Goal: Task Accomplishment & Management: Use online tool/utility

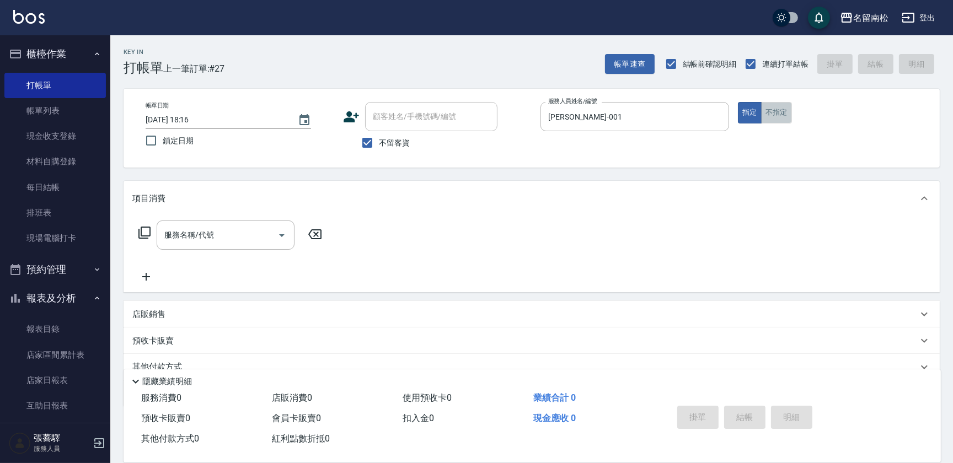
click at [774, 119] on button "不指定" at bounding box center [776, 113] width 31 height 22
click at [222, 245] on div "服務名稱/代號" at bounding box center [226, 235] width 138 height 29
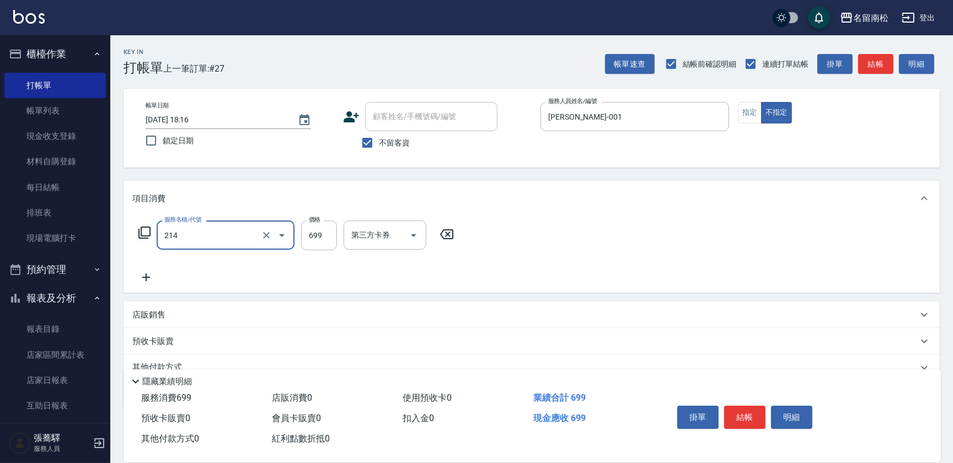
type input "滾珠洗髪699(214)"
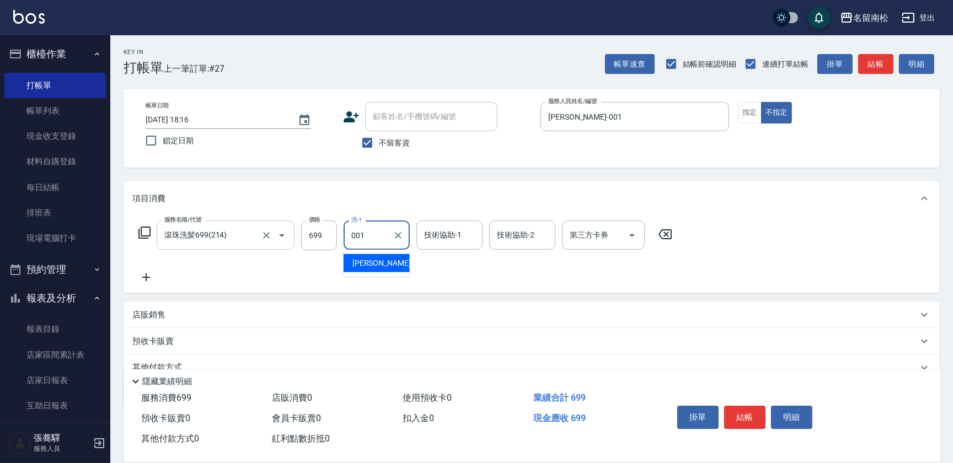
type input "[PERSON_NAME]-001"
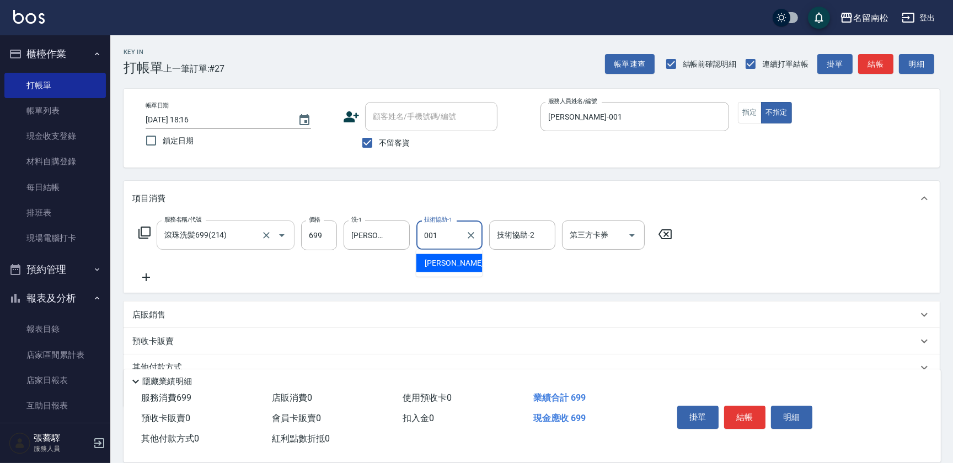
type input "[PERSON_NAME]-001"
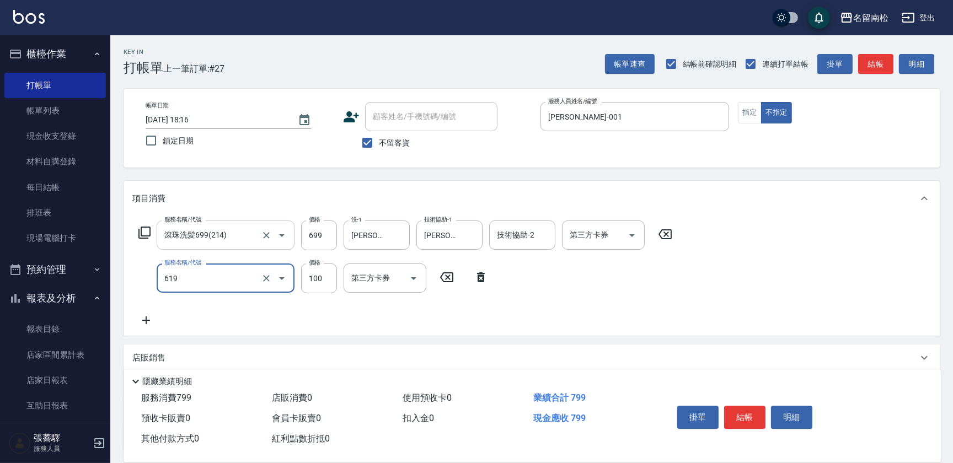
type input "煥彩.玻酸.晶膜.水療(619)"
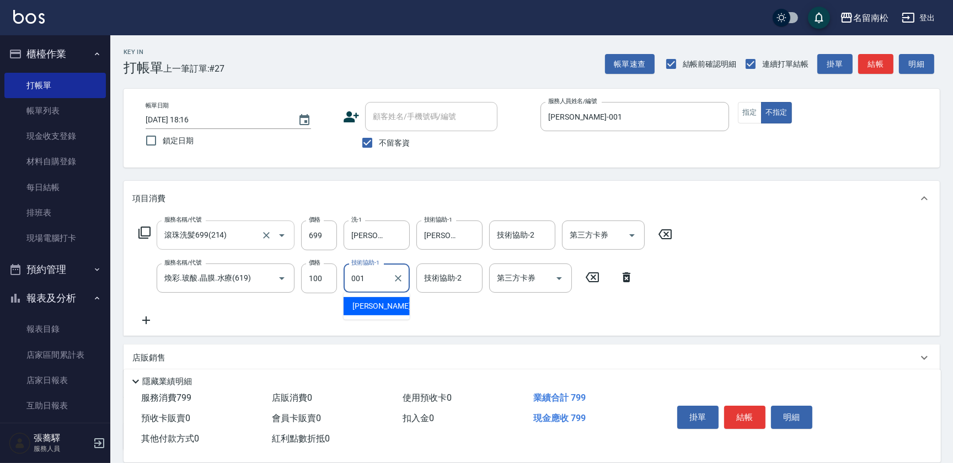
type input "[PERSON_NAME]-001"
click at [795, 414] on button "明細" at bounding box center [791, 417] width 41 height 23
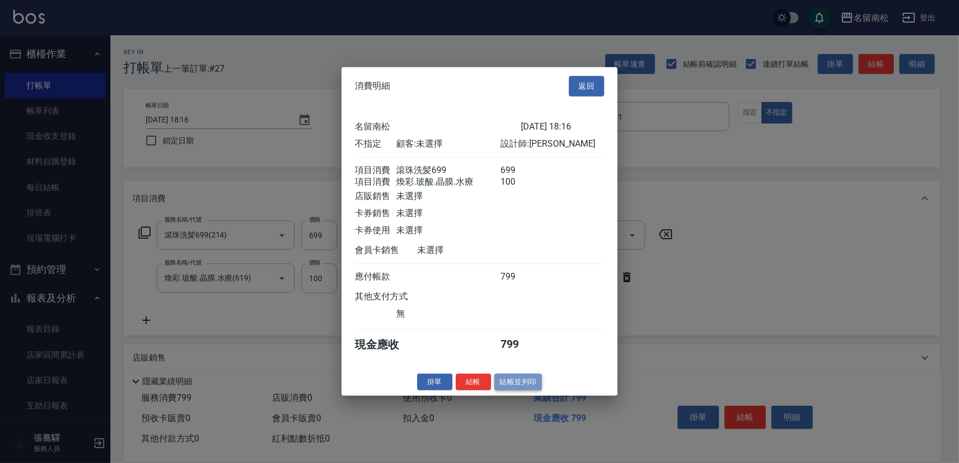
click at [522, 390] on button "結帳並列印" at bounding box center [518, 381] width 48 height 17
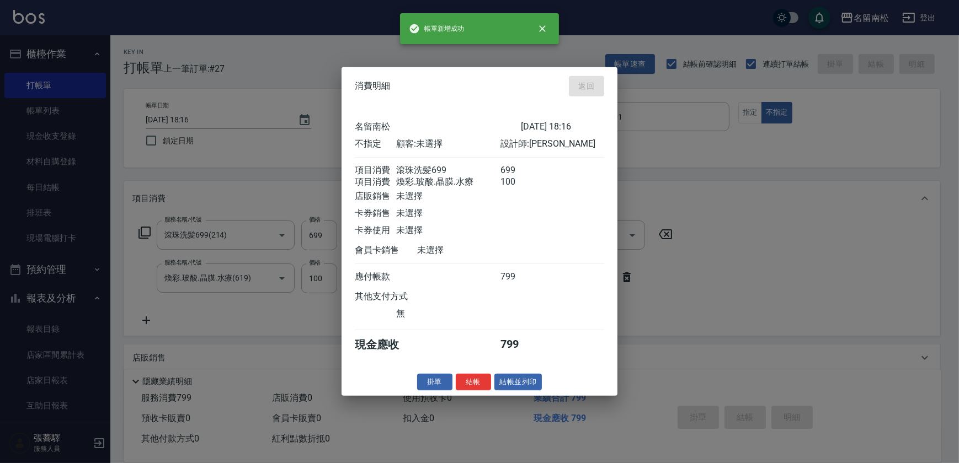
type input "[DATE] 18:49"
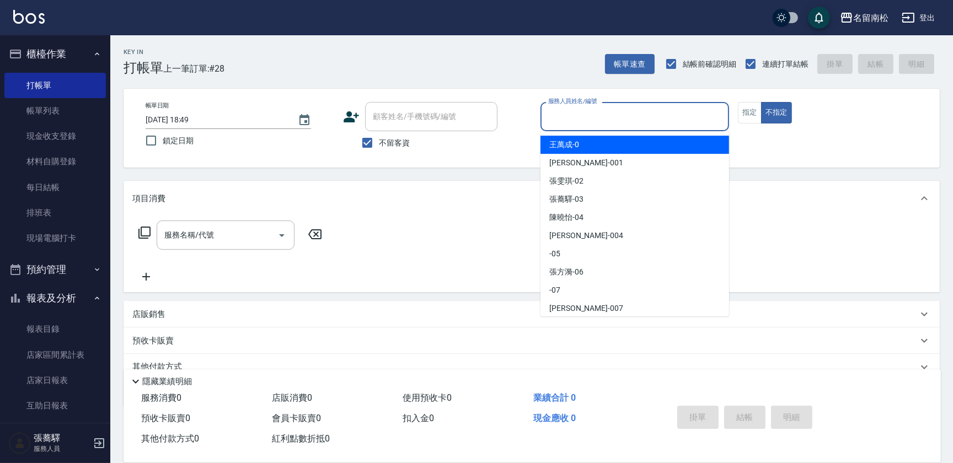
click at [663, 115] on input "服務人員姓名/編號" at bounding box center [634, 116] width 179 height 19
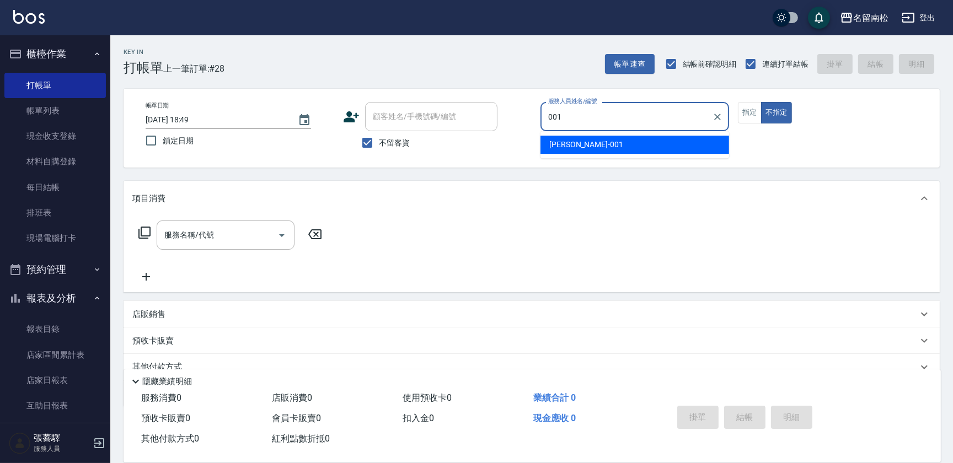
type input "[PERSON_NAME]-001"
type button "false"
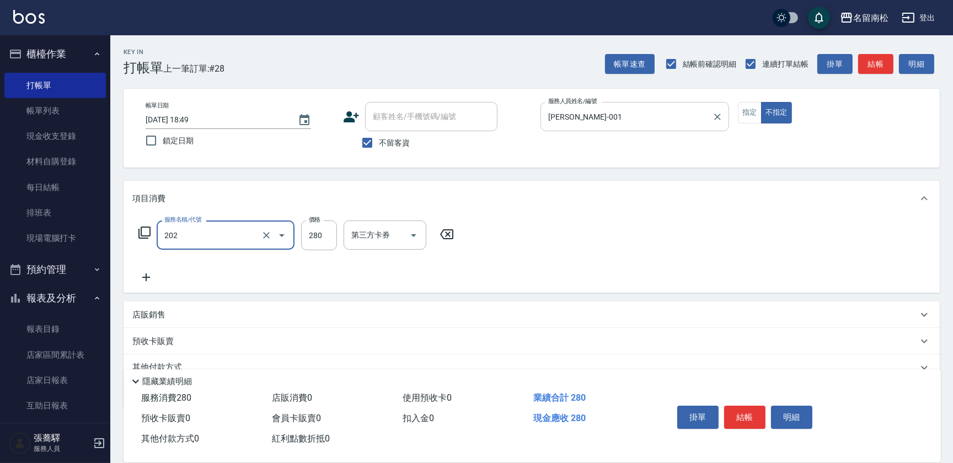
type input "洗髮[280](202)"
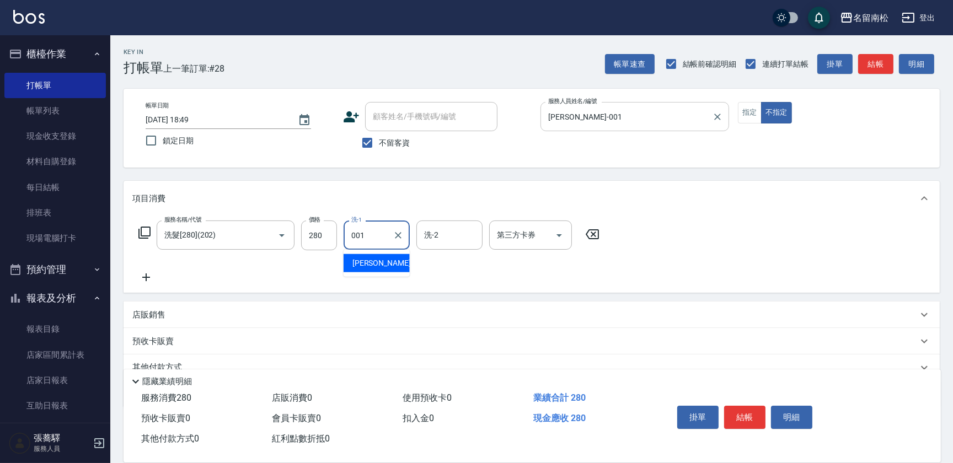
type input "[PERSON_NAME]-001"
click at [789, 418] on button "明細" at bounding box center [791, 417] width 41 height 23
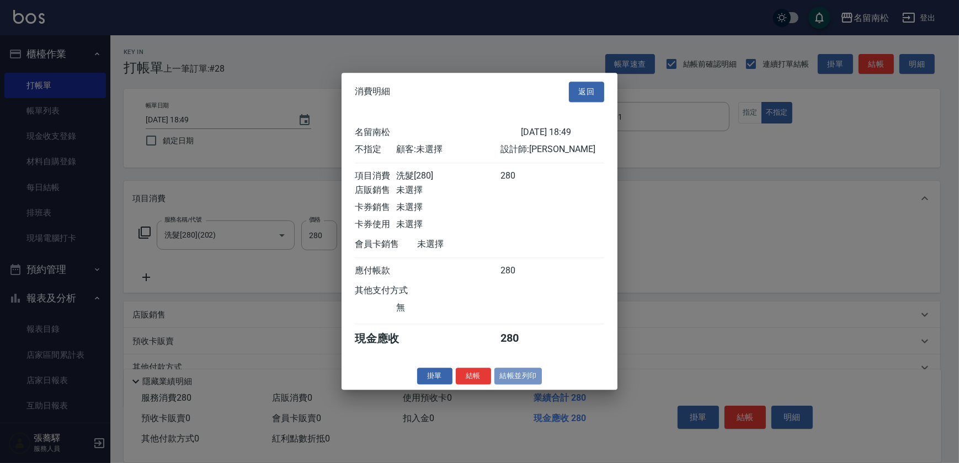
click at [499, 374] on button "結帳並列印" at bounding box center [518, 376] width 48 height 17
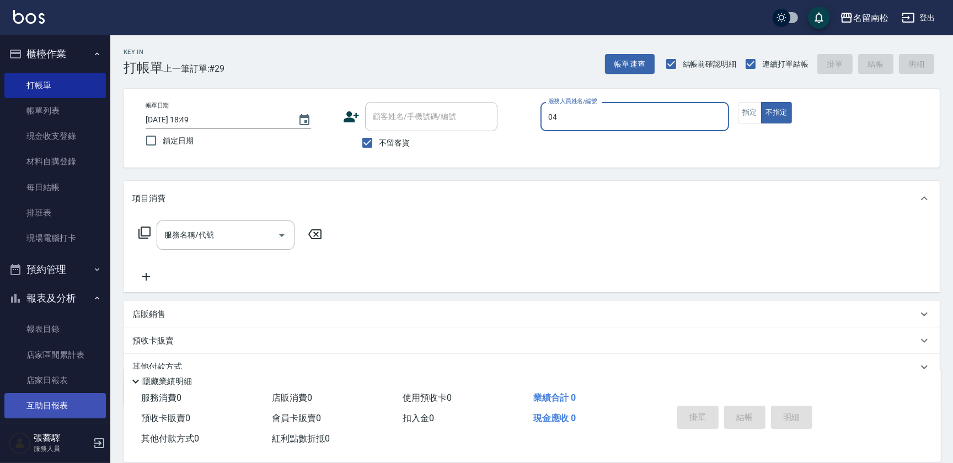
type input "[PERSON_NAME]04"
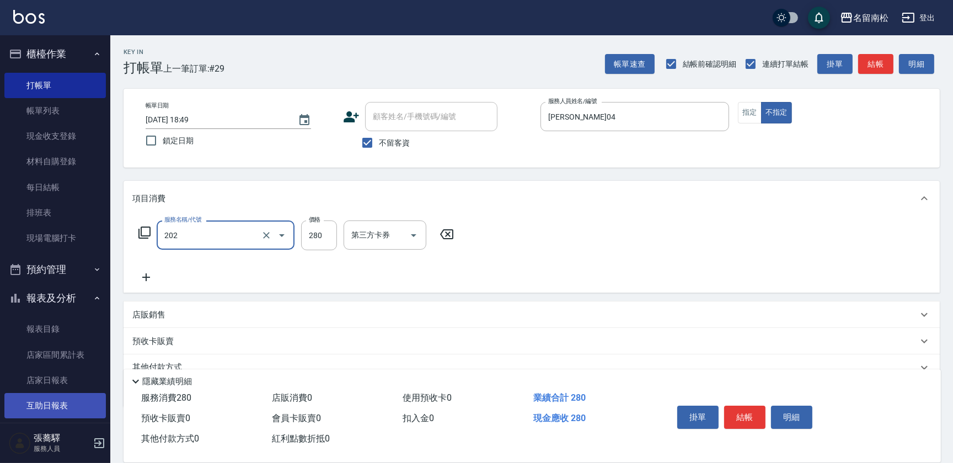
type input "洗髮[280](202)"
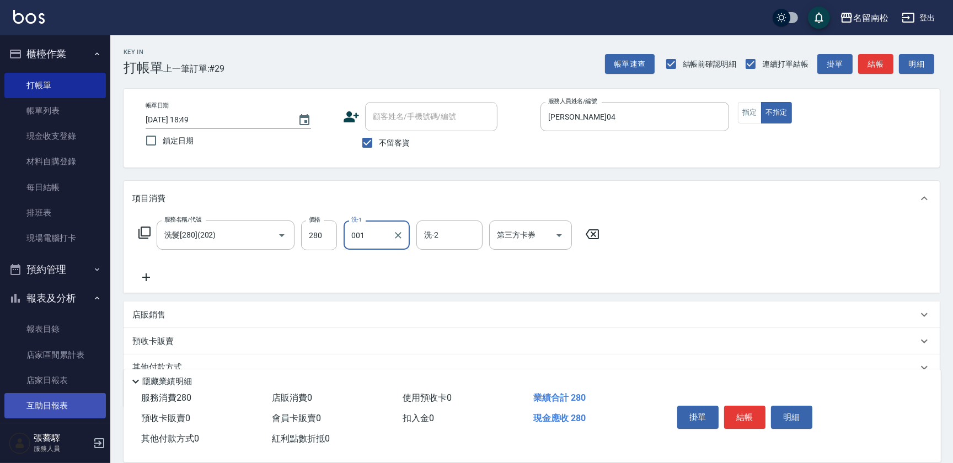
type input "[PERSON_NAME]-001"
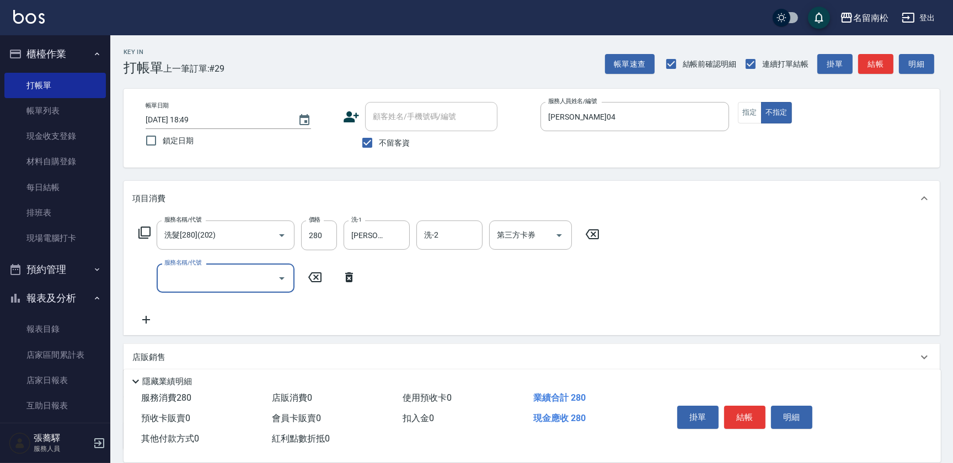
click at [207, 274] on input "服務名稱/代號" at bounding box center [217, 278] width 111 height 19
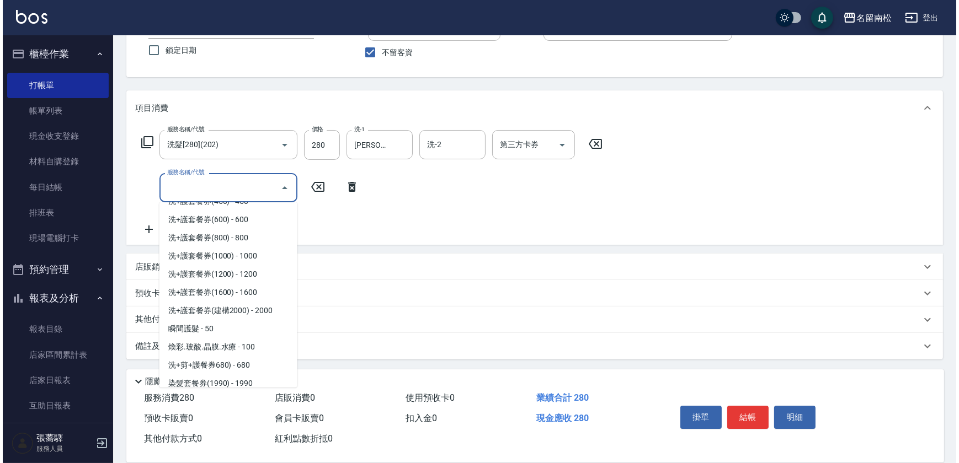
scroll to position [1604, 0]
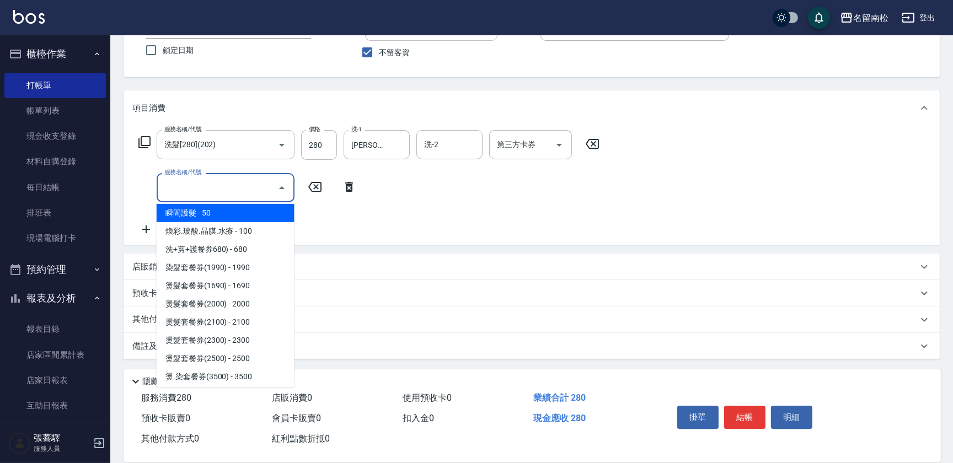
click at [194, 207] on span "瞬間護髮 - 50" at bounding box center [226, 213] width 138 height 18
type input "瞬間護髮(618)"
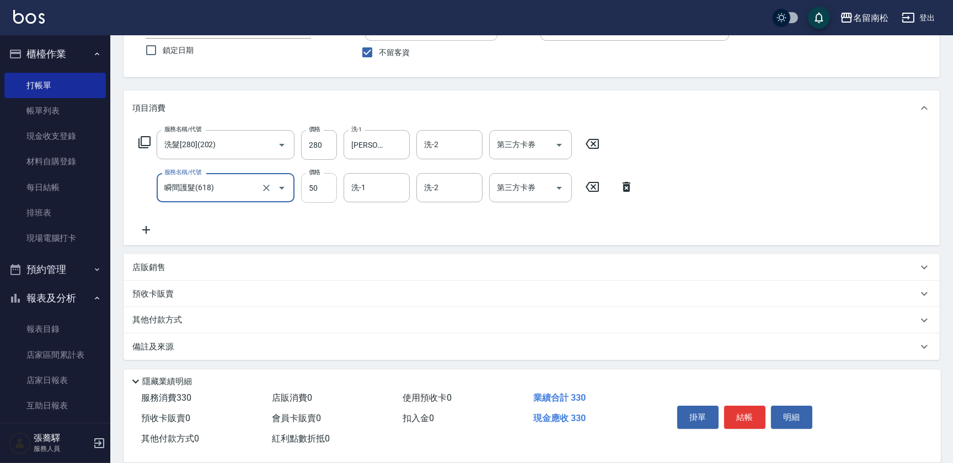
click at [315, 190] on input "50" at bounding box center [319, 188] width 36 height 30
type input "30"
type input "[PERSON_NAME]-001"
click at [747, 422] on button "結帳" at bounding box center [744, 417] width 41 height 23
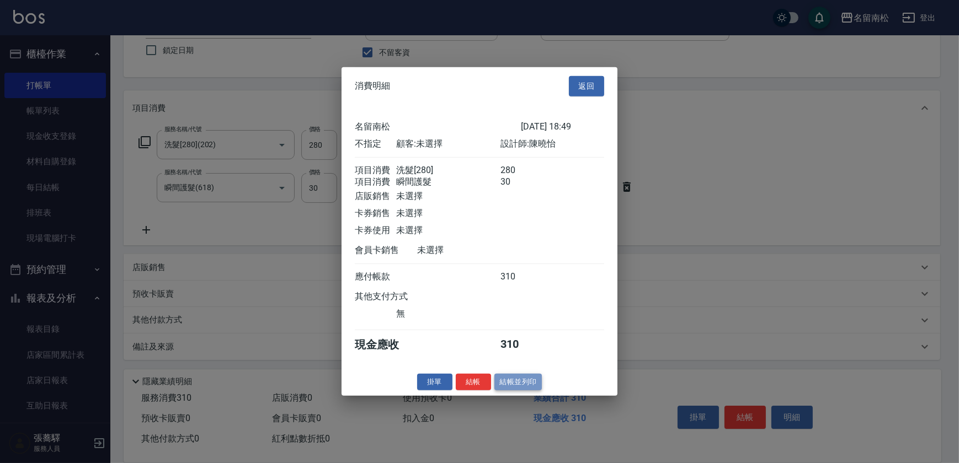
click at [520, 388] on button "結帳並列印" at bounding box center [518, 381] width 48 height 17
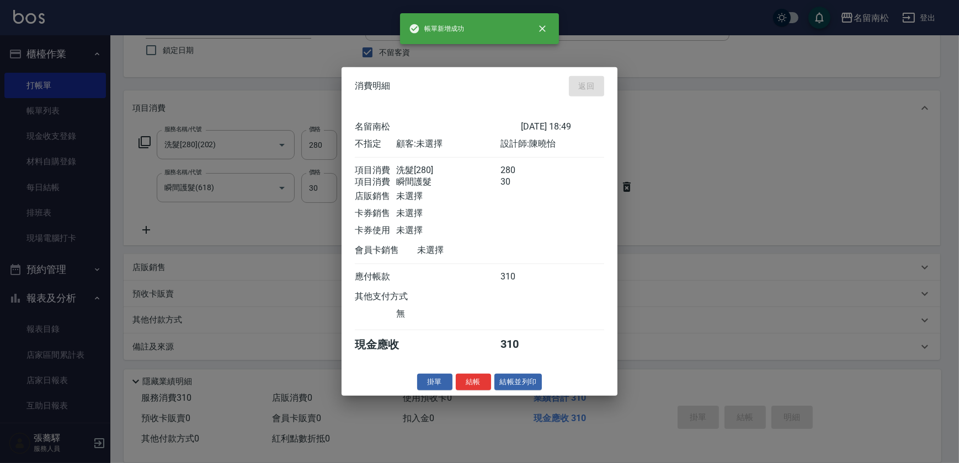
type input "[DATE] 19:03"
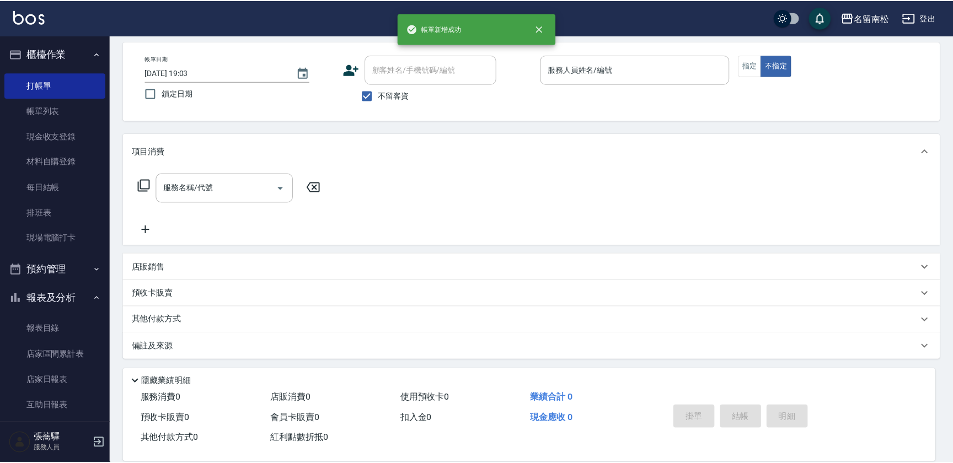
scroll to position [47, 0]
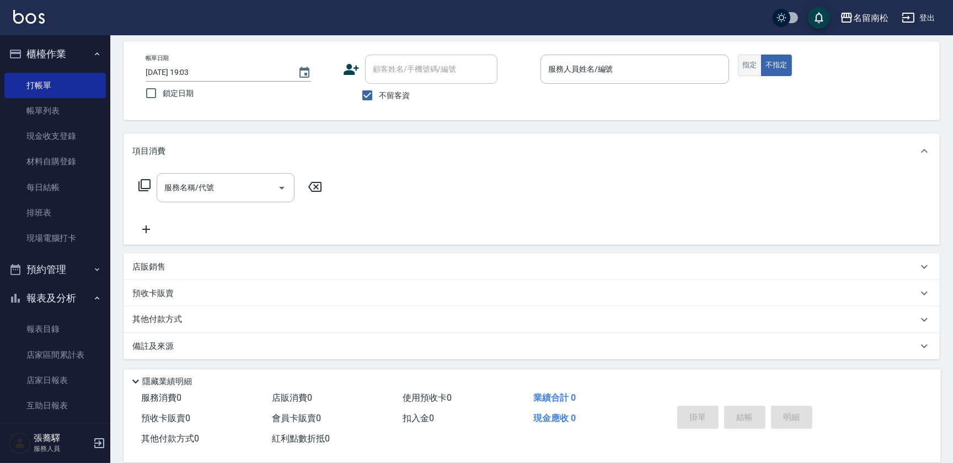
drag, startPoint x: 757, startPoint y: 63, endPoint x: 752, endPoint y: 65, distance: 5.6
click at [757, 63] on button "指定" at bounding box center [750, 66] width 24 height 22
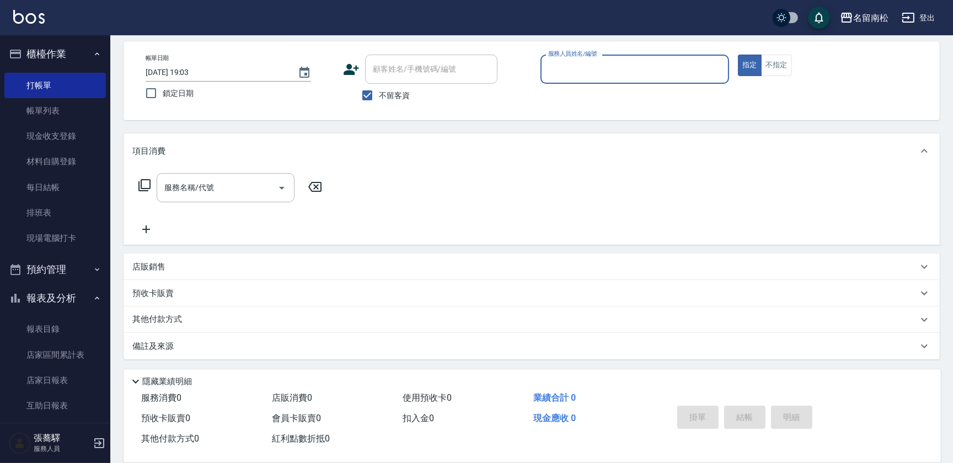
click at [639, 69] on input "服務人員姓名/編號" at bounding box center [634, 69] width 179 height 19
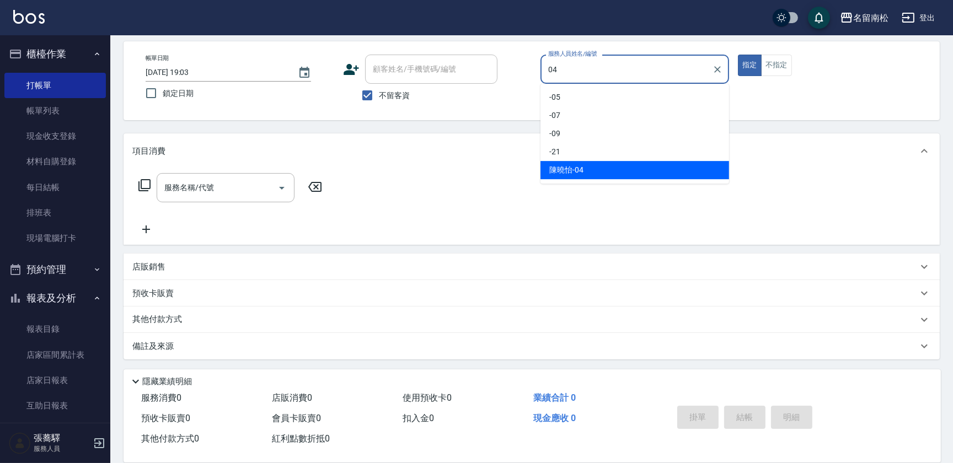
type input "[PERSON_NAME]04"
type button "true"
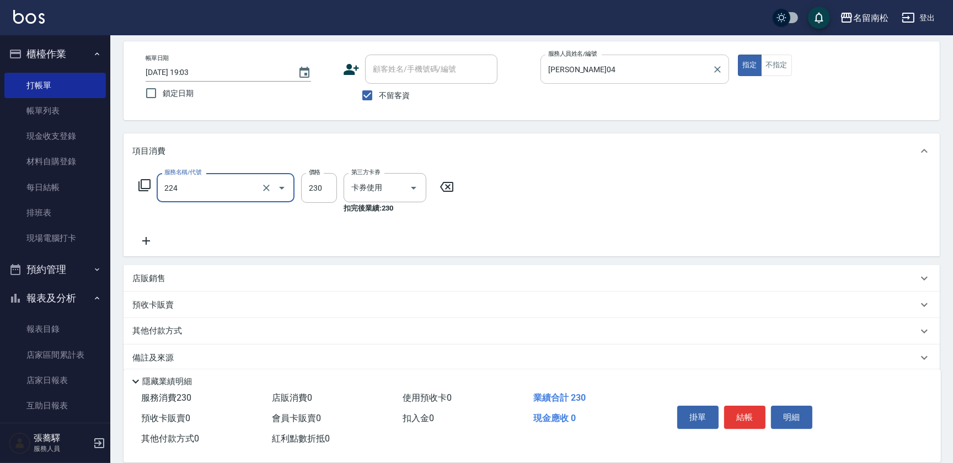
type input "洗髮(卡)230(224)"
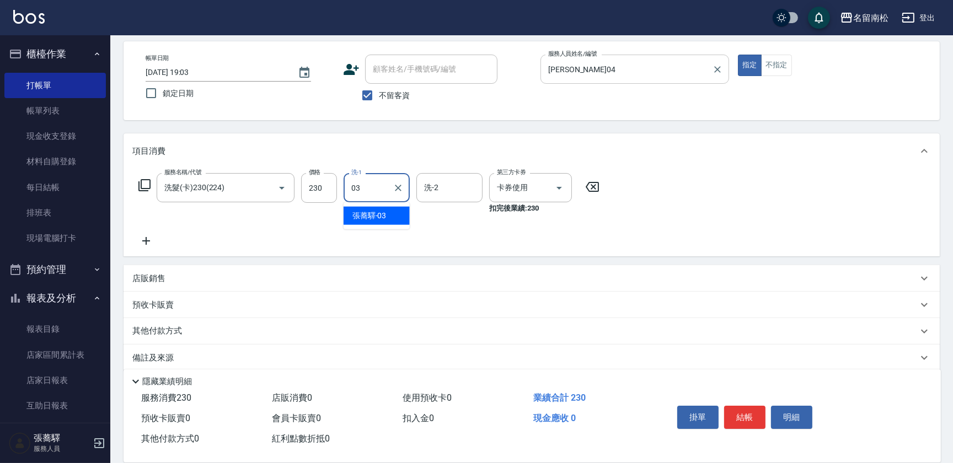
type input "[PERSON_NAME]-03"
click at [387, 93] on span "不留客資" at bounding box center [394, 96] width 31 height 12
click at [379, 93] on input "不留客資" at bounding box center [367, 95] width 23 height 23
checkbox input "false"
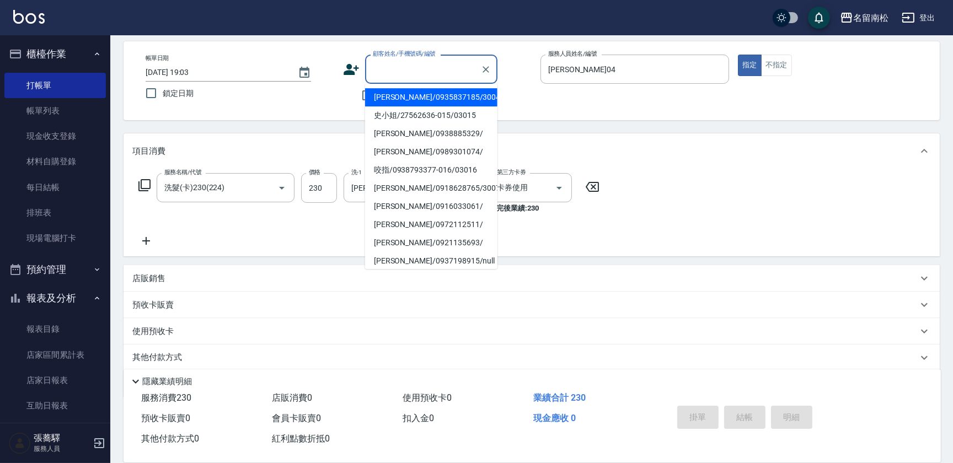
click at [422, 63] on input "顧客姓名/手機號碼/編號" at bounding box center [423, 69] width 106 height 19
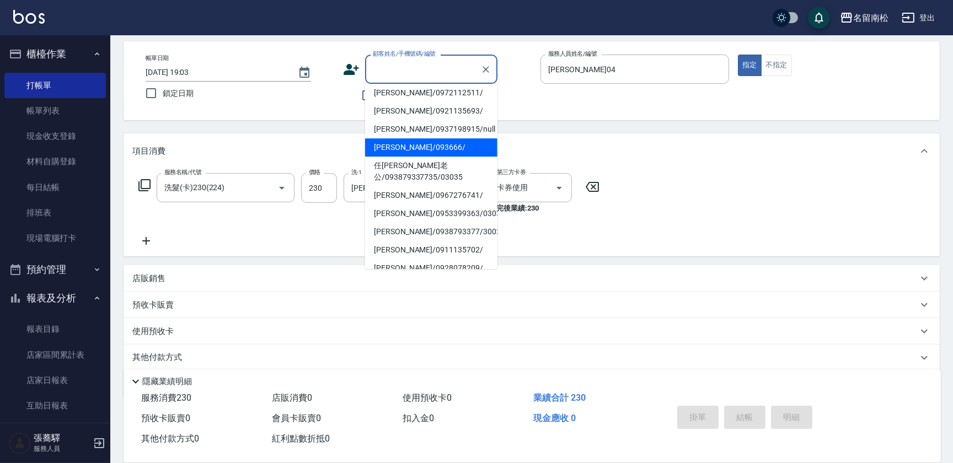
scroll to position [150, 0]
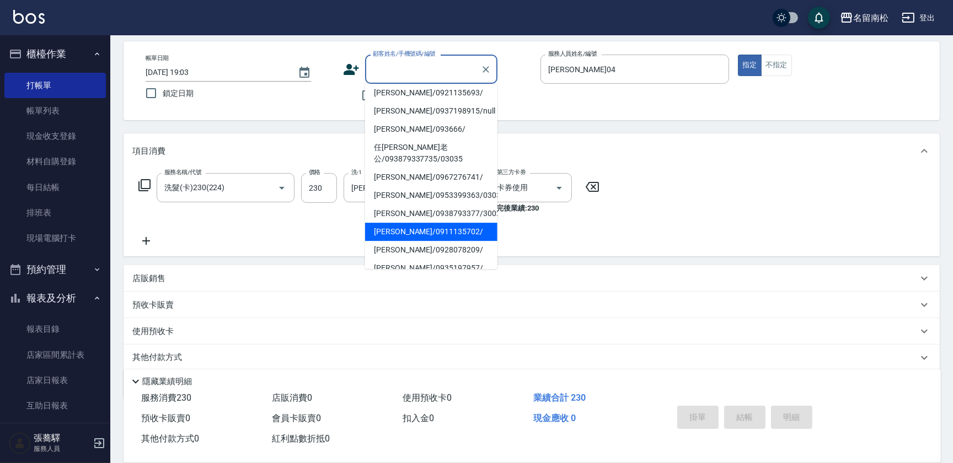
click at [403, 226] on li "[PERSON_NAME]/0911135702/" at bounding box center [431, 232] width 132 height 18
type input "[PERSON_NAME]/0911135702/"
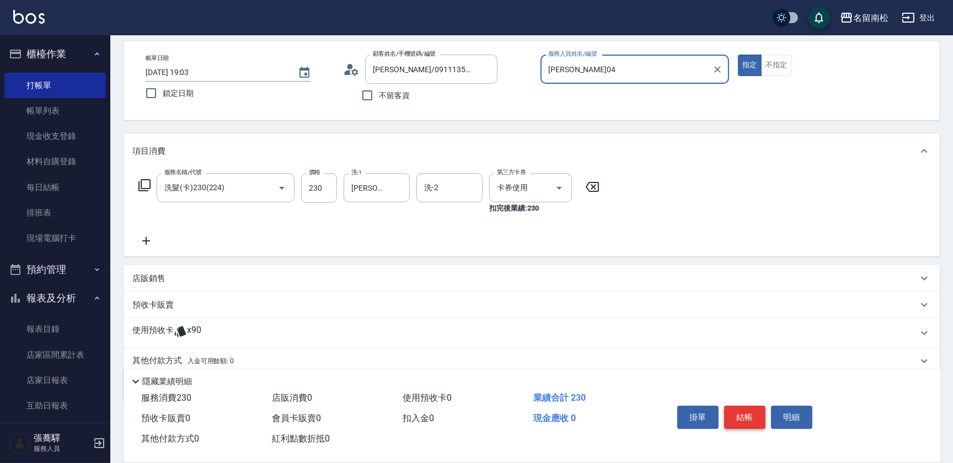
click at [748, 421] on button "結帳" at bounding box center [744, 417] width 41 height 23
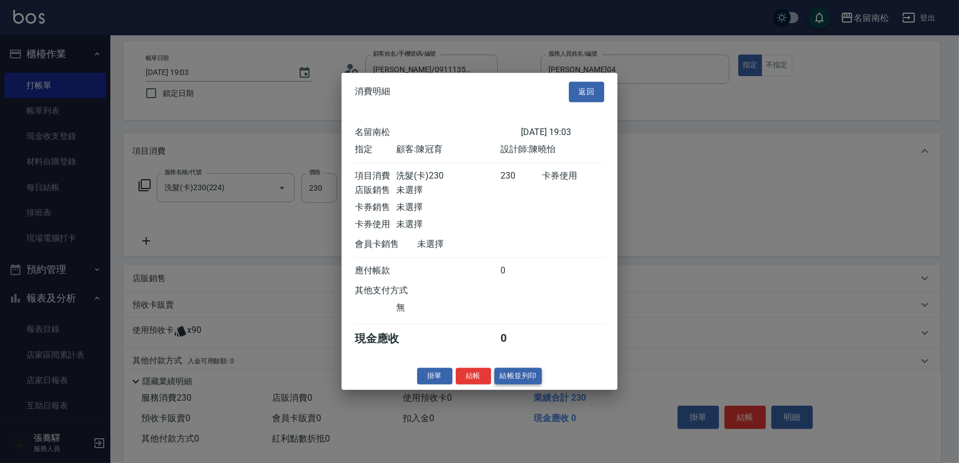
click at [506, 378] on button "結帳並列印" at bounding box center [518, 376] width 48 height 17
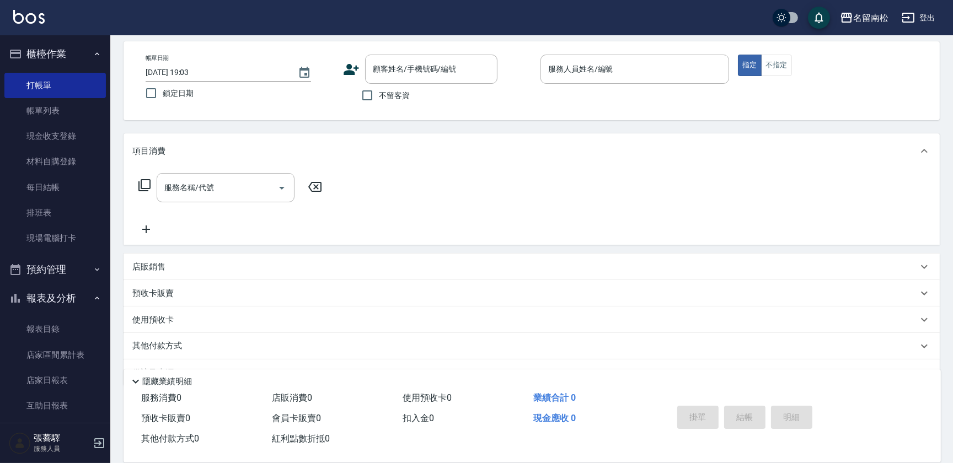
drag, startPoint x: 44, startPoint y: 111, endPoint x: 254, endPoint y: 309, distance: 289.1
click at [44, 111] on link "帳單列表" at bounding box center [54, 110] width 101 height 25
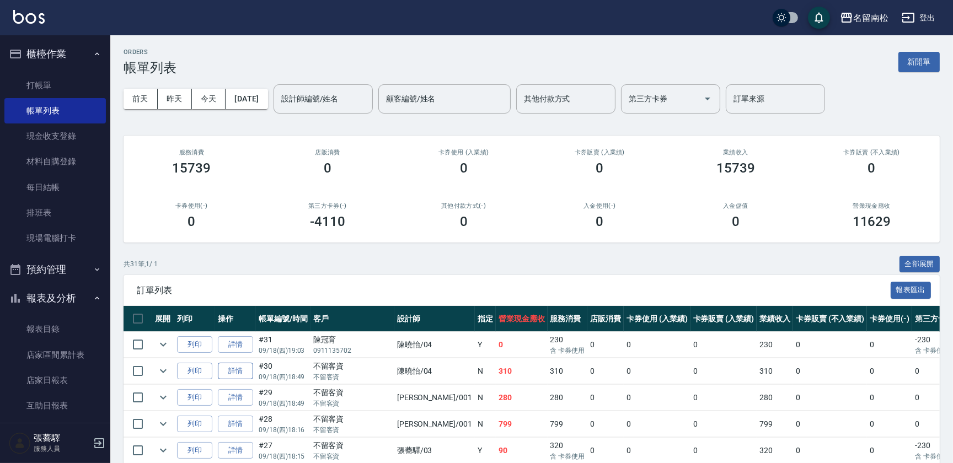
click at [237, 374] on link "詳情" at bounding box center [235, 371] width 35 height 17
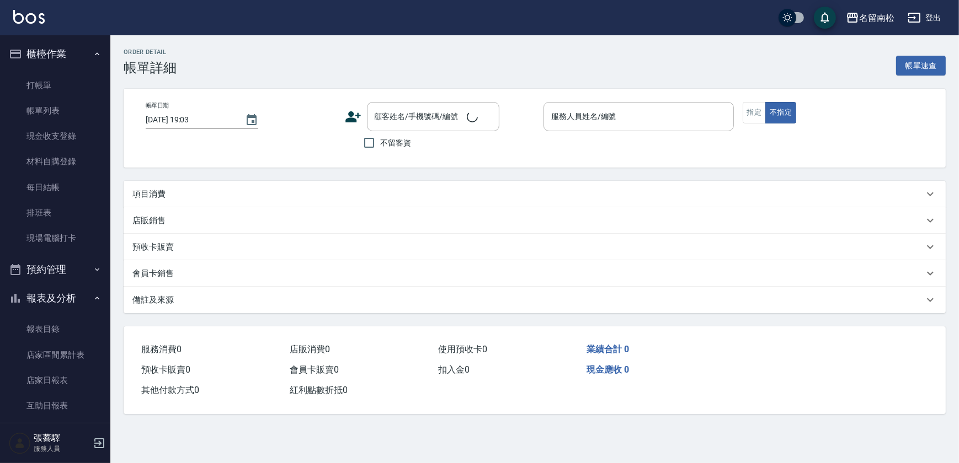
type input "[DATE] 18:49"
checkbox input "true"
type input "[PERSON_NAME]04"
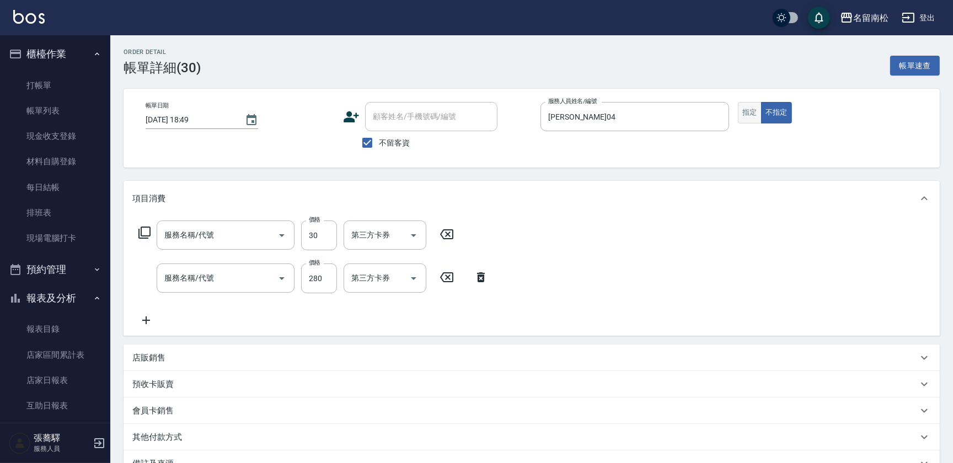
type input "瞬間護髮(618)"
type input "洗髮[280](202)"
click at [752, 120] on button "指定" at bounding box center [750, 113] width 24 height 22
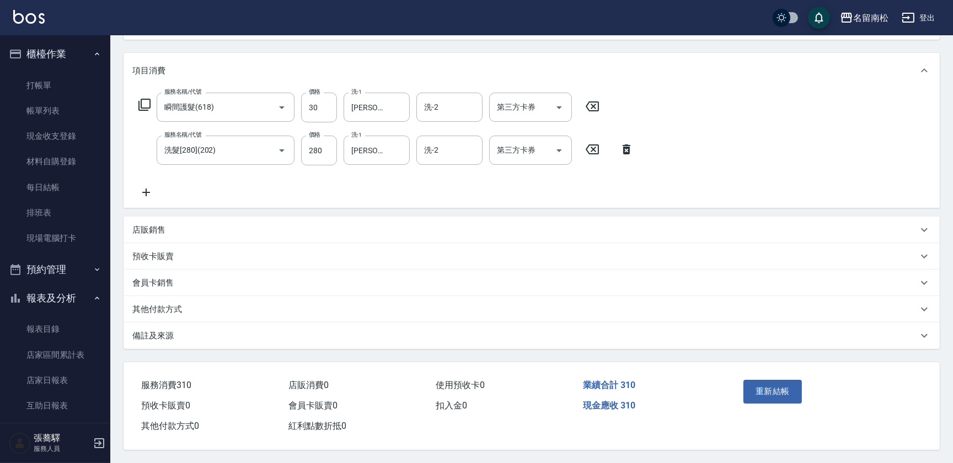
scroll to position [131, 0]
click at [771, 386] on button "重新結帳" at bounding box center [772, 391] width 58 height 23
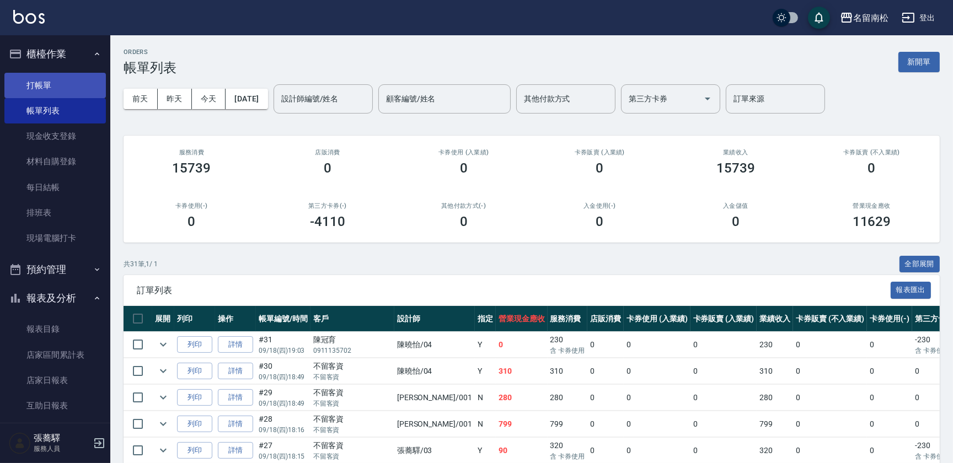
click at [76, 93] on link "打帳單" at bounding box center [54, 85] width 101 height 25
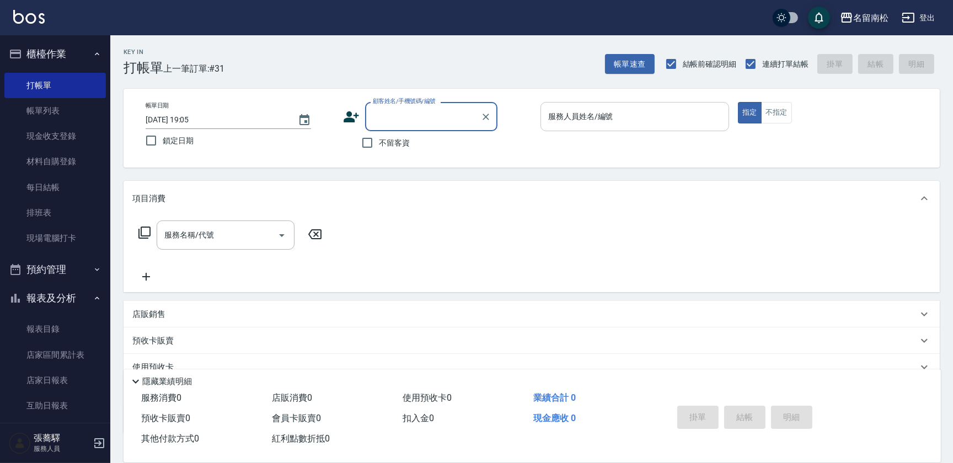
click at [696, 125] on input "服務人員姓名/編號" at bounding box center [634, 116] width 179 height 19
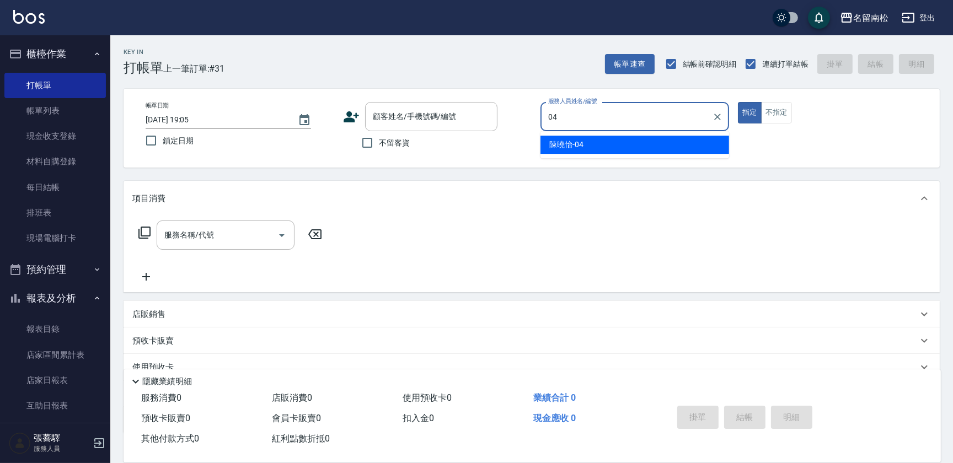
type input "[PERSON_NAME]04"
type button "true"
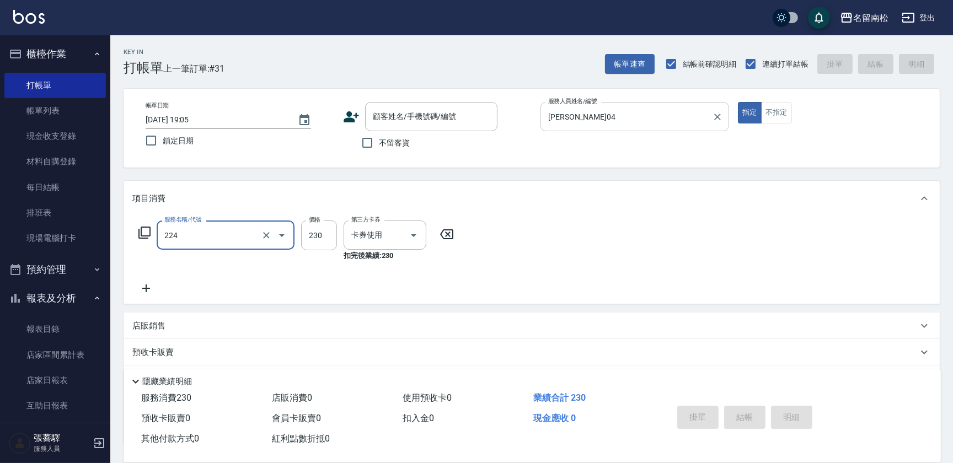
type input "洗髮(卡)230(224)"
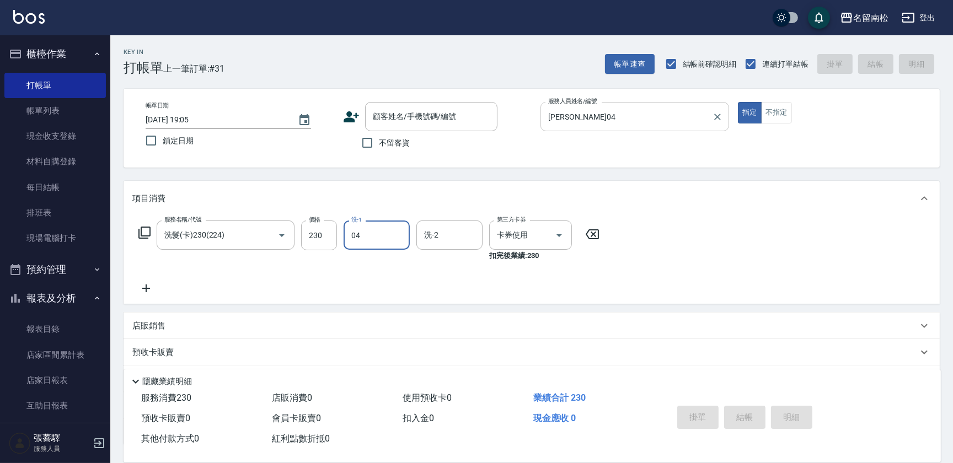
type input "[PERSON_NAME]04"
click at [388, 135] on label "不留客資" at bounding box center [383, 142] width 54 height 23
click at [379, 135] on input "不留客資" at bounding box center [367, 142] width 23 height 23
checkbox input "true"
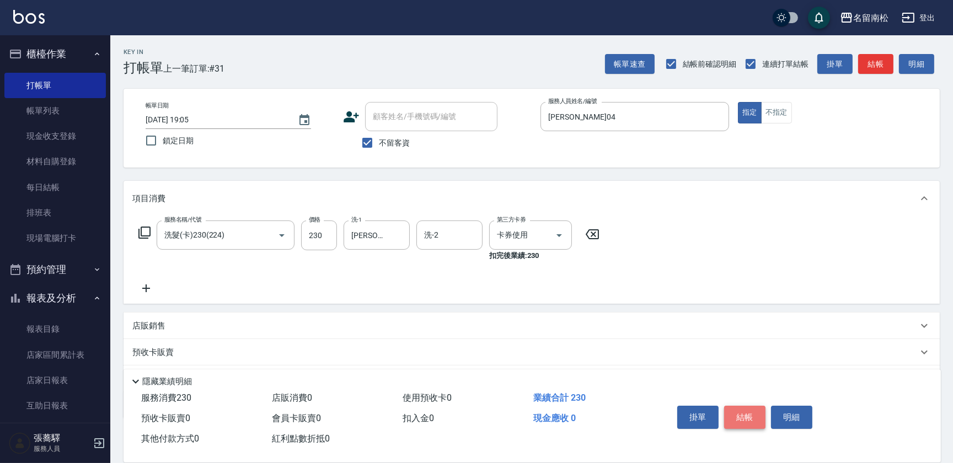
click at [742, 417] on button "結帳" at bounding box center [744, 417] width 41 height 23
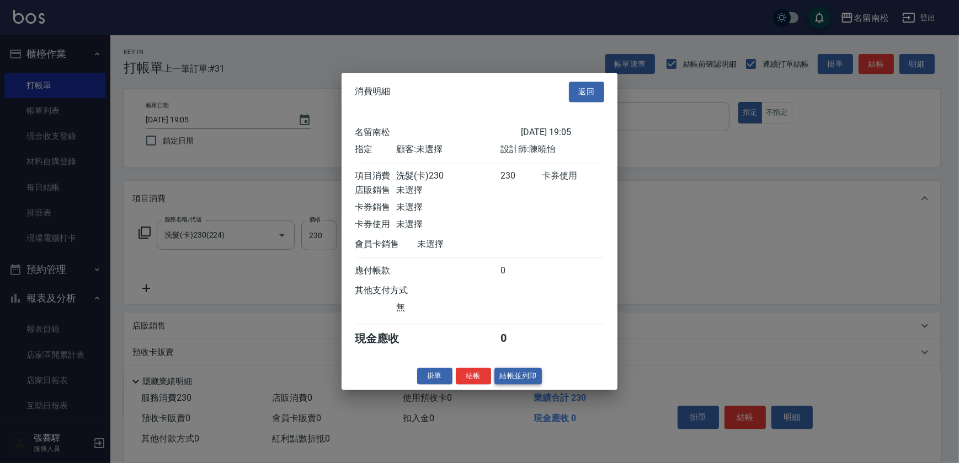
click at [530, 385] on button "結帳並列印" at bounding box center [518, 376] width 48 height 17
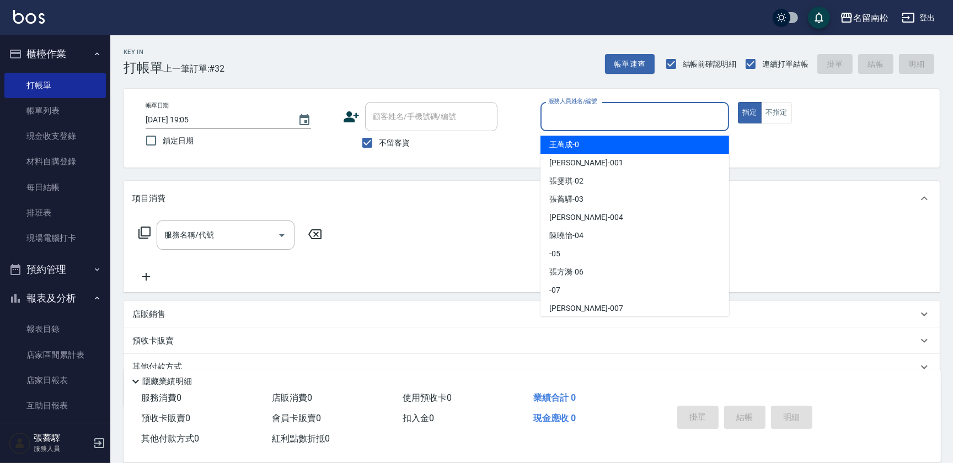
click at [631, 116] on input "服務人員姓名/編號" at bounding box center [634, 116] width 179 height 19
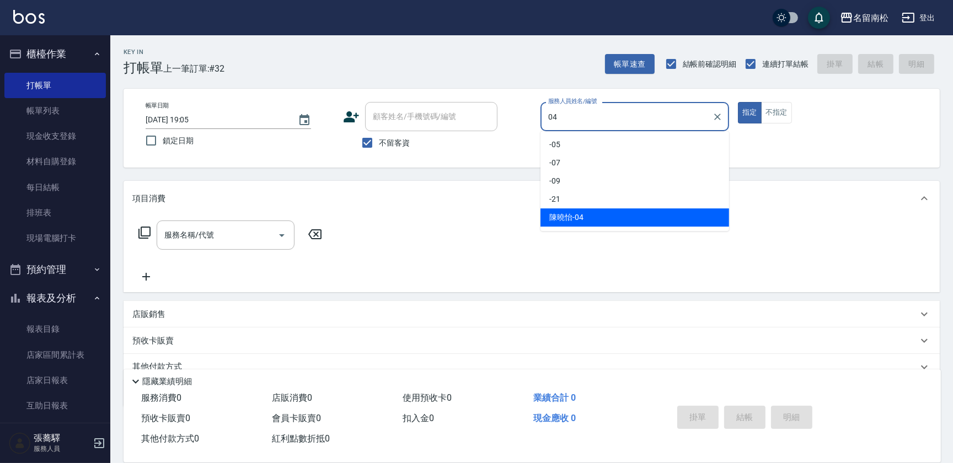
type input "[PERSON_NAME]04"
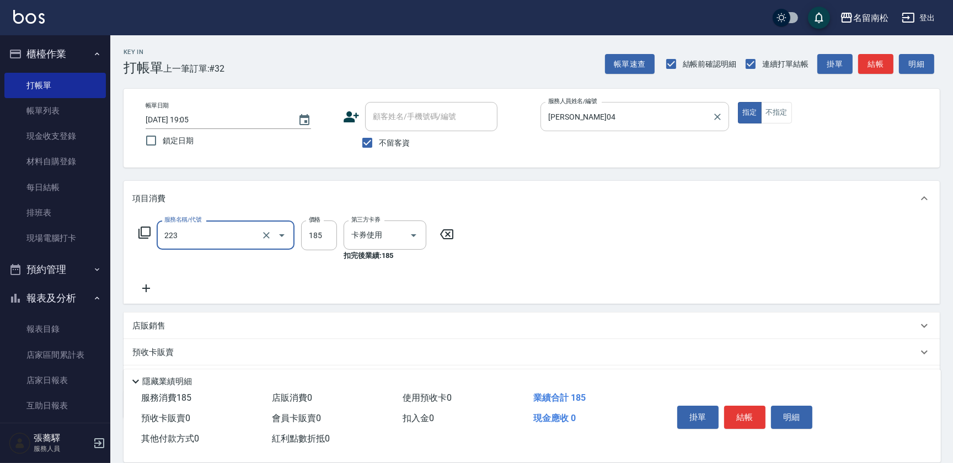
type input "洗髮卡(185)(223)"
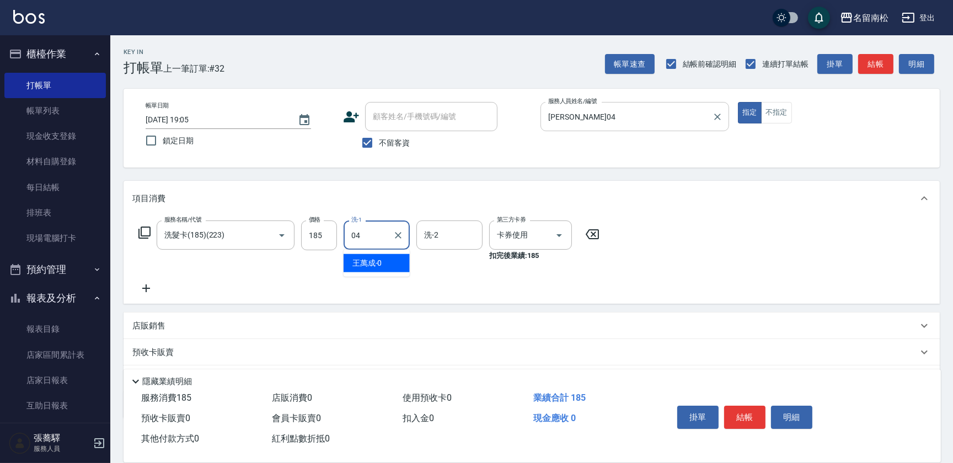
type input "[PERSON_NAME]04"
click at [759, 408] on button "結帳" at bounding box center [744, 417] width 41 height 23
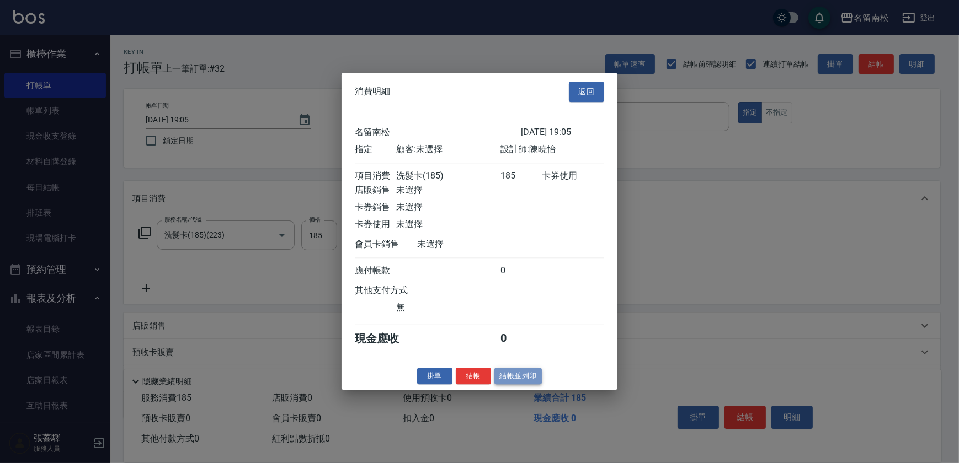
click at [536, 378] on button "結帳並列印" at bounding box center [518, 376] width 48 height 17
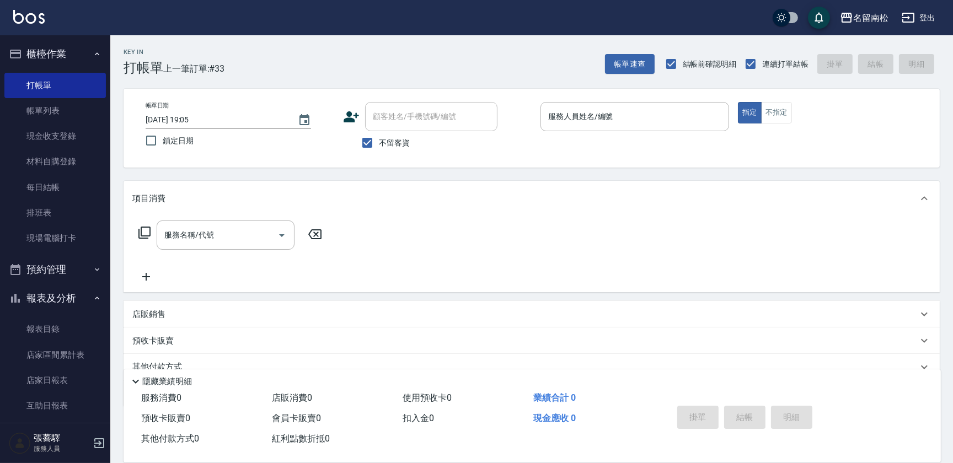
scroll to position [100, 0]
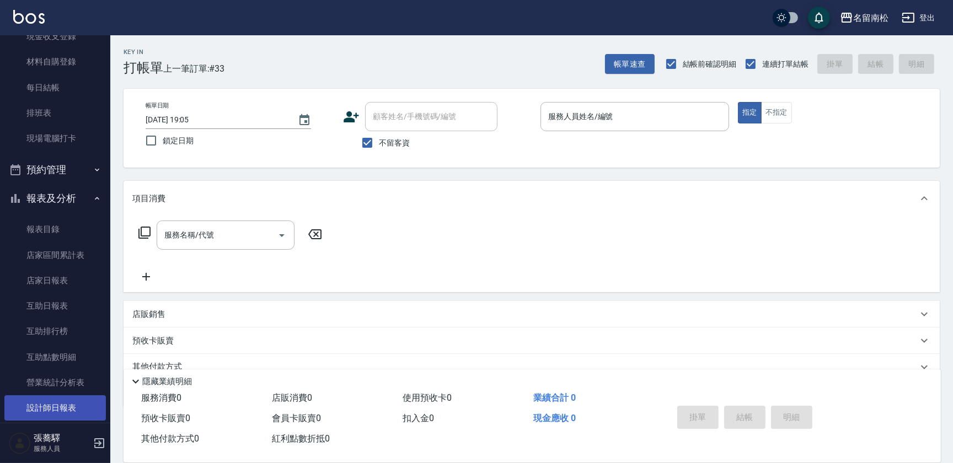
click at [66, 406] on link "設計師日報表" at bounding box center [54, 407] width 101 height 25
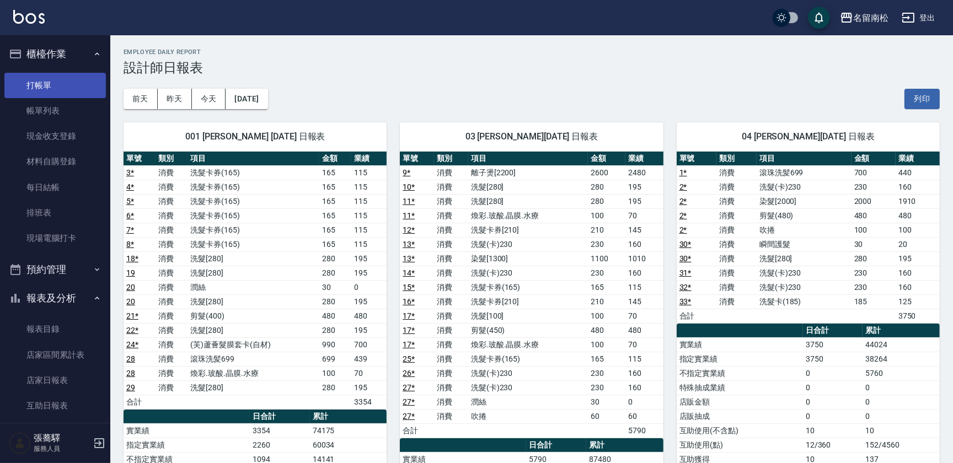
click at [52, 77] on link "打帳單" at bounding box center [54, 85] width 101 height 25
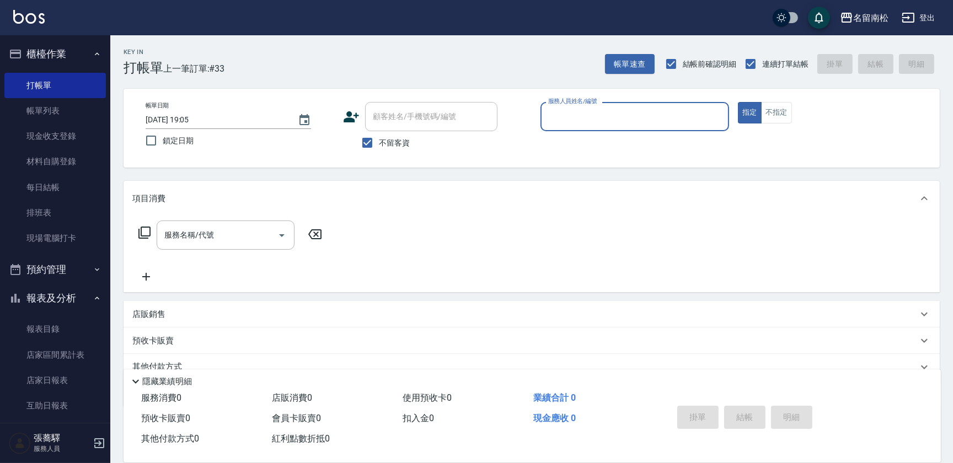
click at [674, 116] on input "服務人員姓名/編號" at bounding box center [634, 116] width 179 height 19
type input "[PERSON_NAME]04"
type button "true"
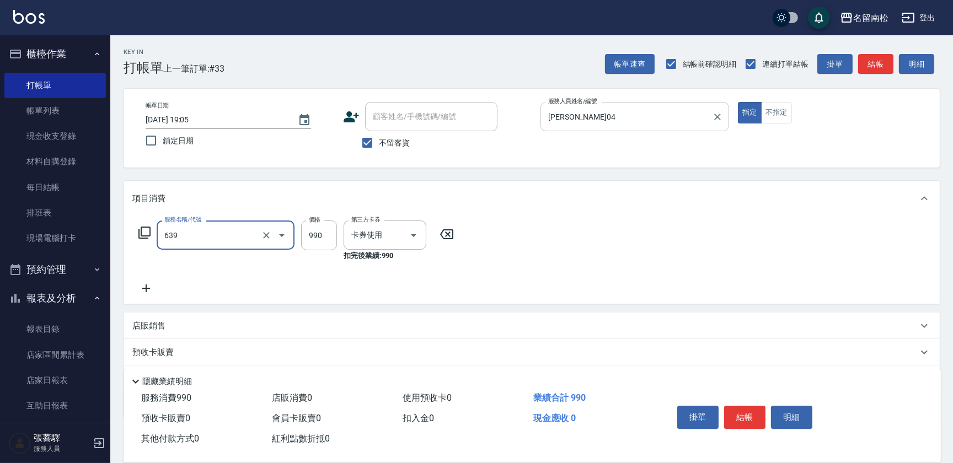
type input "(芙)蘆薈髮膜套卡(自材)(639)"
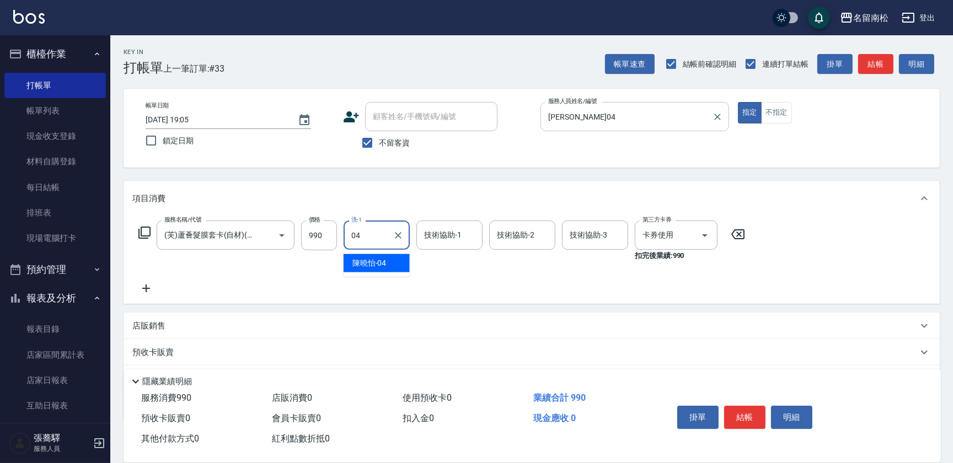
type input "[PERSON_NAME]04"
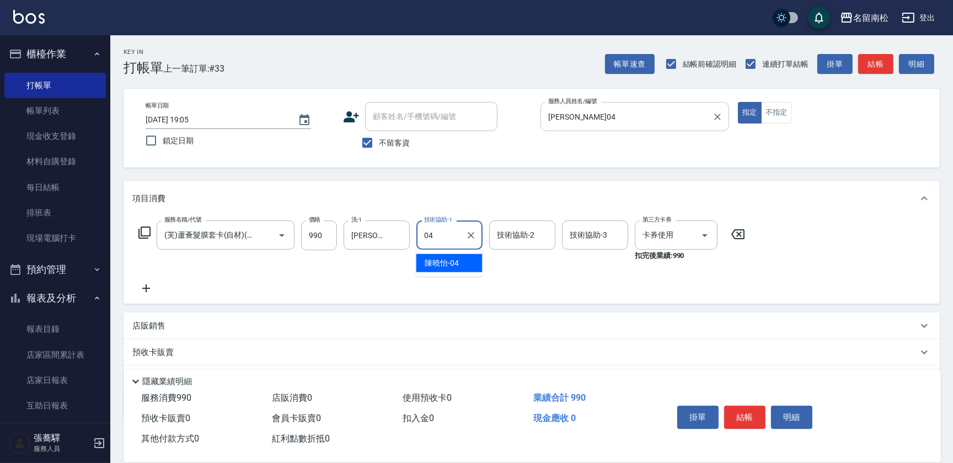
type input "[PERSON_NAME]04"
click at [751, 416] on button "結帳" at bounding box center [744, 417] width 41 height 23
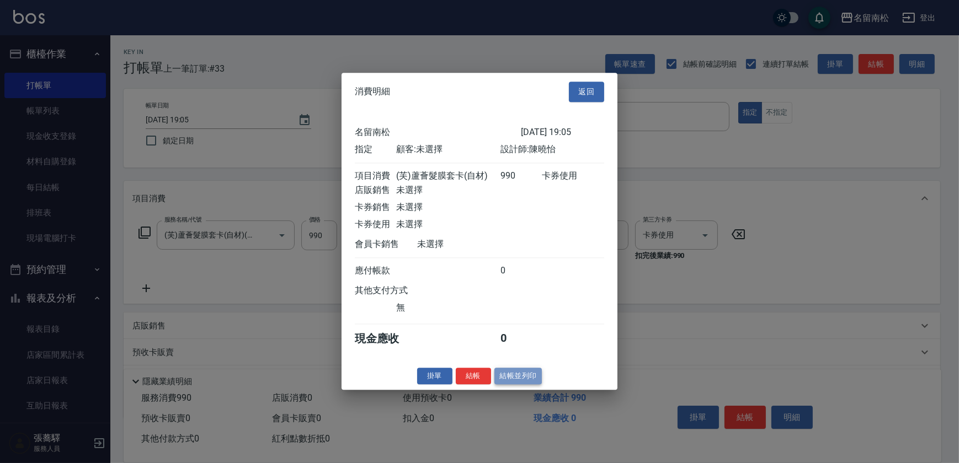
click at [521, 376] on button "結帳並列印" at bounding box center [518, 376] width 48 height 17
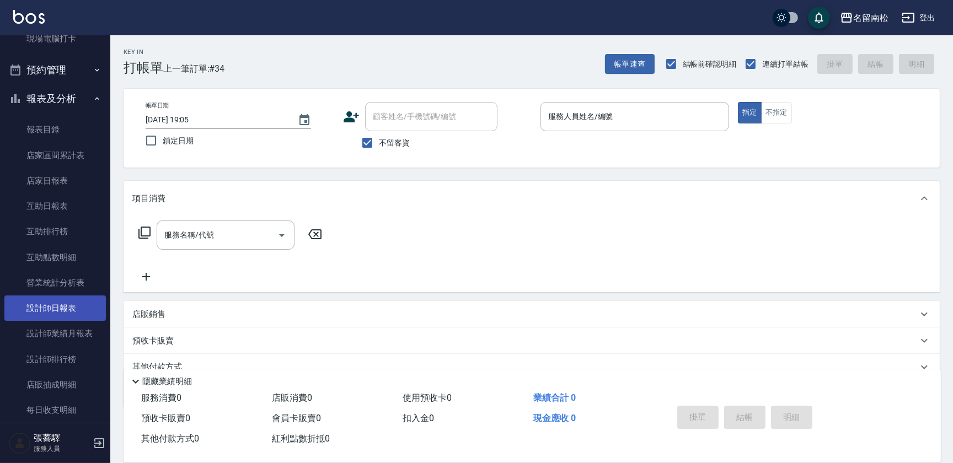
scroll to position [200, 0]
click at [79, 314] on link "設計師日報表" at bounding box center [54, 307] width 101 height 25
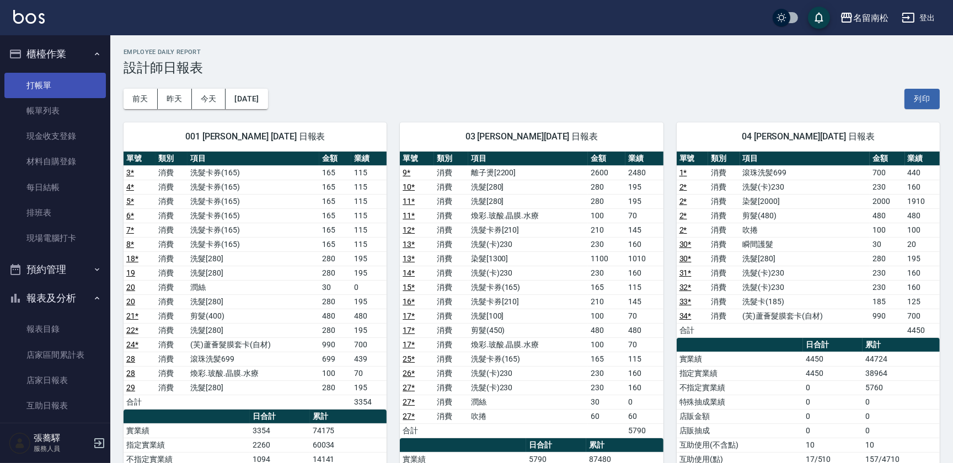
click at [71, 94] on link "打帳單" at bounding box center [54, 85] width 101 height 25
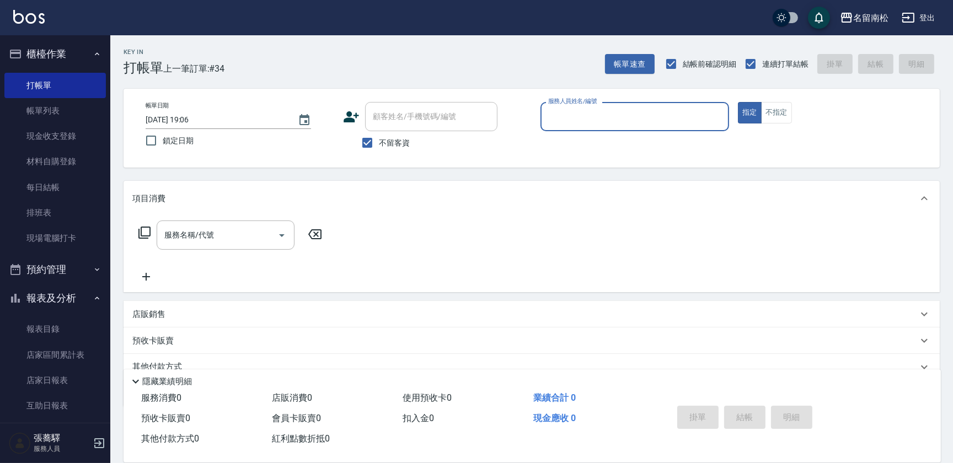
click at [625, 120] on input "服務人員姓名/編號" at bounding box center [634, 116] width 179 height 19
click at [618, 148] on div "[PERSON_NAME]-10" at bounding box center [634, 145] width 189 height 18
type input "賴宥彤-10"
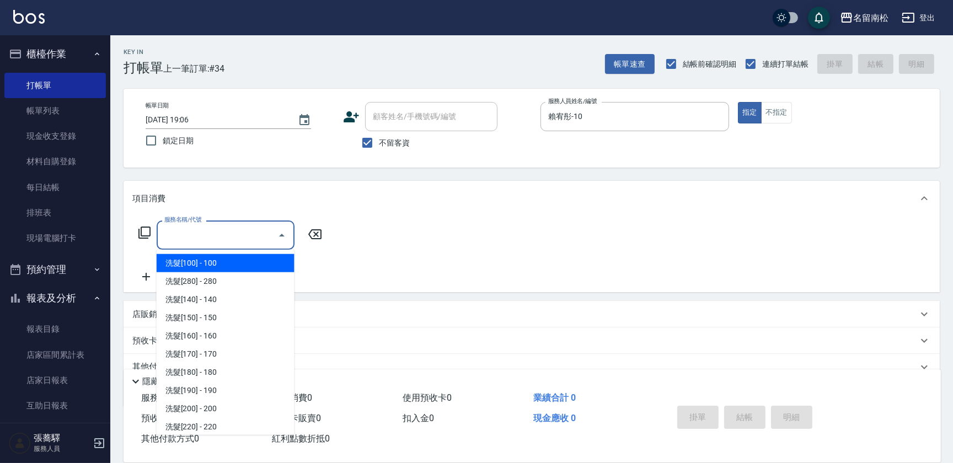
click at [213, 224] on div "服務名稱/代號" at bounding box center [226, 235] width 138 height 29
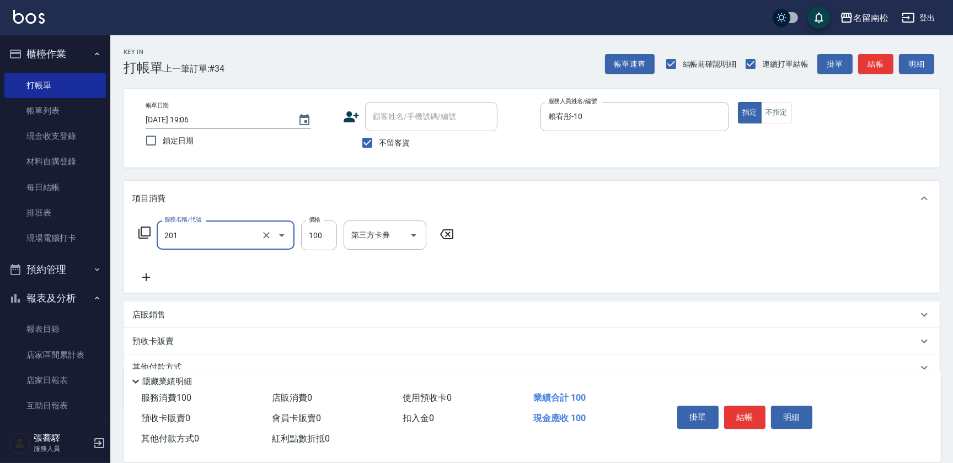
type input "洗髮[100](201)"
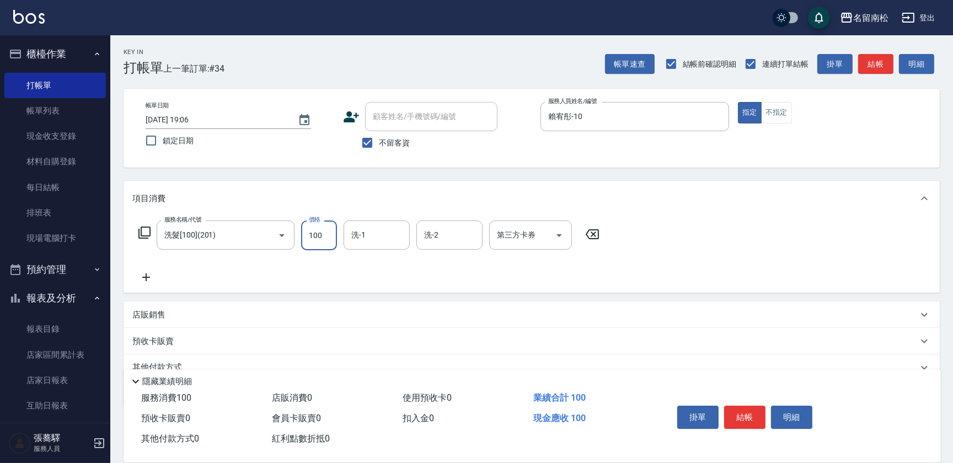
drag, startPoint x: 355, startPoint y: 233, endPoint x: 349, endPoint y: 252, distance: 19.5
click at [356, 236] on input "洗-1" at bounding box center [377, 235] width 56 height 19
drag, startPoint x: 346, startPoint y: 262, endPoint x: 106, endPoint y: 249, distance: 240.2
click at [347, 264] on div "[PERSON_NAME]-10" at bounding box center [377, 263] width 66 height 18
type input "賴宥彤-10"
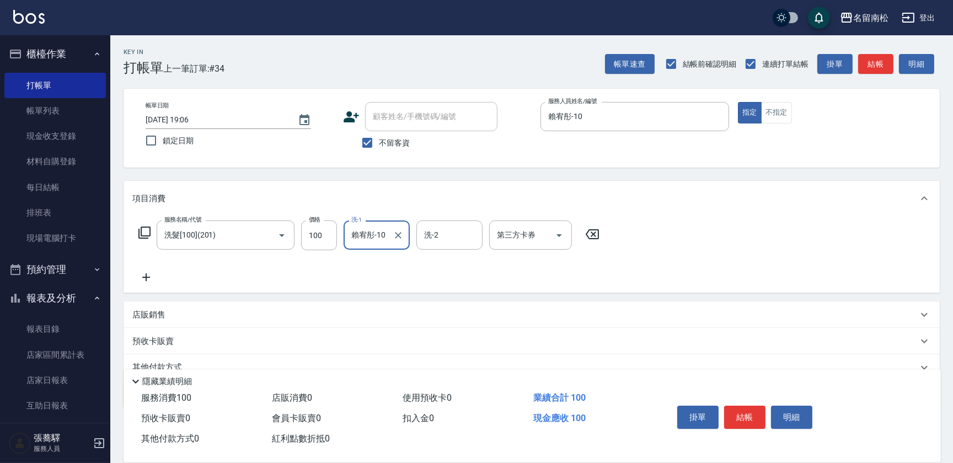
click at [146, 277] on icon at bounding box center [146, 278] width 8 height 8
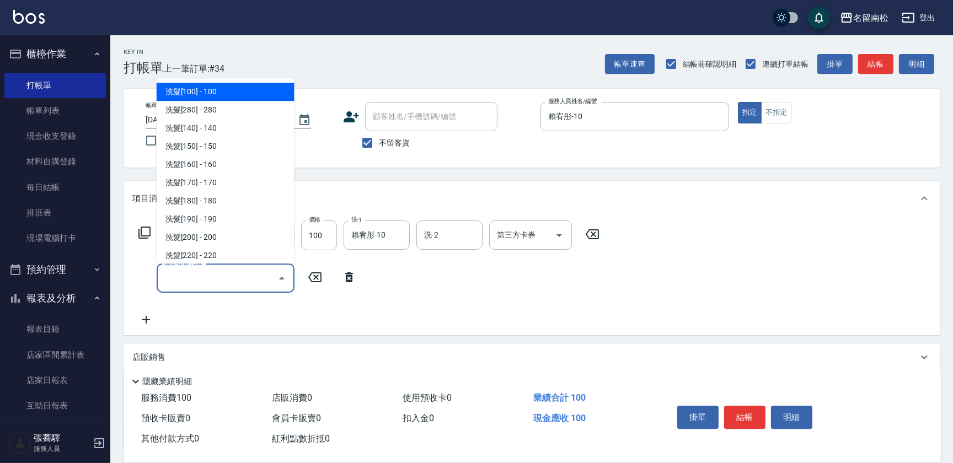
click at [172, 276] on input "服務名稱/代號" at bounding box center [217, 278] width 111 height 19
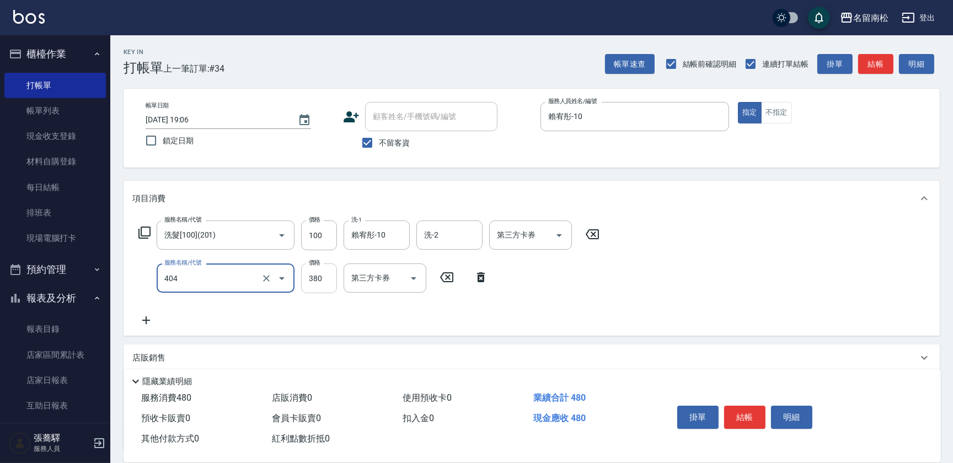
type input "剪髮(380)(404)"
click at [331, 281] on input "380" at bounding box center [319, 279] width 36 height 30
click at [314, 279] on input "4480" at bounding box center [319, 279] width 36 height 30
type input "480"
click at [752, 410] on button "結帳" at bounding box center [744, 417] width 41 height 23
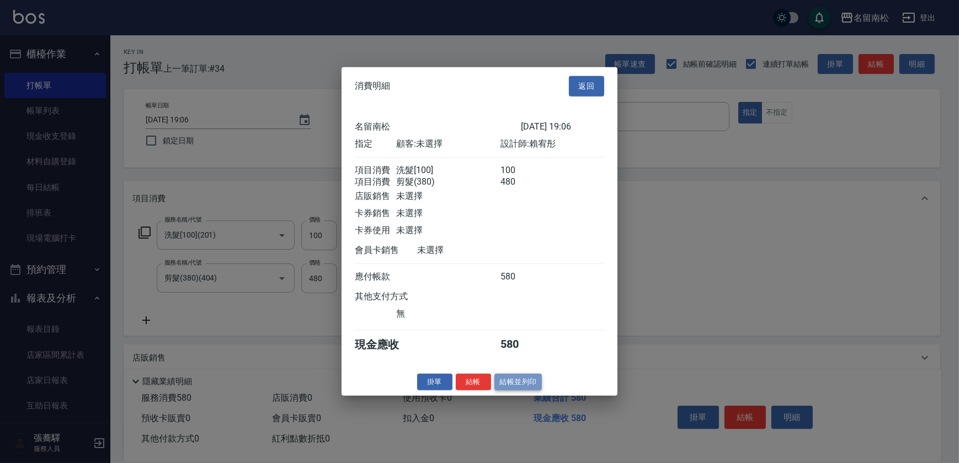
click at [503, 383] on button "結帳並列印" at bounding box center [518, 381] width 48 height 17
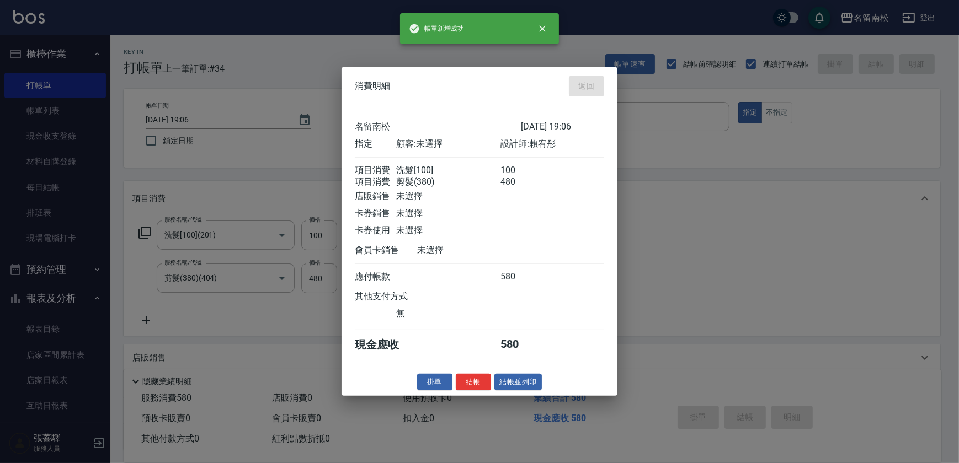
type input "[DATE] 19:14"
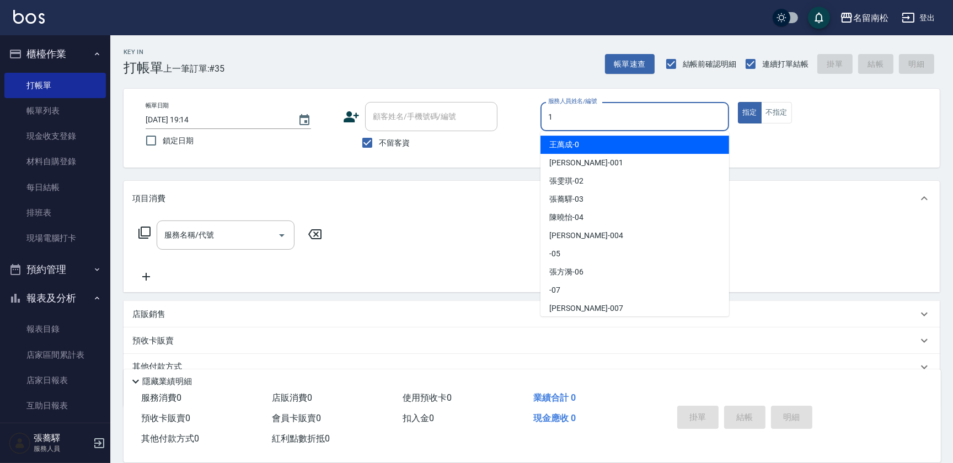
click at [670, 115] on input "1" at bounding box center [634, 116] width 179 height 19
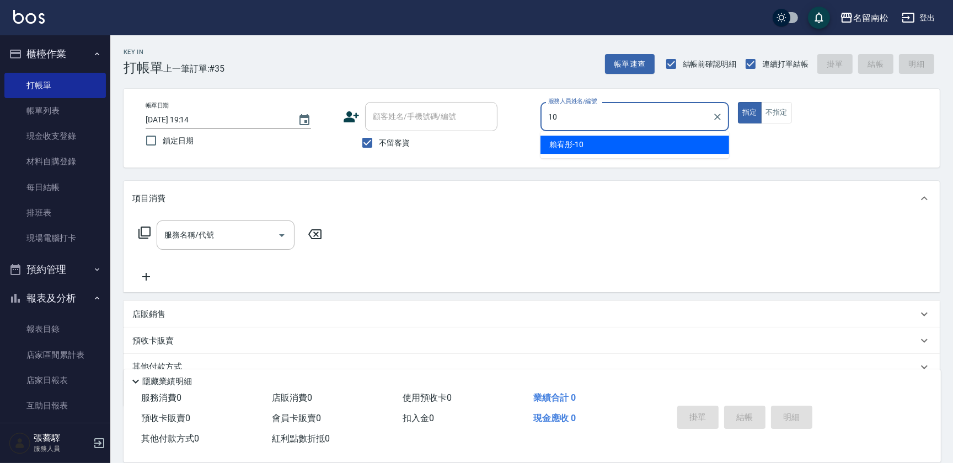
click at [624, 153] on div "[PERSON_NAME]-10" at bounding box center [634, 145] width 189 height 18
type input "賴宥彤-10"
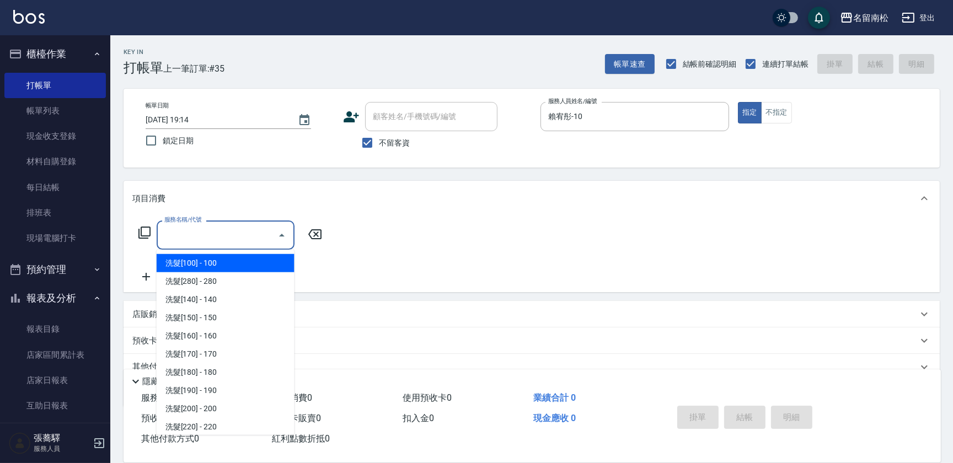
click at [245, 230] on input "服務名稱/代號" at bounding box center [217, 235] width 111 height 19
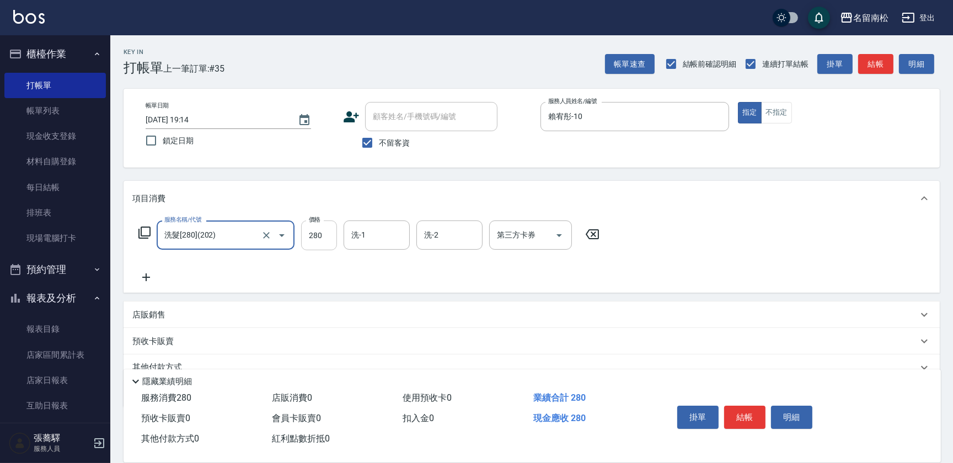
type input "洗髮[280](202)"
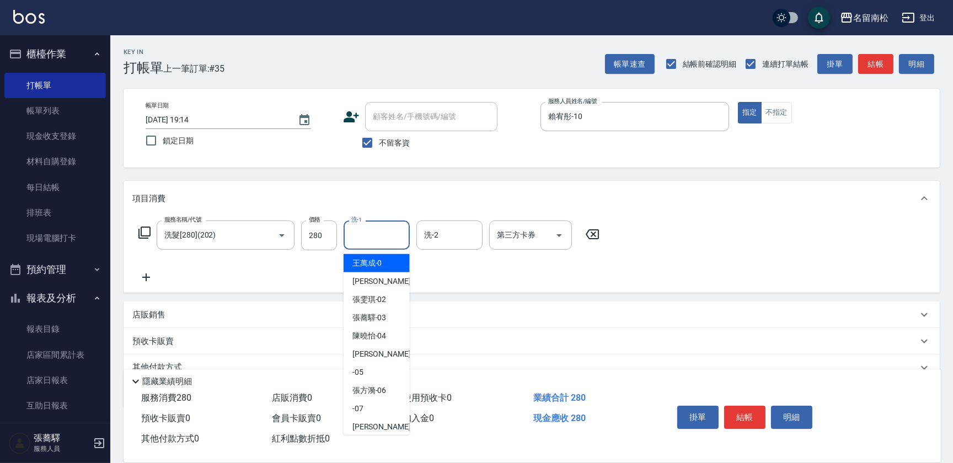
click at [370, 234] on input "洗-1" at bounding box center [377, 235] width 56 height 19
type input "賴宥彤-10"
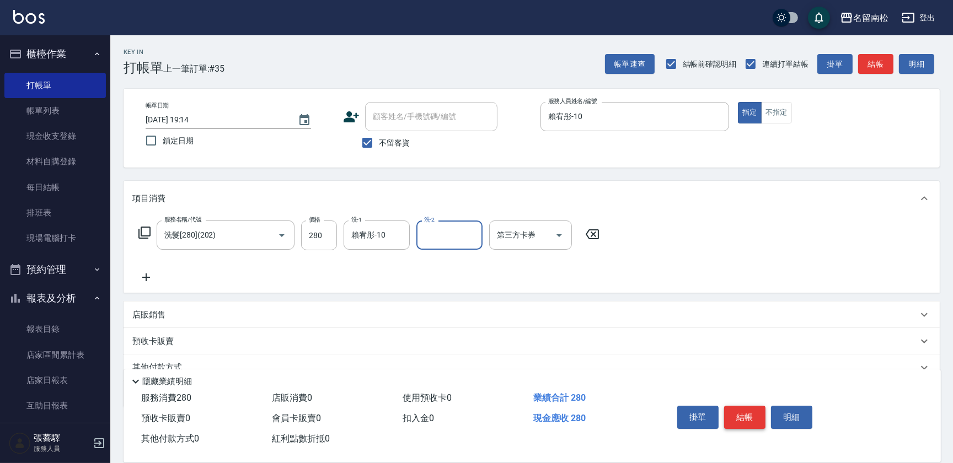
click at [739, 408] on button "結帳" at bounding box center [744, 417] width 41 height 23
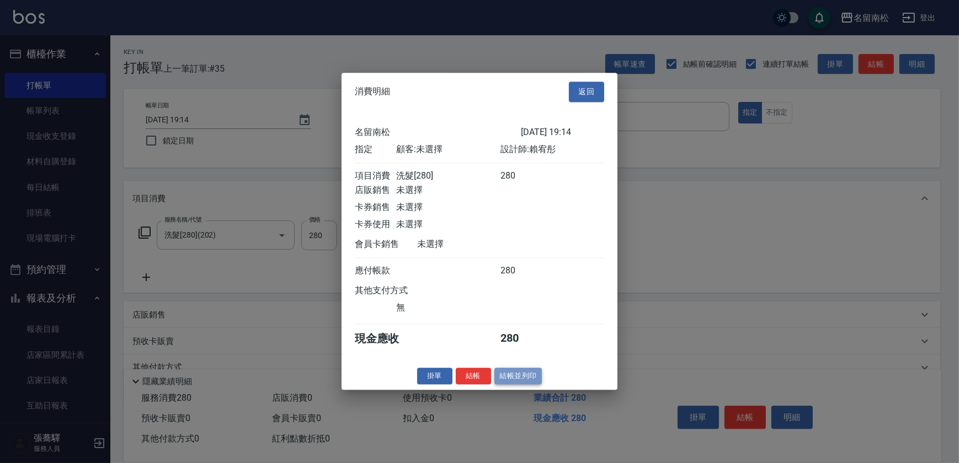
click at [495, 383] on button "結帳並列印" at bounding box center [518, 376] width 48 height 17
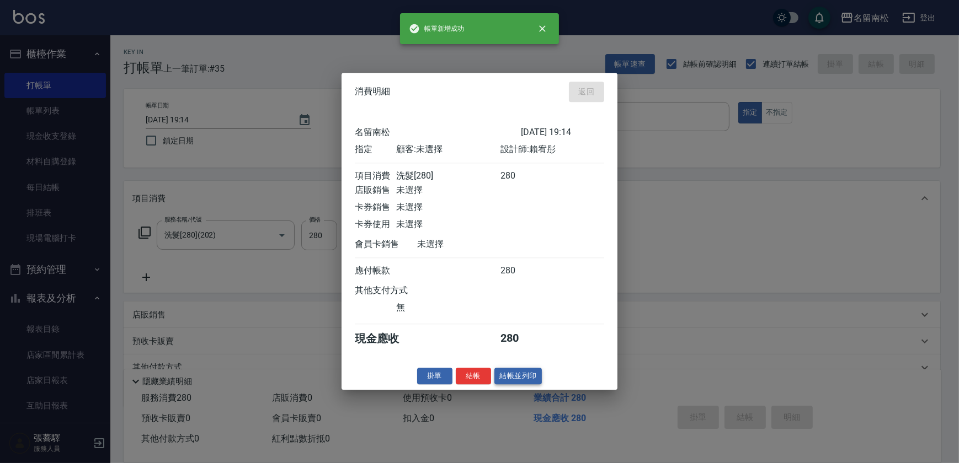
type input "[DATE] 19:15"
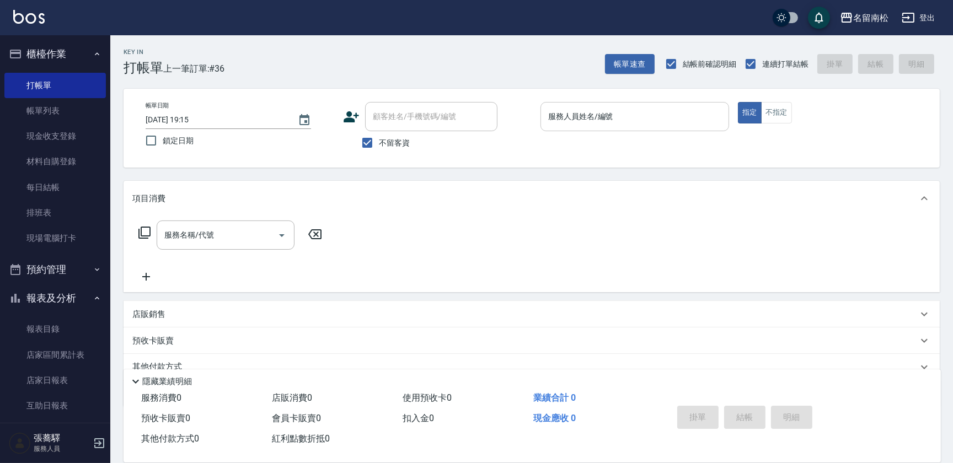
click at [574, 123] on input "服務人員姓名/編號" at bounding box center [634, 116] width 179 height 19
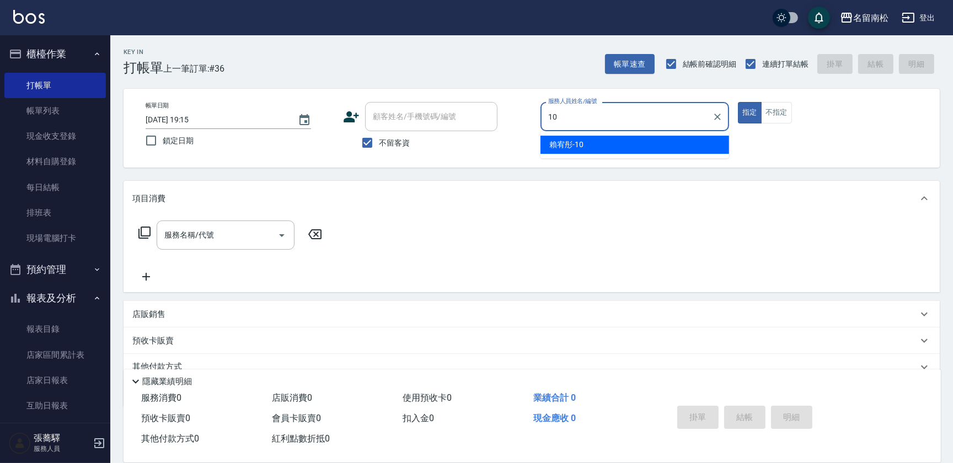
click at [565, 144] on span "[PERSON_NAME]-10" at bounding box center [566, 145] width 34 height 12
type input "賴宥彤-10"
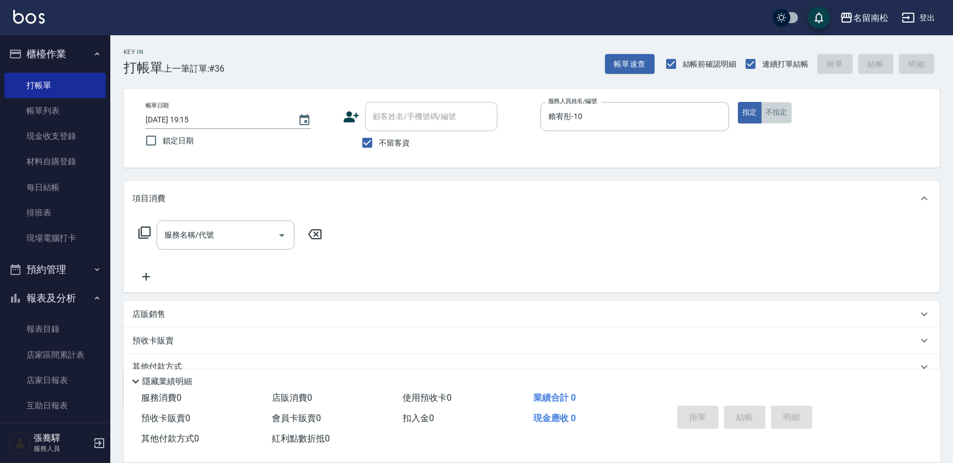
drag, startPoint x: 783, startPoint y: 108, endPoint x: 285, endPoint y: 149, distance: 499.7
click at [780, 108] on button "不指定" at bounding box center [776, 113] width 31 height 22
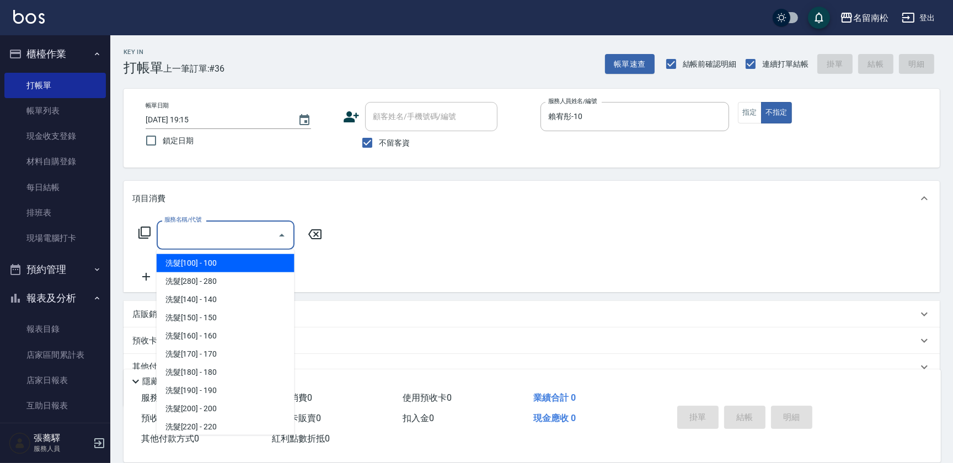
click at [212, 243] on input "服務名稱/代號" at bounding box center [217, 235] width 111 height 19
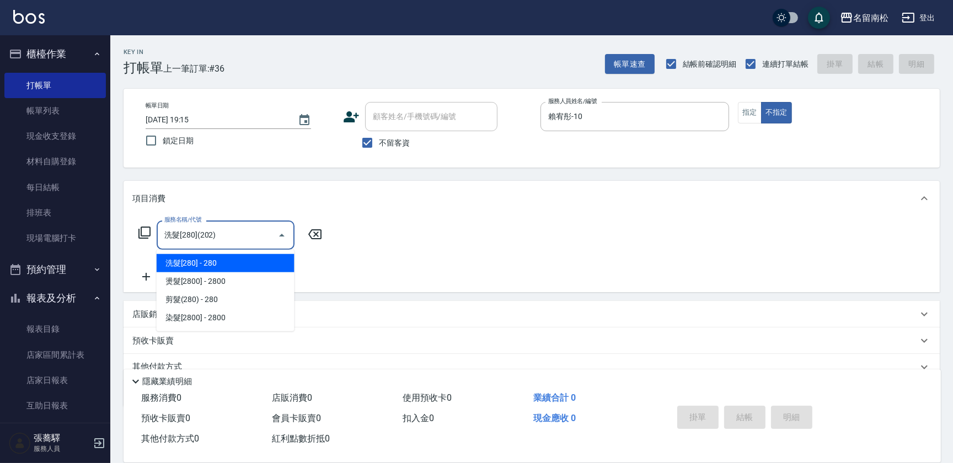
type input "洗髮[280](202)"
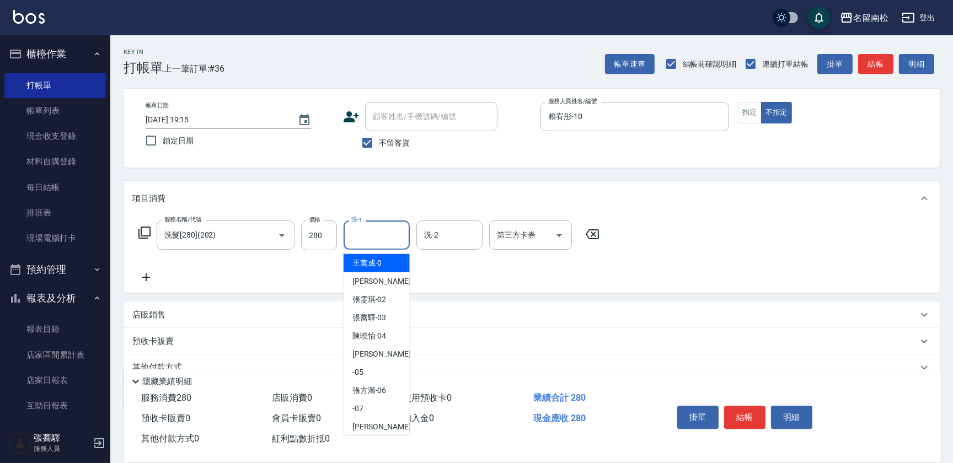
click at [382, 236] on input "洗-1" at bounding box center [377, 235] width 56 height 19
type input "賴宥彤-10"
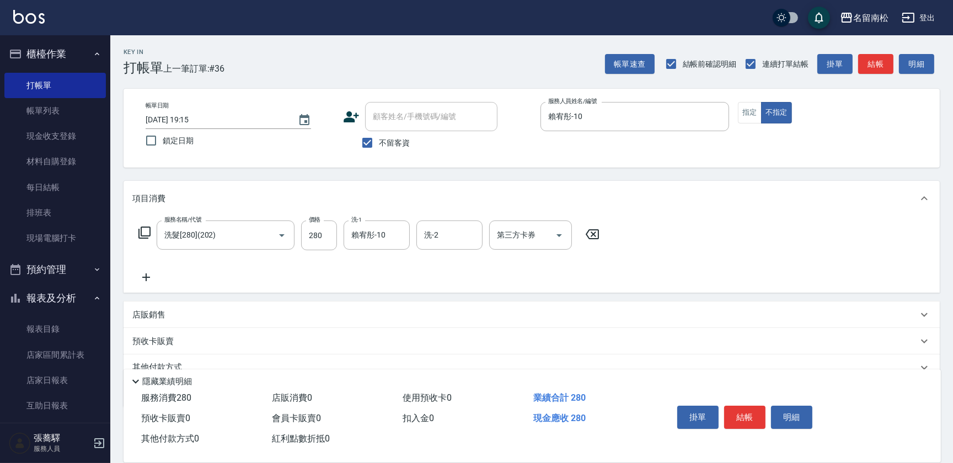
click at [148, 277] on icon at bounding box center [146, 278] width 8 height 8
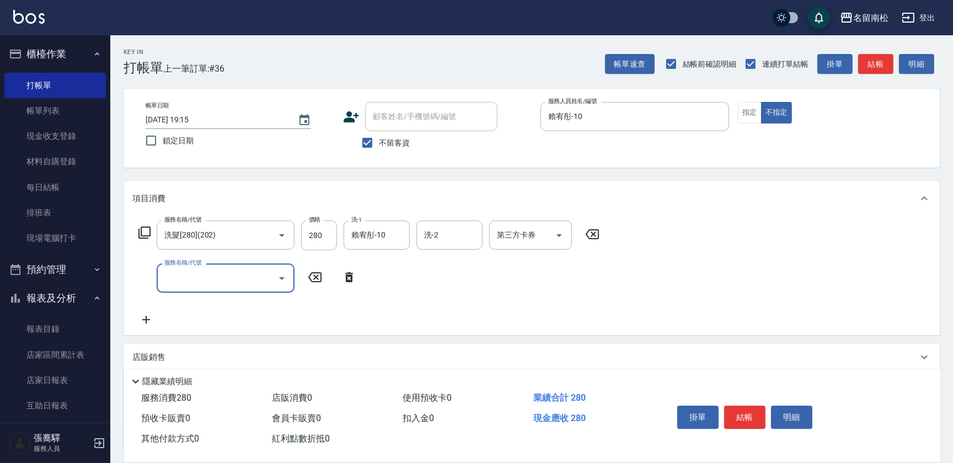
click at [157, 272] on div "服務名稱/代號" at bounding box center [226, 278] width 138 height 29
type input "潤絲(801)"
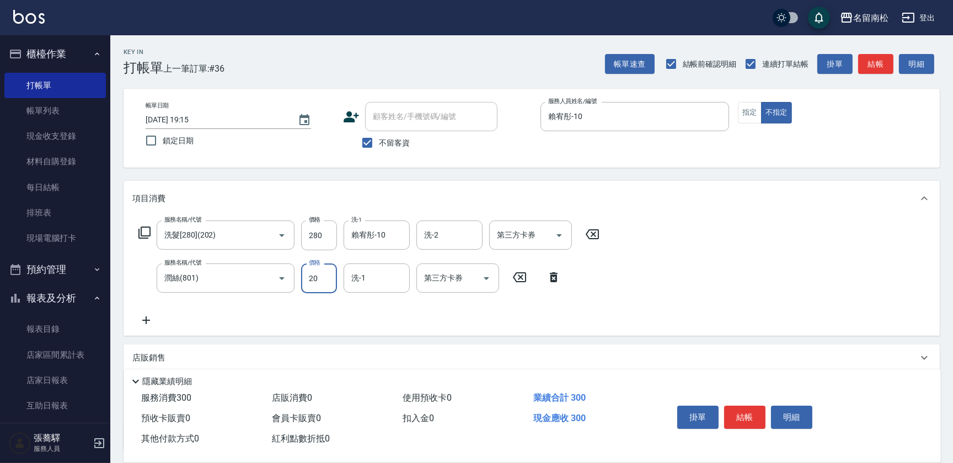
click at [329, 281] on input "20" at bounding box center [319, 279] width 36 height 30
click at [314, 281] on input "330" at bounding box center [319, 279] width 36 height 30
type input "30"
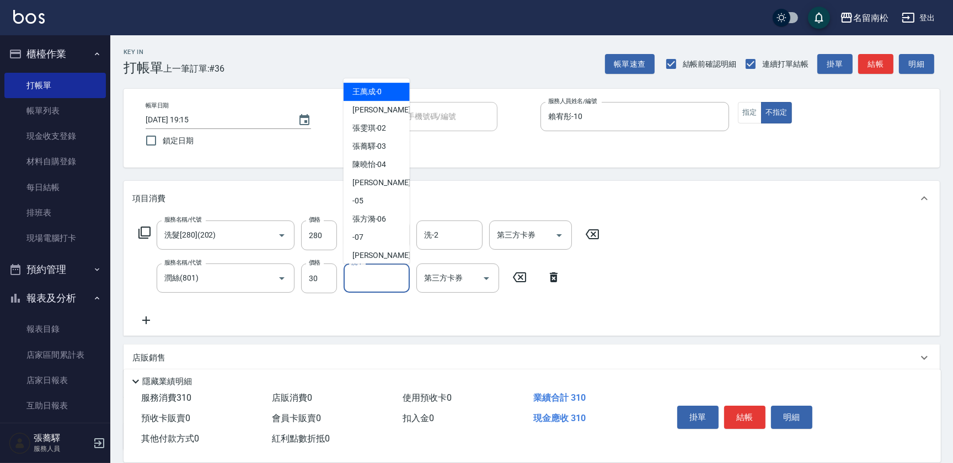
click at [354, 276] on input "洗-1" at bounding box center [377, 278] width 56 height 19
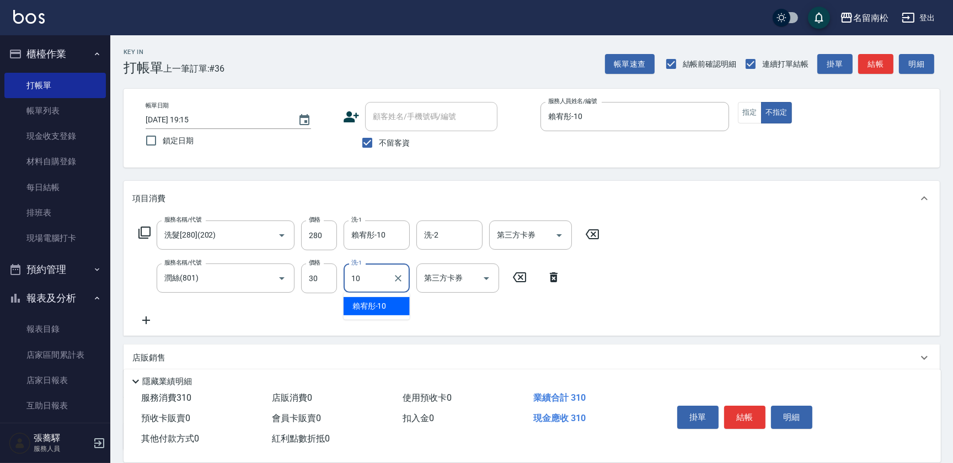
click at [352, 298] on div "[PERSON_NAME]-10" at bounding box center [377, 306] width 66 height 18
type input "賴宥彤-10"
click at [749, 415] on button "結帳" at bounding box center [744, 417] width 41 height 23
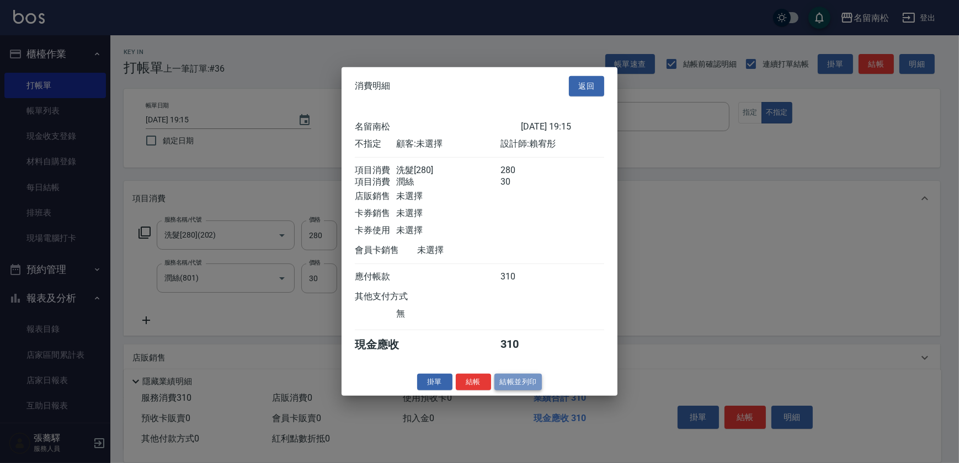
click at [504, 384] on button "結帳並列印" at bounding box center [518, 381] width 48 height 17
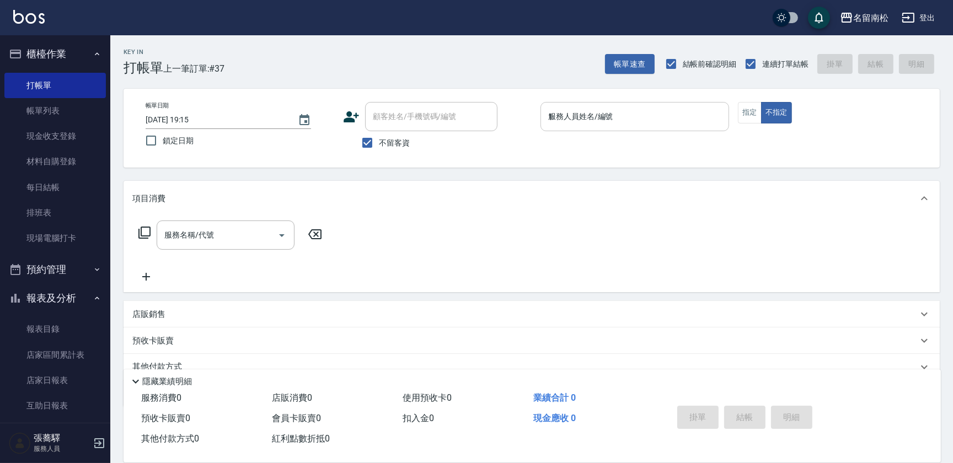
drag, startPoint x: 588, startPoint y: 108, endPoint x: 585, endPoint y: 120, distance: 13.1
click at [587, 109] on input "1" at bounding box center [634, 116] width 179 height 19
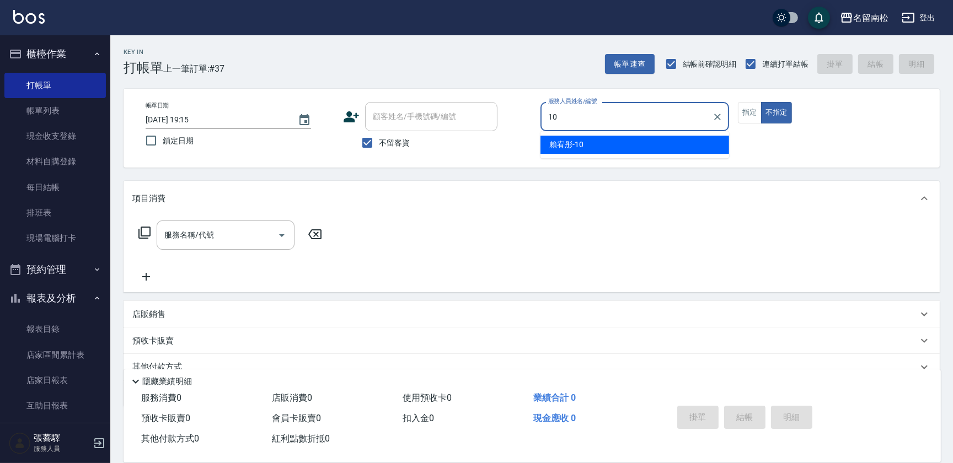
click at [579, 143] on span "[PERSON_NAME]-10" at bounding box center [566, 145] width 34 height 12
type input "賴宥彤-10"
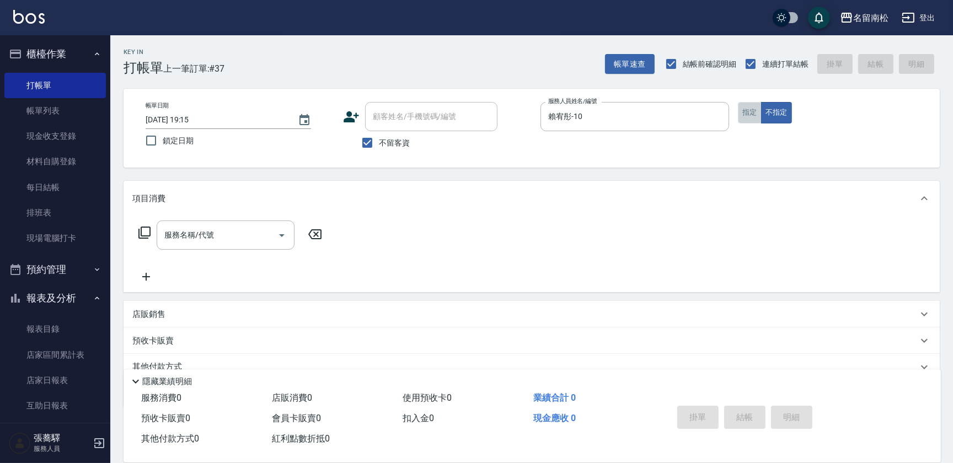
drag, startPoint x: 753, startPoint y: 116, endPoint x: 738, endPoint y: 124, distance: 16.0
click at [752, 116] on button "指定" at bounding box center [750, 113] width 24 height 22
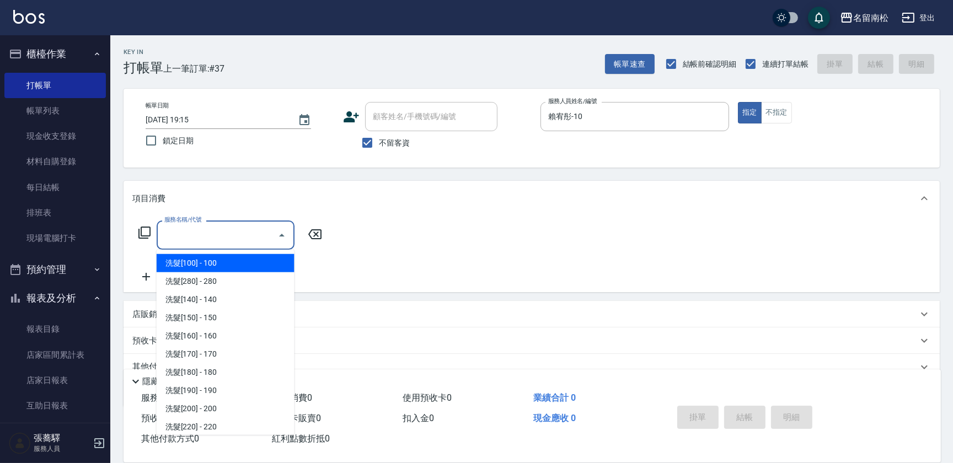
click at [221, 239] on input "服務名稱/代號" at bounding box center [217, 235] width 111 height 19
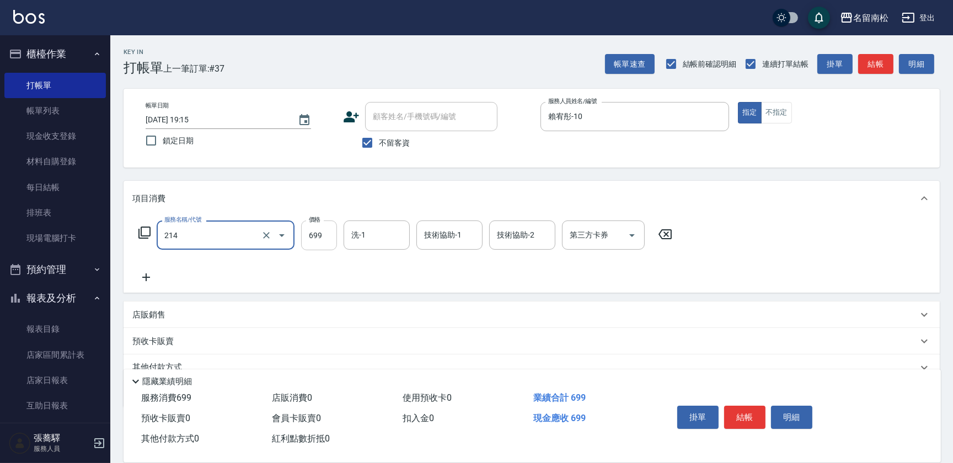
type input "滾珠洗髪699(214)"
click at [325, 237] on input "699" at bounding box center [319, 236] width 36 height 30
click at [313, 234] on input "69700" at bounding box center [319, 236] width 36 height 30
click at [314, 232] on input "69700" at bounding box center [319, 236] width 36 height 30
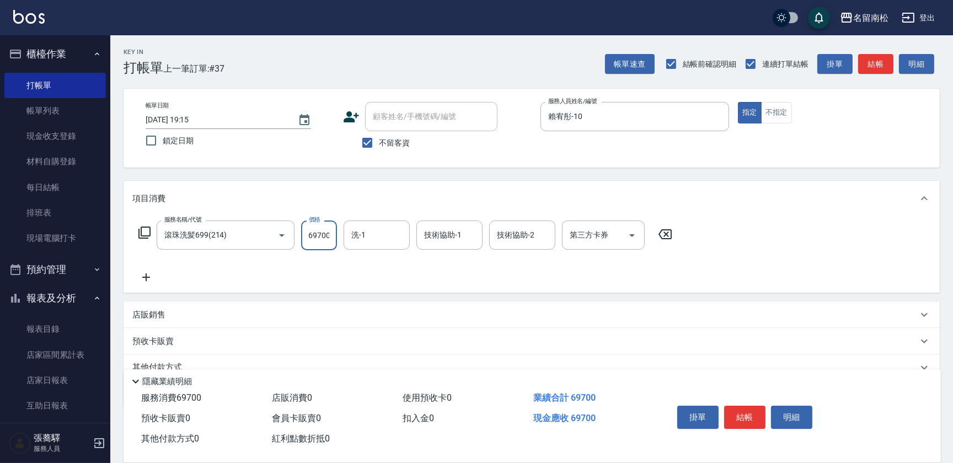
click at [315, 232] on input "69700" at bounding box center [319, 236] width 36 height 30
type input "700"
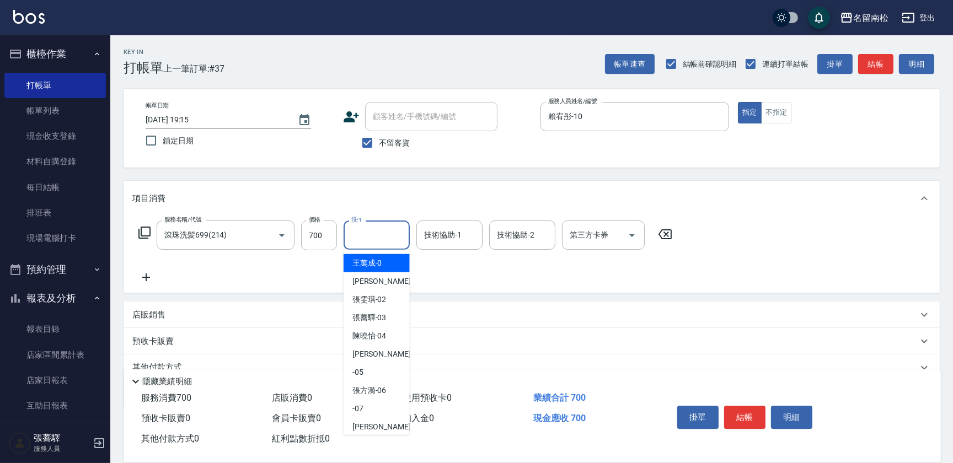
click at [383, 242] on input "洗-1" at bounding box center [377, 235] width 56 height 19
click at [383, 256] on div "[PERSON_NAME]-10" at bounding box center [377, 263] width 66 height 18
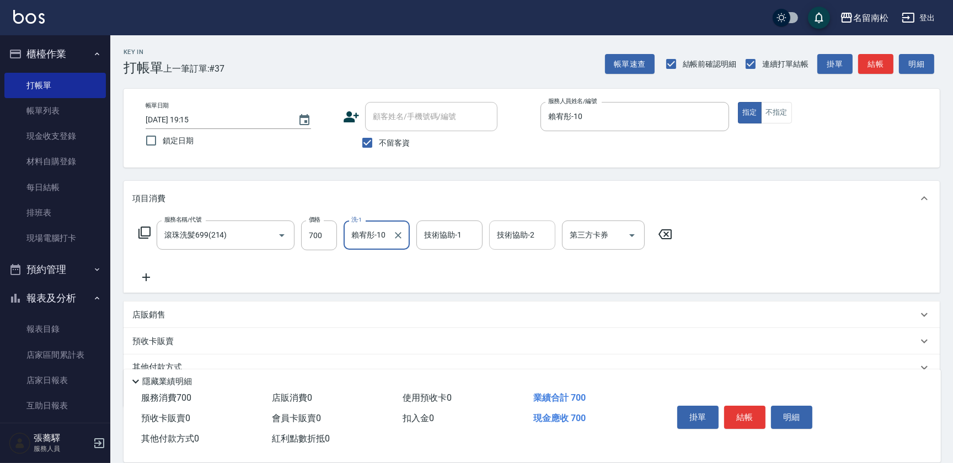
type input "賴宥彤-10"
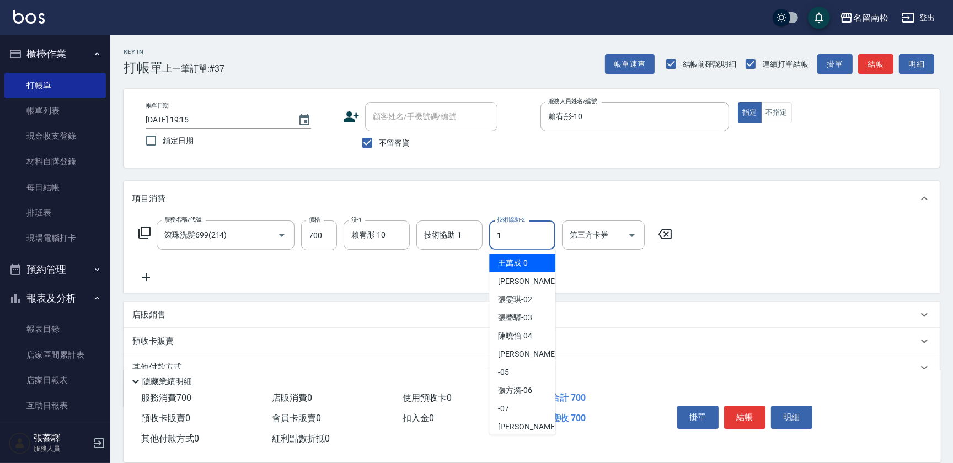
click at [529, 241] on input "1" at bounding box center [522, 235] width 56 height 19
click at [521, 267] on span "[PERSON_NAME]-10" at bounding box center [515, 264] width 34 height 12
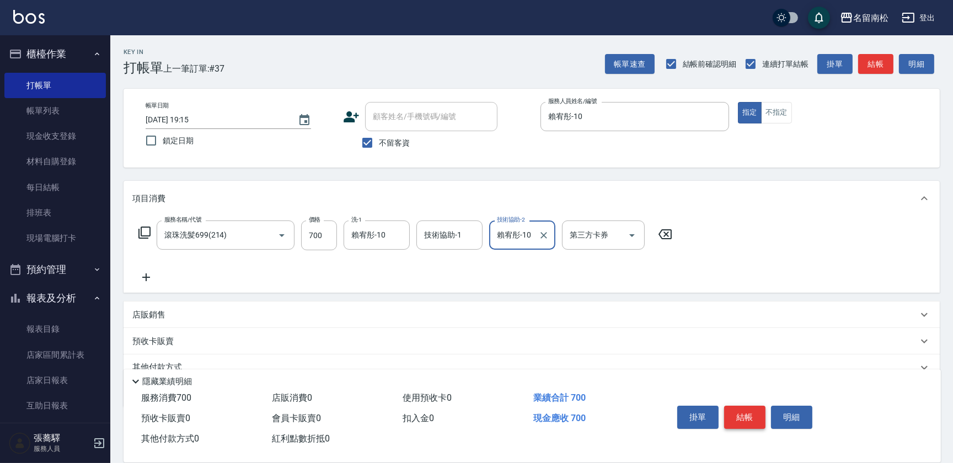
type input "賴宥彤-10"
click at [740, 416] on button "結帳" at bounding box center [744, 417] width 41 height 23
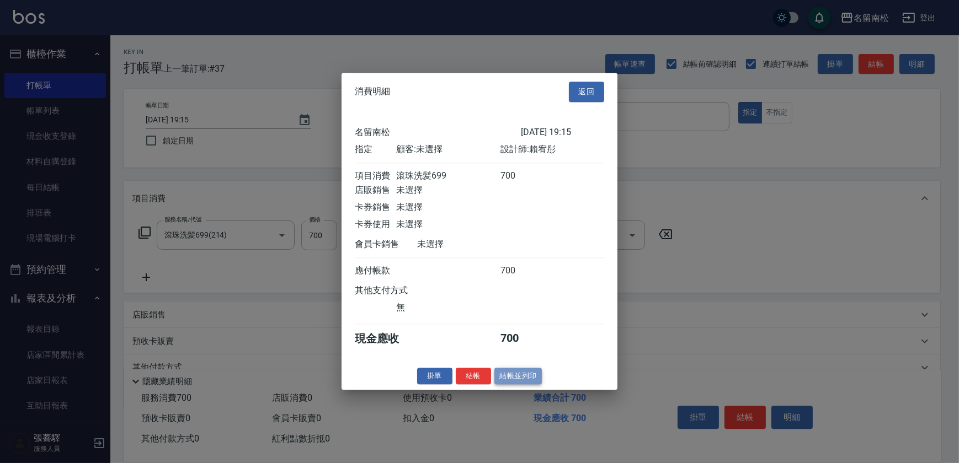
click at [516, 381] on button "結帳並列印" at bounding box center [518, 376] width 48 height 17
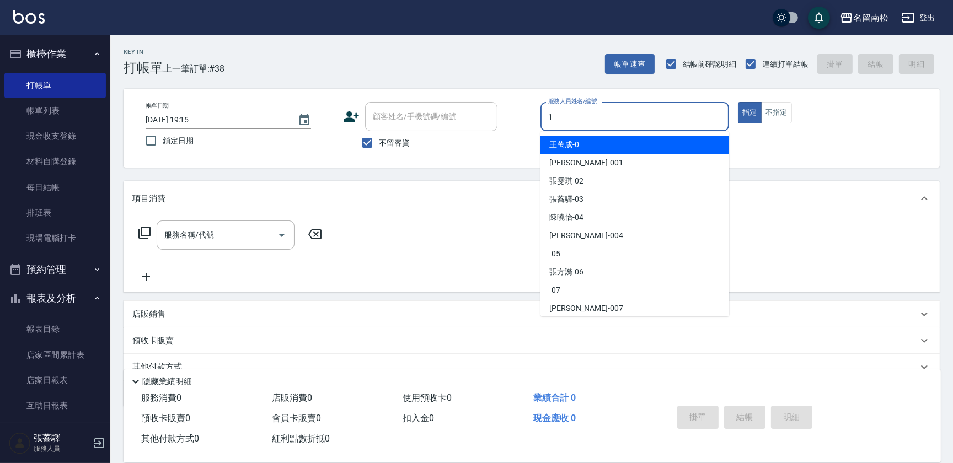
click at [670, 116] on input "1" at bounding box center [634, 116] width 179 height 19
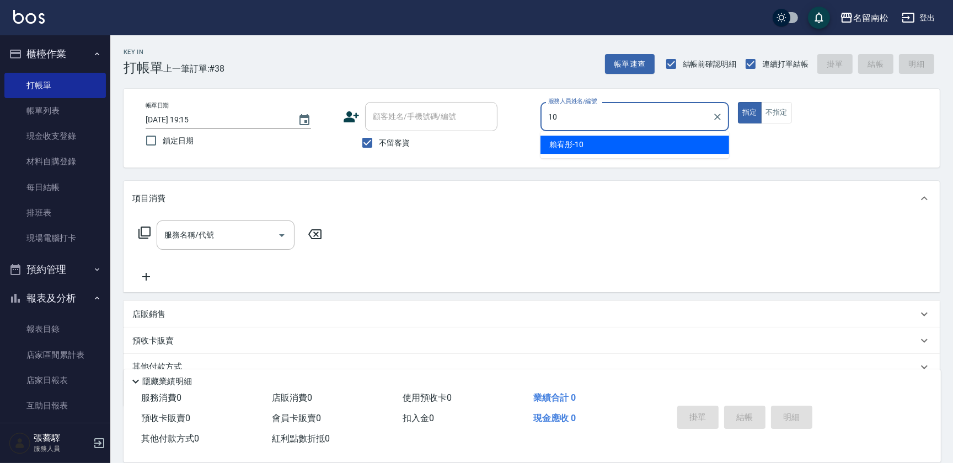
click at [645, 151] on div "[PERSON_NAME]-10" at bounding box center [634, 145] width 189 height 18
type input "賴宥彤-10"
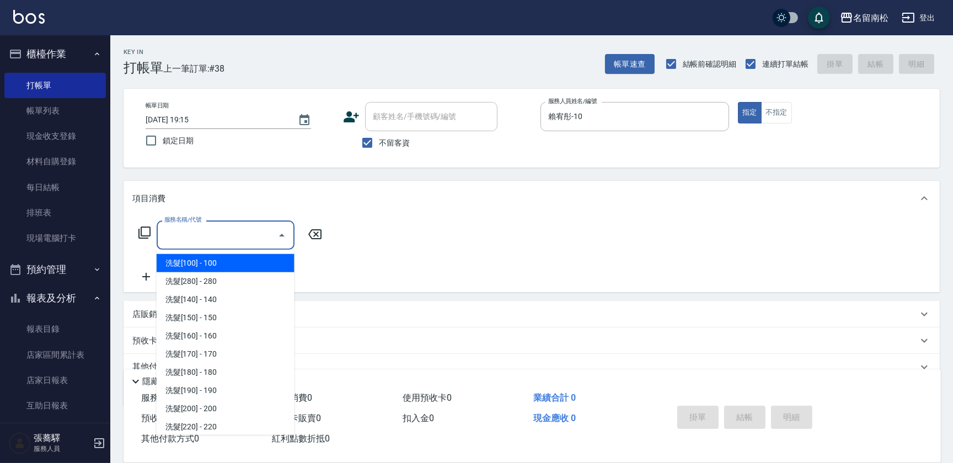
click at [248, 235] on input "服務名稱/代號" at bounding box center [217, 235] width 111 height 19
click at [255, 227] on input "服務名稱/代號" at bounding box center [217, 235] width 111 height 19
drag, startPoint x: 254, startPoint y: 232, endPoint x: 287, endPoint y: 249, distance: 37.0
click at [255, 232] on input "服務名稱/代號" at bounding box center [217, 235] width 111 height 19
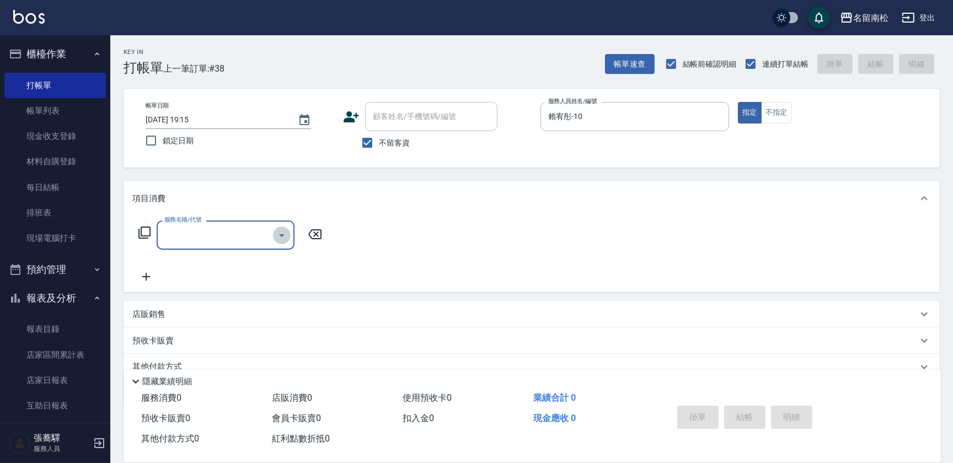
click at [284, 238] on icon "Open" at bounding box center [281, 235] width 13 height 13
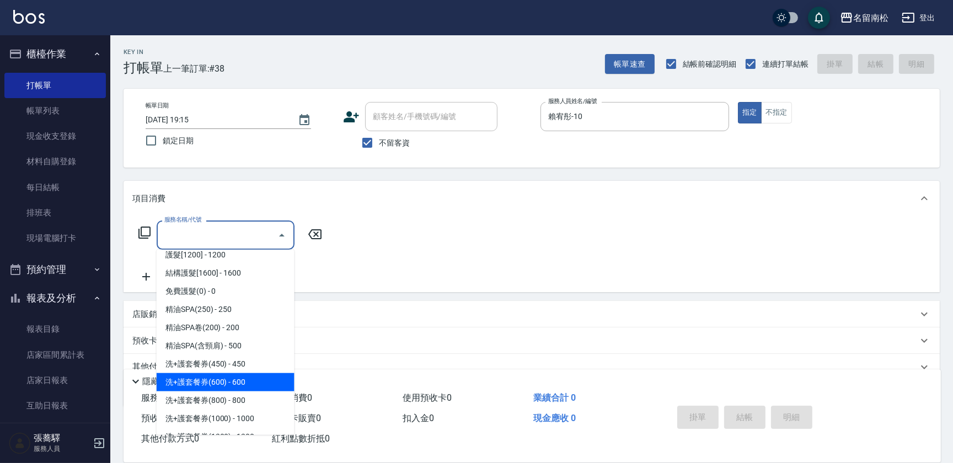
scroll to position [1253, 0]
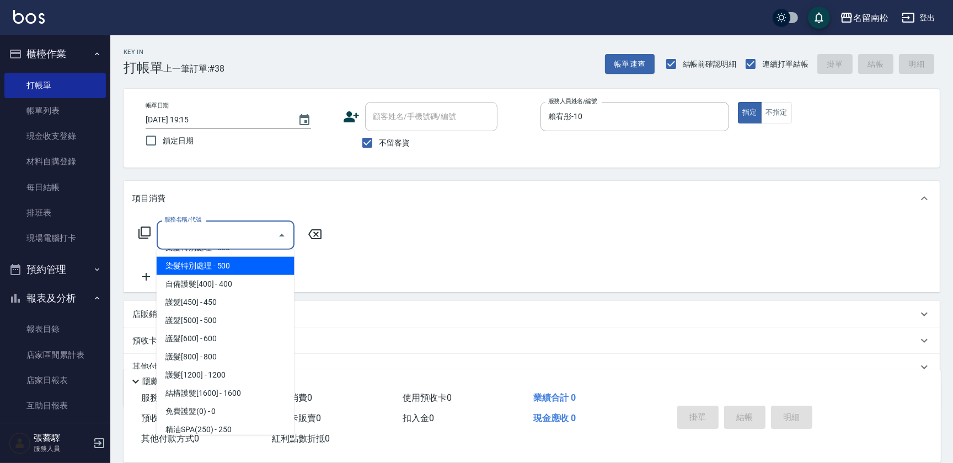
click at [243, 265] on span "染髮特別處理 - 500" at bounding box center [226, 266] width 138 height 18
type input "染髮特別處理(516)"
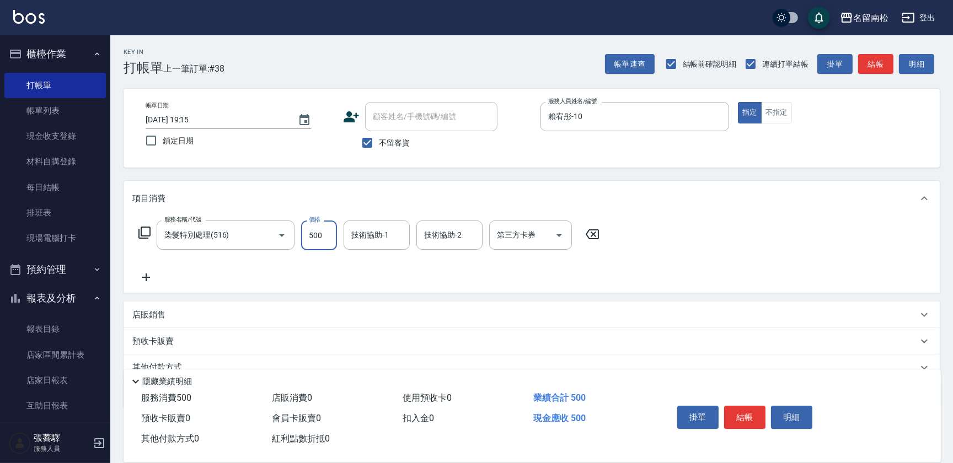
click at [322, 236] on input "500" at bounding box center [319, 236] width 36 height 30
click at [310, 232] on input "11300" at bounding box center [319, 236] width 36 height 30
type input "1300"
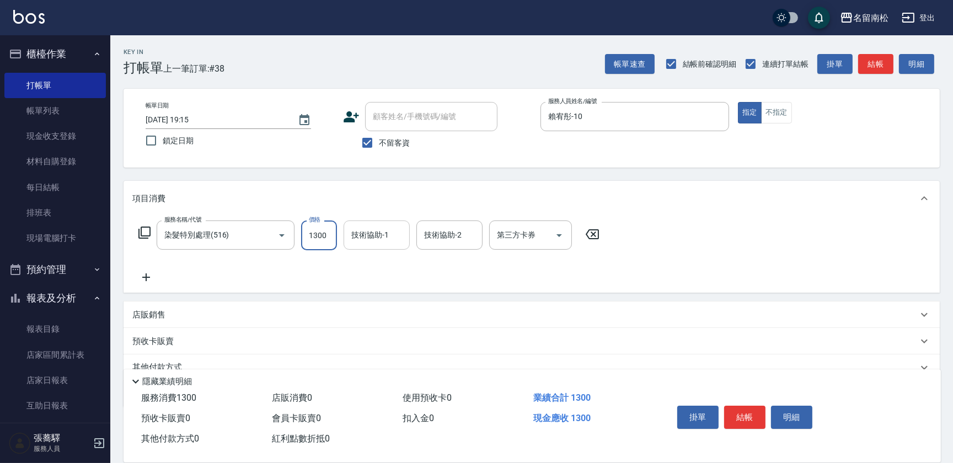
click at [378, 234] on input "技術協助-1" at bounding box center [377, 235] width 56 height 19
type input "[PERSON_NAME]-001"
click at [753, 408] on button "結帳" at bounding box center [744, 417] width 41 height 23
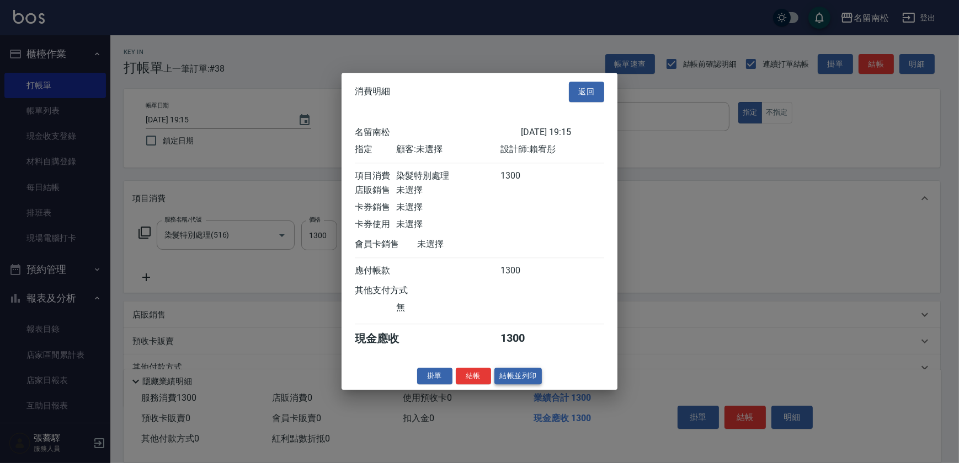
click at [503, 383] on button "結帳並列印" at bounding box center [518, 376] width 48 height 17
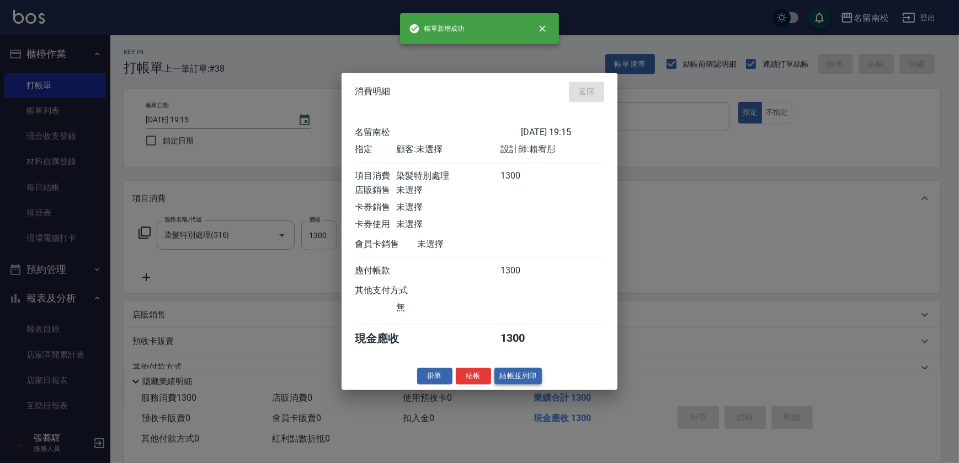
type input "[DATE] 19:17"
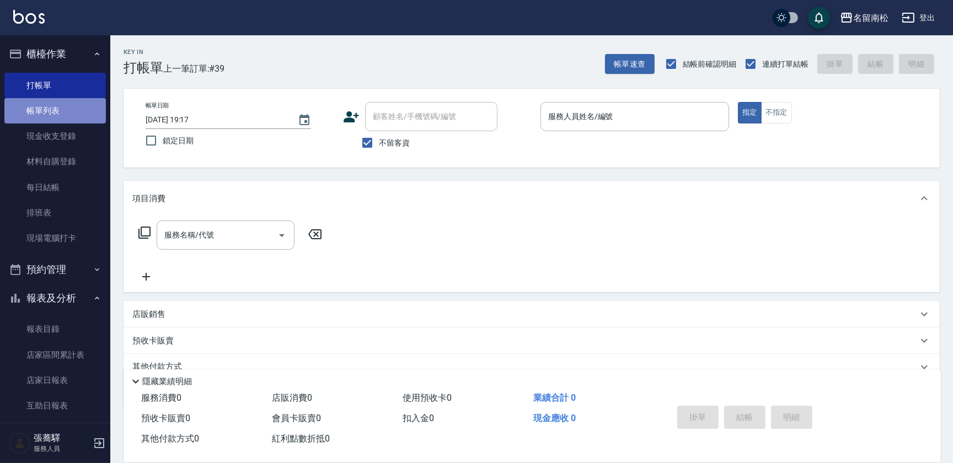
click at [56, 108] on link "帳單列表" at bounding box center [54, 110] width 101 height 25
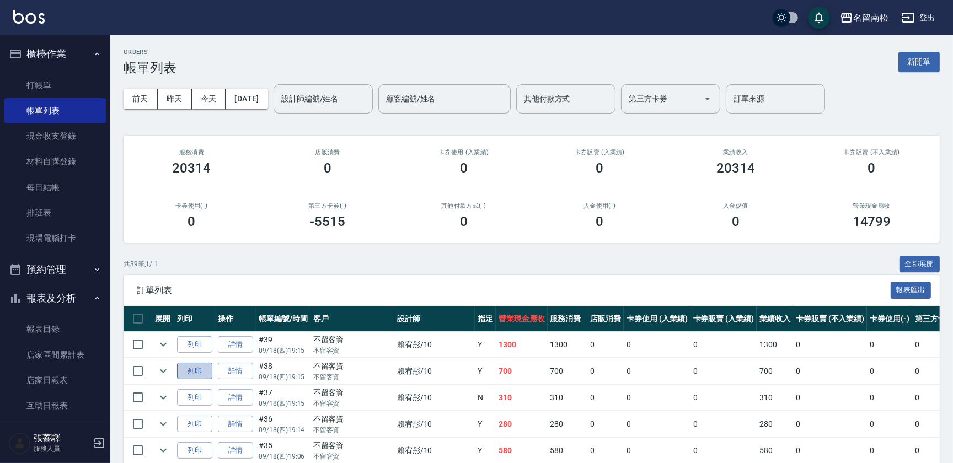
click at [204, 366] on button "列印" at bounding box center [194, 371] width 35 height 17
click at [17, 83] on link "打帳單" at bounding box center [54, 85] width 101 height 25
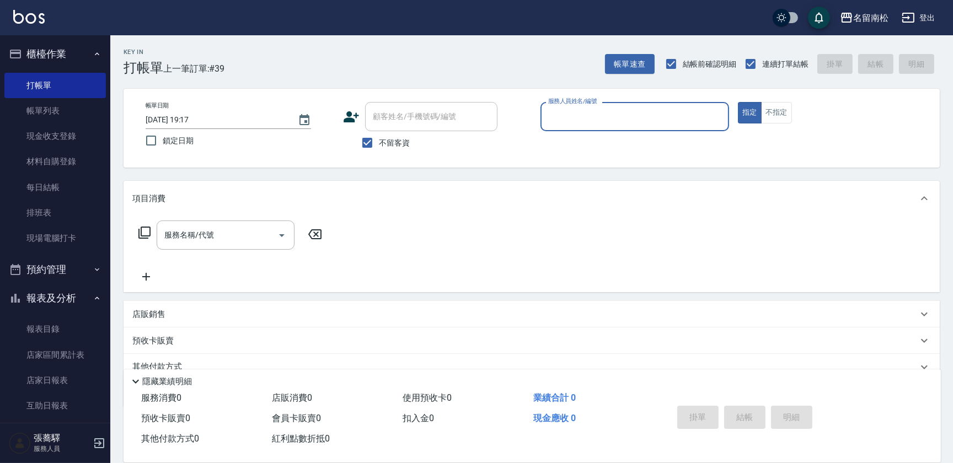
click at [581, 117] on input "服務人員姓名/編號" at bounding box center [634, 116] width 179 height 19
click at [579, 139] on span "[PERSON_NAME]-10" at bounding box center [566, 145] width 34 height 12
type input "賴宥彤-10"
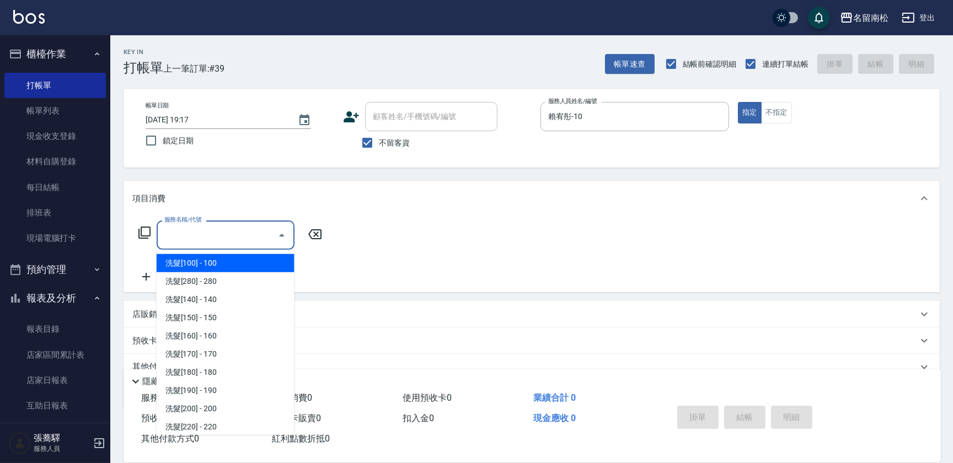
click at [242, 232] on input "服務名稱/代號" at bounding box center [217, 235] width 111 height 19
click at [281, 235] on icon "Close" at bounding box center [282, 235] width 6 height 3
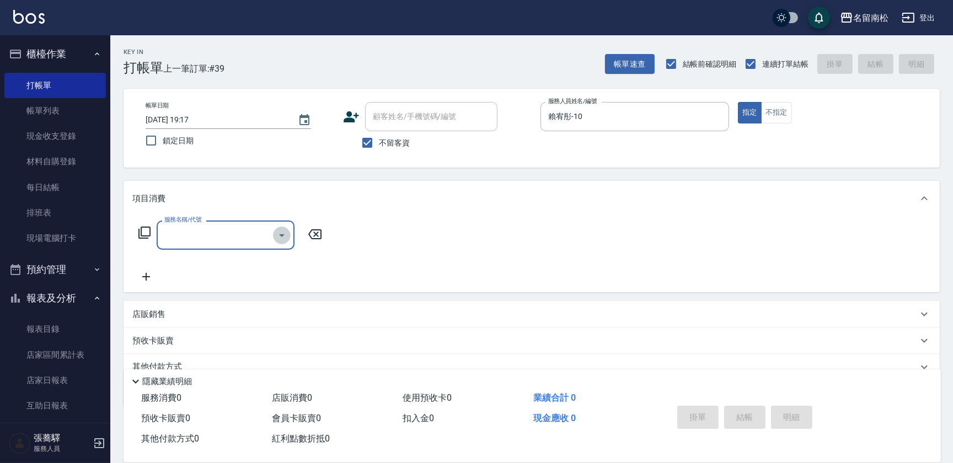
click at [280, 237] on icon "Open" at bounding box center [281, 235] width 13 height 13
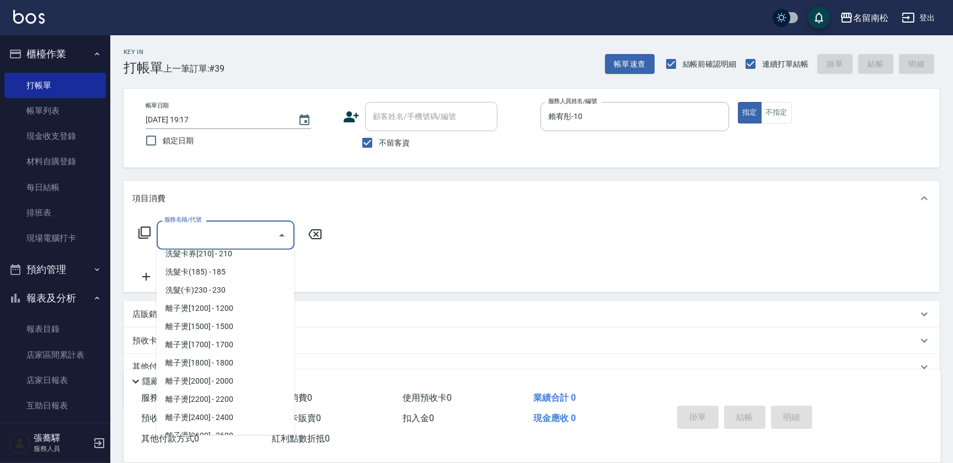
scroll to position [351, 0]
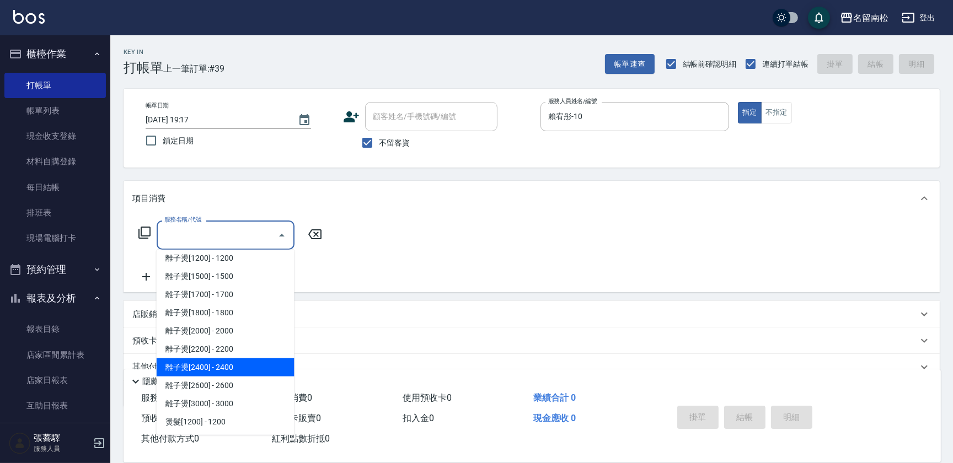
click at [266, 359] on span "離子燙[2400] - 2400" at bounding box center [226, 367] width 138 height 18
type input "離子燙[2400](307)"
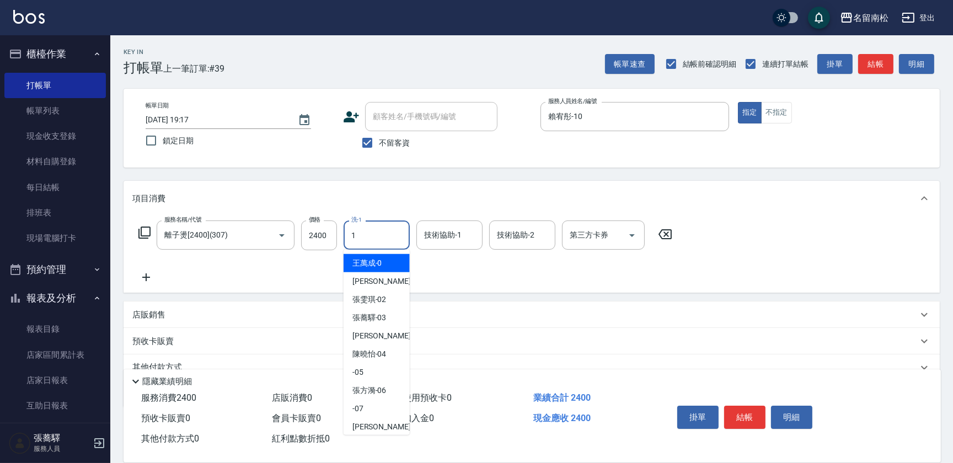
click at [382, 233] on input "1" at bounding box center [377, 235] width 56 height 19
click at [382, 260] on span "[PERSON_NAME]-10" at bounding box center [369, 264] width 34 height 12
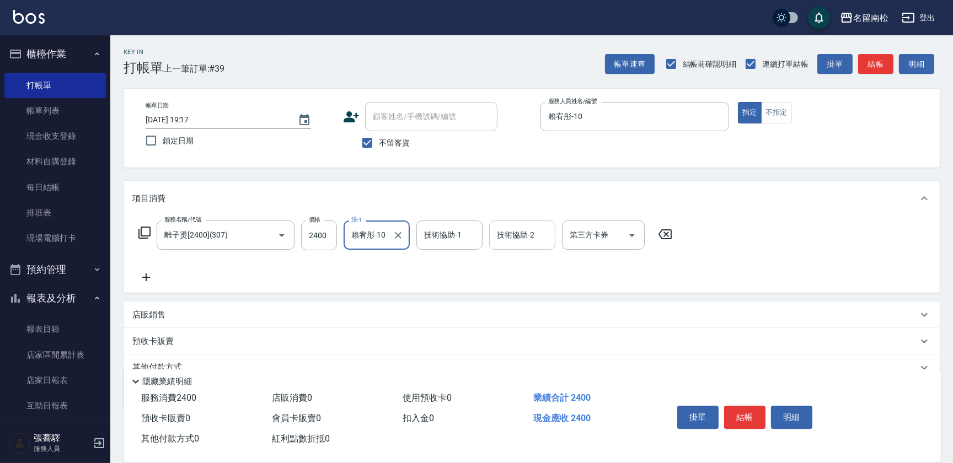
type input "賴宥彤-10"
click at [532, 236] on input "技術協助-2" at bounding box center [522, 235] width 56 height 19
click at [521, 261] on span "[PERSON_NAME]-10" at bounding box center [515, 264] width 34 height 12
type input "賴宥彤-10"
click at [146, 275] on icon at bounding box center [146, 278] width 8 height 8
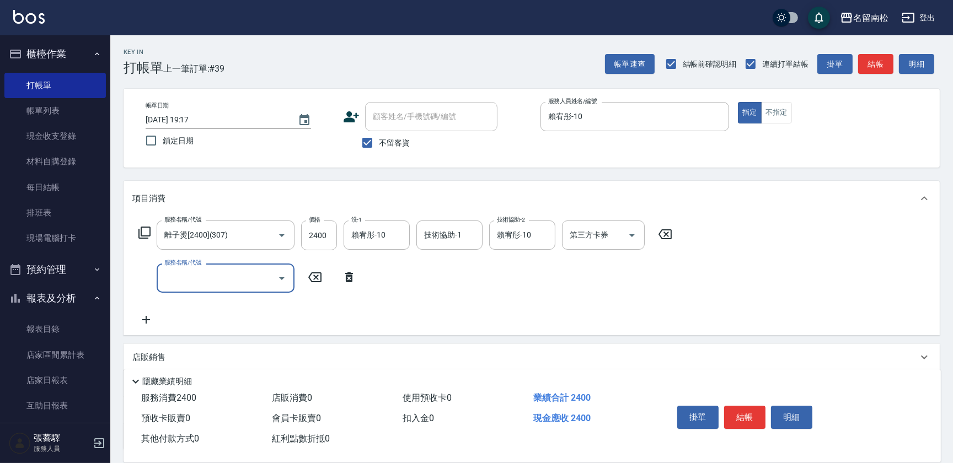
click at [183, 273] on input "服務名稱/代號" at bounding box center [217, 278] width 111 height 19
type input "護髮[800](604)"
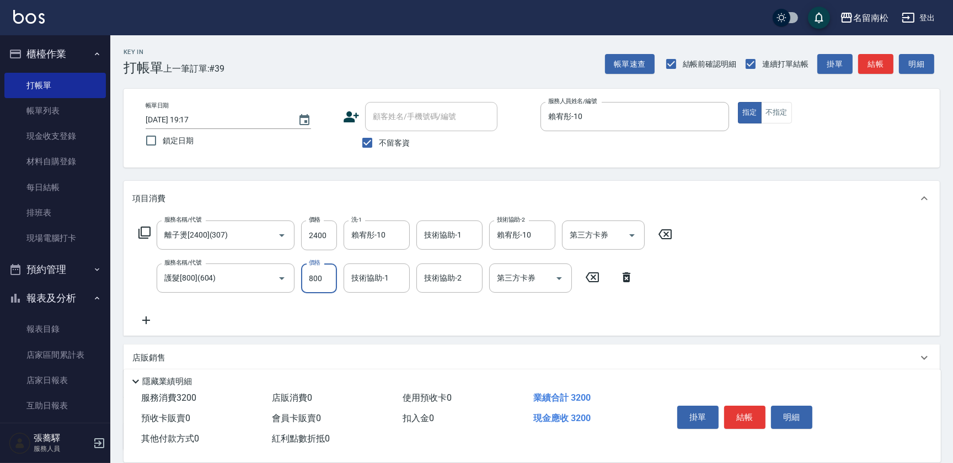
click at [327, 272] on input "800" at bounding box center [319, 279] width 36 height 30
click at [318, 275] on input "0" at bounding box center [319, 279] width 36 height 30
click at [312, 276] on input "5550" at bounding box center [319, 279] width 36 height 30
type input "550"
click at [148, 320] on icon at bounding box center [146, 320] width 28 height 13
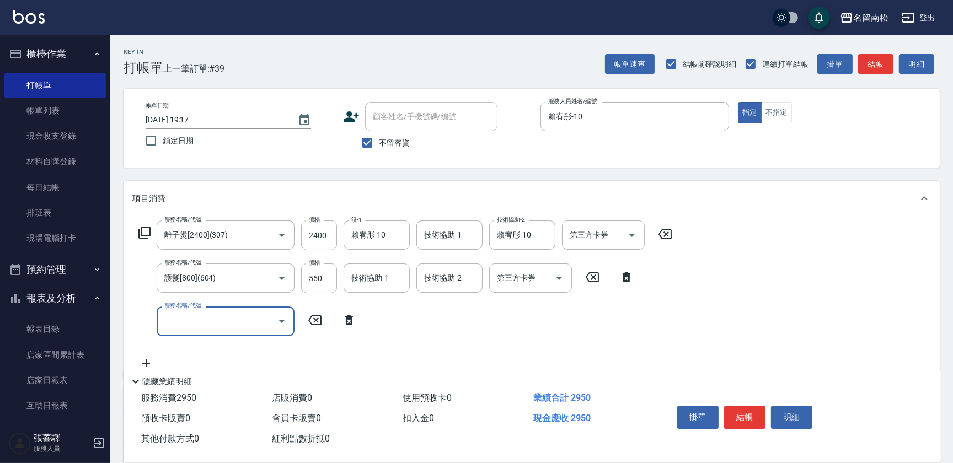
click at [216, 312] on input "服務名稱/代號" at bounding box center [217, 321] width 111 height 19
type input "洗髮[100](201)"
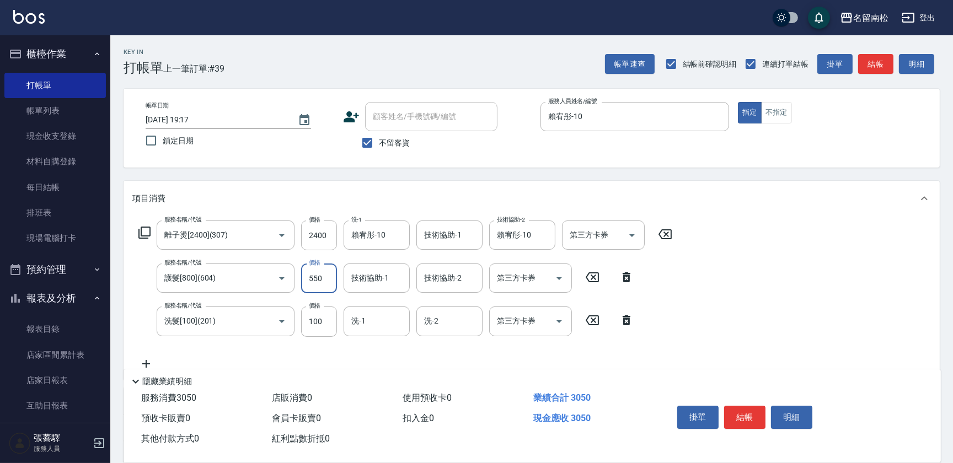
click at [328, 272] on input "550" at bounding box center [319, 279] width 36 height 30
click at [309, 275] on input "4450" at bounding box center [319, 279] width 36 height 30
click at [312, 276] on input "4450" at bounding box center [319, 279] width 36 height 30
type input "450"
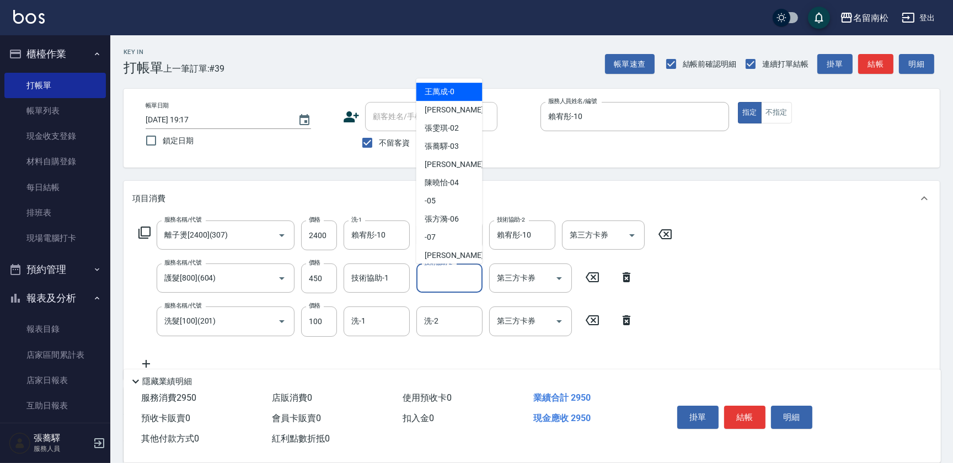
click at [430, 277] on input "技術協助-2" at bounding box center [449, 278] width 56 height 19
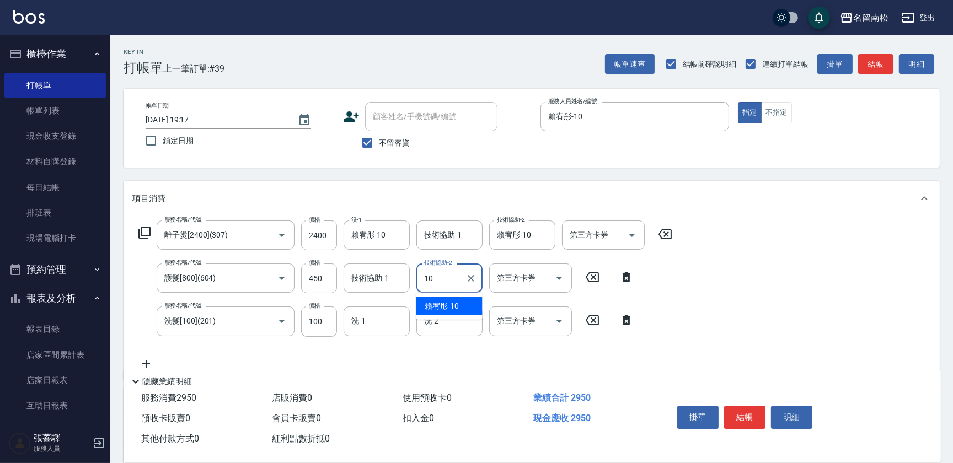
click at [456, 280] on input "10" at bounding box center [441, 278] width 40 height 19
click at [435, 309] on span "[PERSON_NAME]-10" at bounding box center [442, 307] width 34 height 12
type input "賴宥彤-10"
click at [377, 285] on input "技術協助-1" at bounding box center [377, 278] width 56 height 19
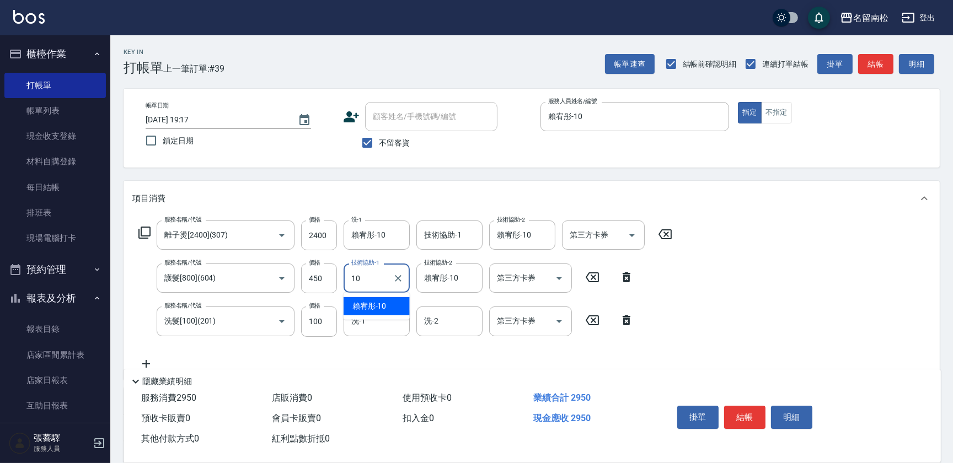
click at [381, 303] on span "[PERSON_NAME]-10" at bounding box center [369, 307] width 34 height 12
type input "賴宥彤-10"
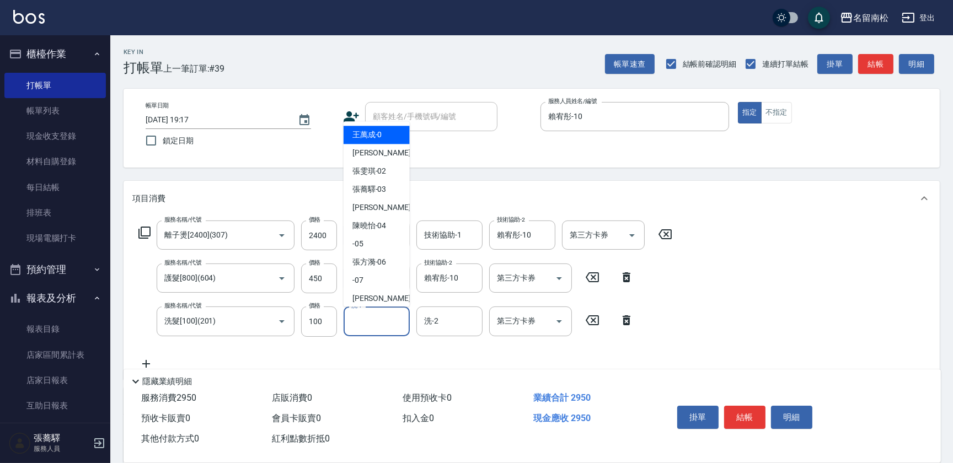
click at [382, 326] on input "洗-1" at bounding box center [377, 321] width 56 height 19
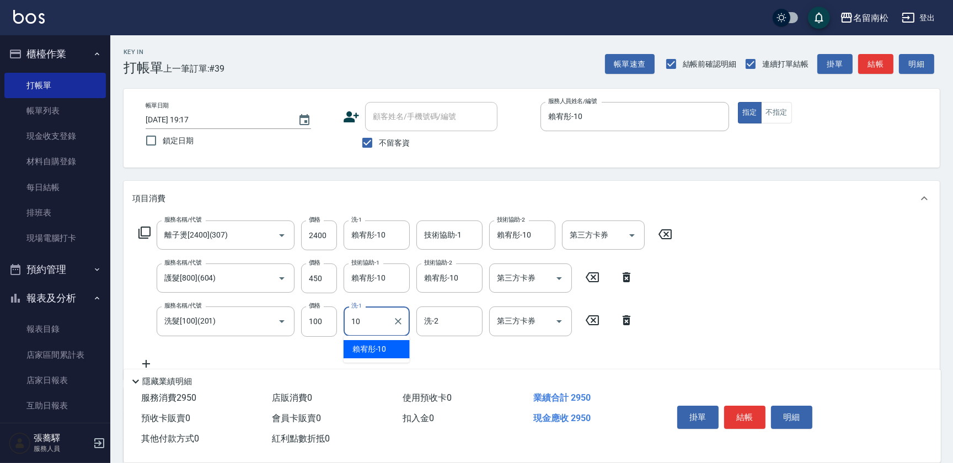
click at [379, 346] on span "[PERSON_NAME]-10" at bounding box center [369, 350] width 34 height 12
type input "賴宥彤-10"
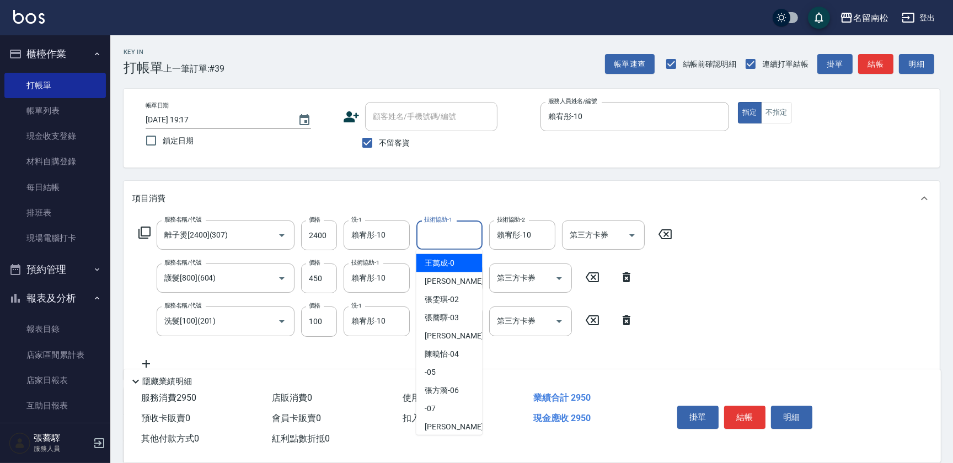
click at [442, 231] on input "技術協助-1" at bounding box center [449, 235] width 56 height 19
click at [447, 274] on ul "[PERSON_NAME]-10" at bounding box center [449, 263] width 66 height 27
click at [449, 265] on span "[PERSON_NAME]-10" at bounding box center [442, 264] width 34 height 12
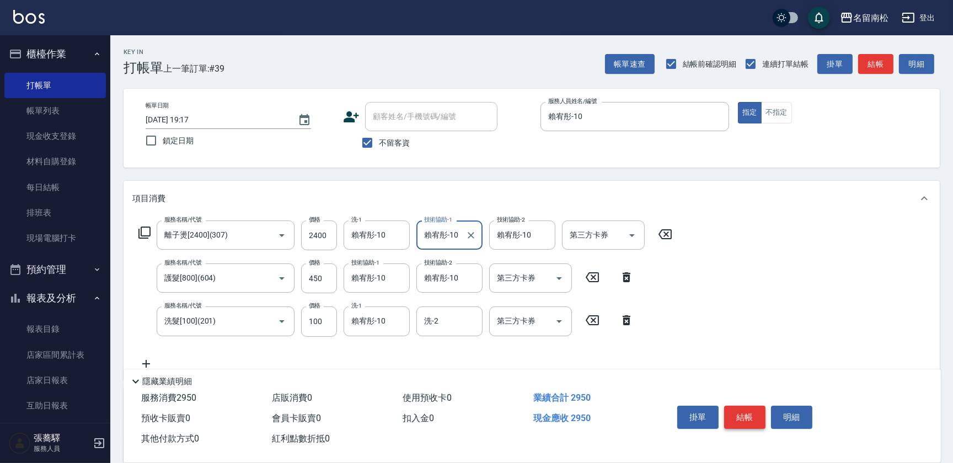
type input "賴宥彤-10"
click at [739, 414] on button "結帳" at bounding box center [744, 417] width 41 height 23
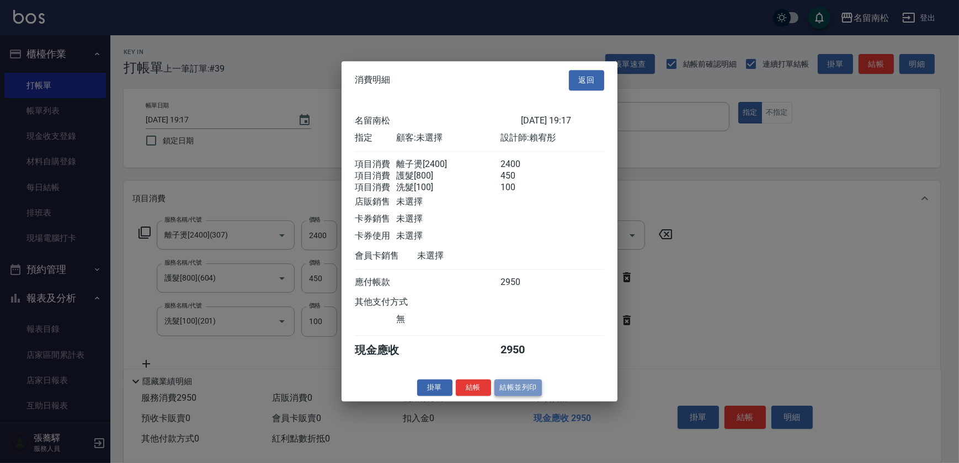
click at [516, 389] on button "結帳並列印" at bounding box center [518, 387] width 48 height 17
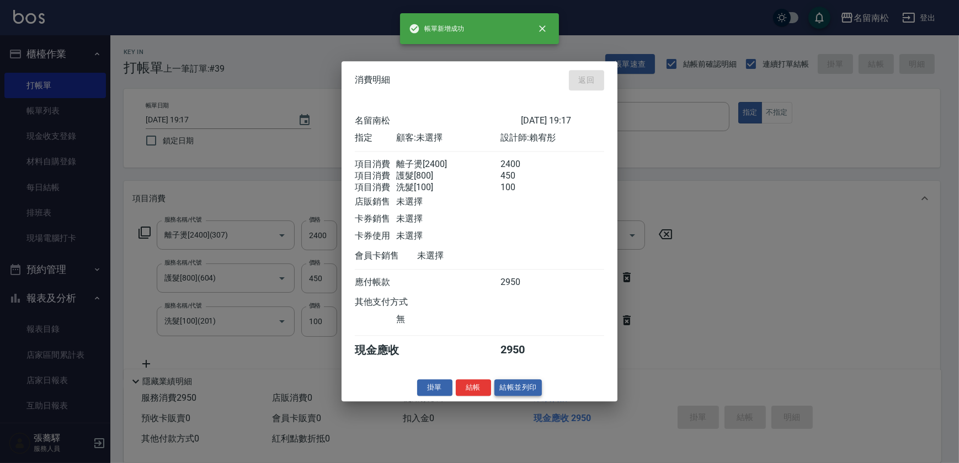
type input "[DATE] 19:18"
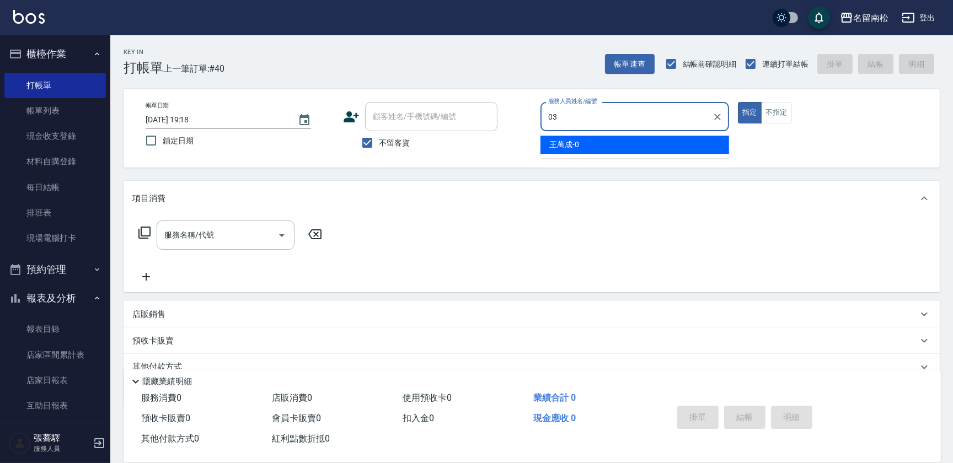
type input "[PERSON_NAME]-03"
type button "true"
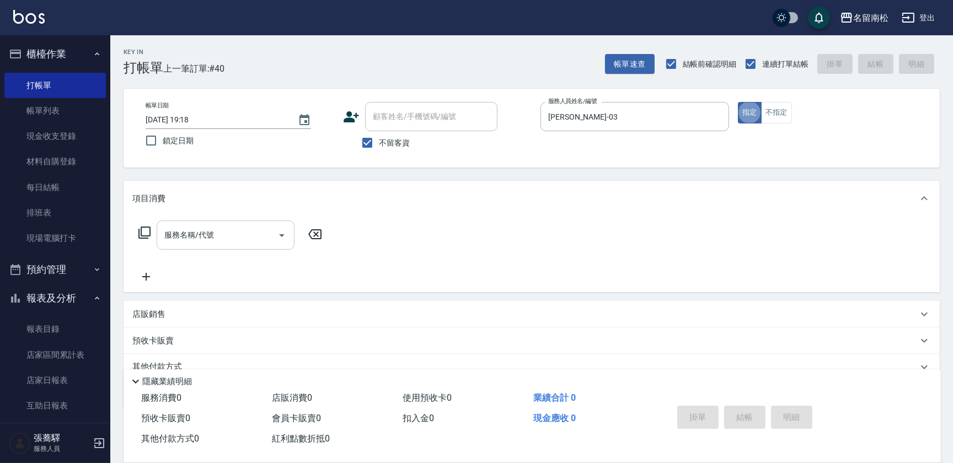
click at [208, 226] on input "服務名稱/代號" at bounding box center [217, 235] width 111 height 19
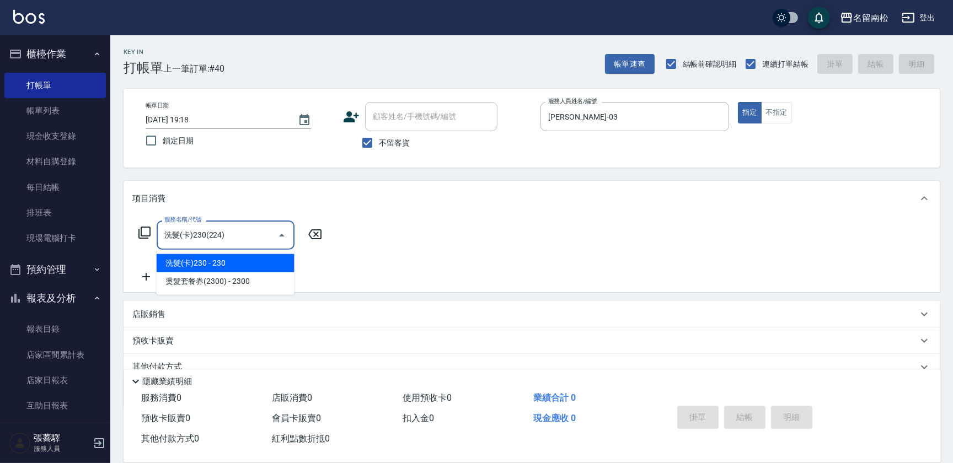
type input "洗髮(卡)230(224)"
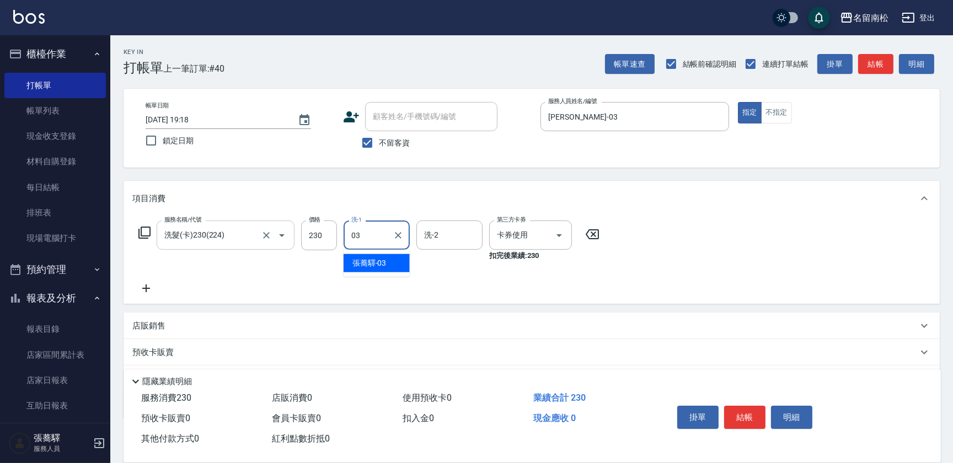
type input "[PERSON_NAME]-03"
click at [749, 418] on button "結帳" at bounding box center [744, 417] width 41 height 23
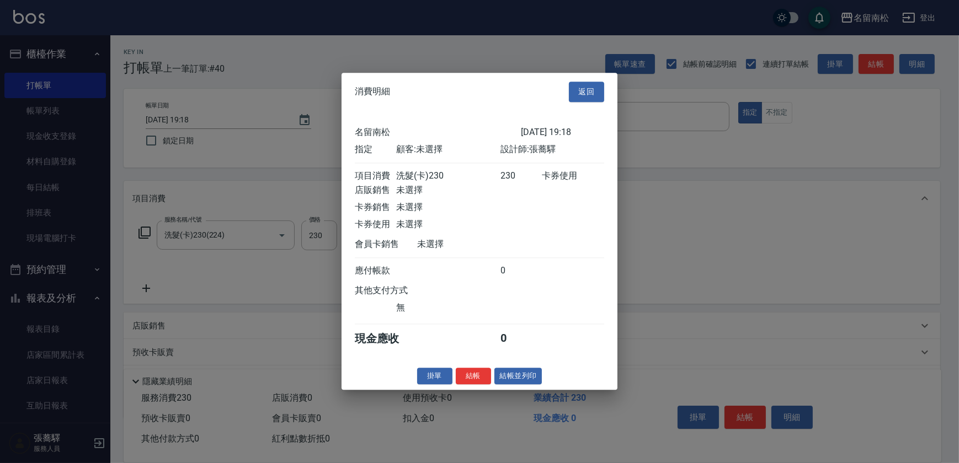
click at [513, 375] on button "結帳並列印" at bounding box center [518, 376] width 48 height 17
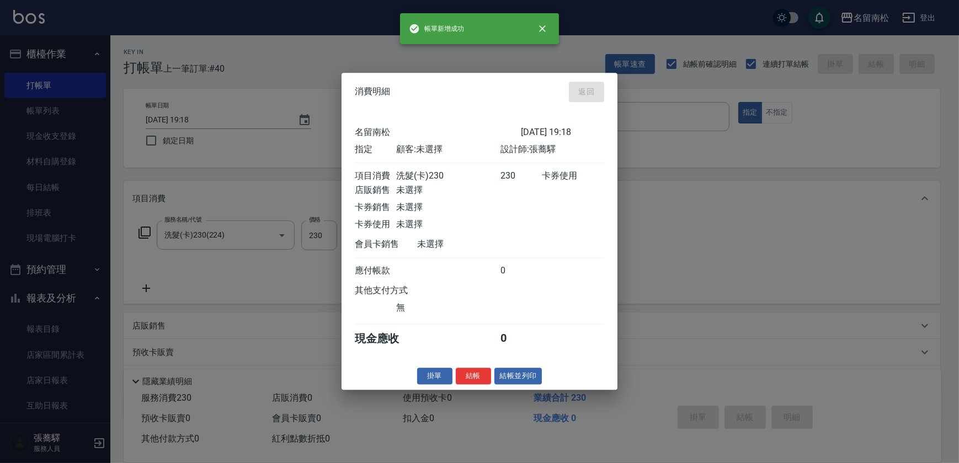
type input "[DATE] 19:28"
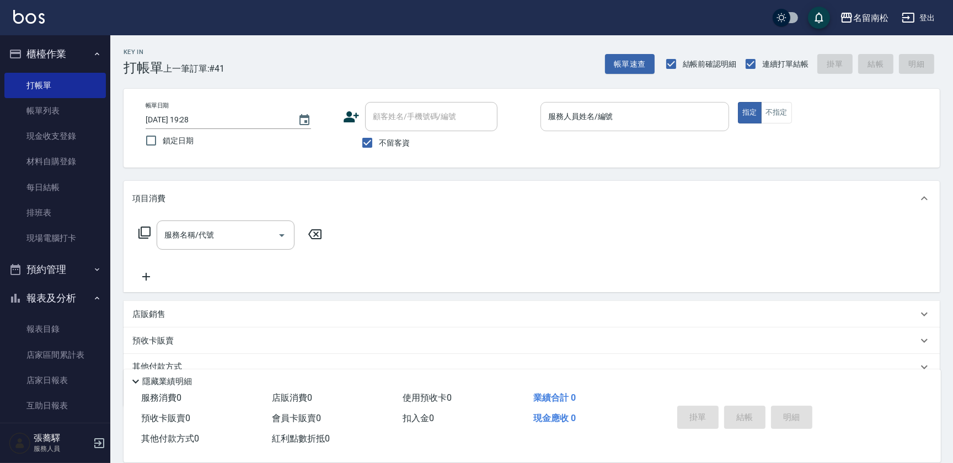
click at [621, 122] on input "服務人員姓名/編號" at bounding box center [634, 116] width 179 height 19
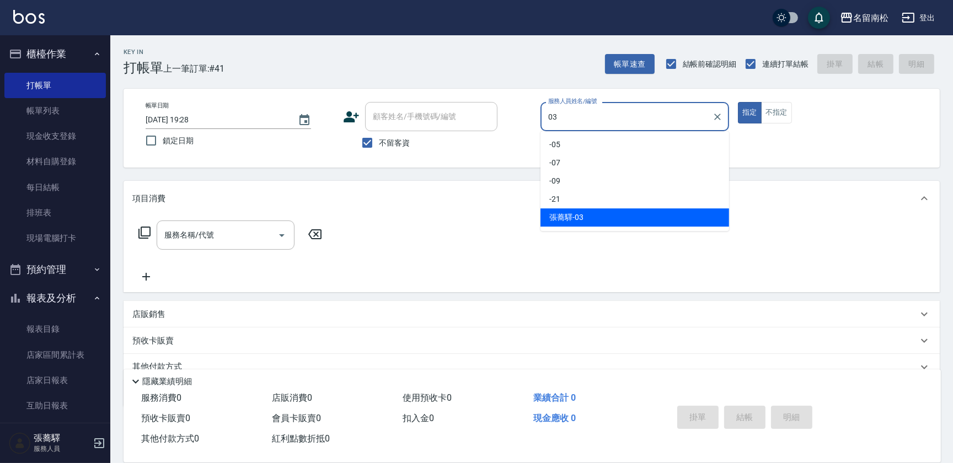
type input "[PERSON_NAME]-03"
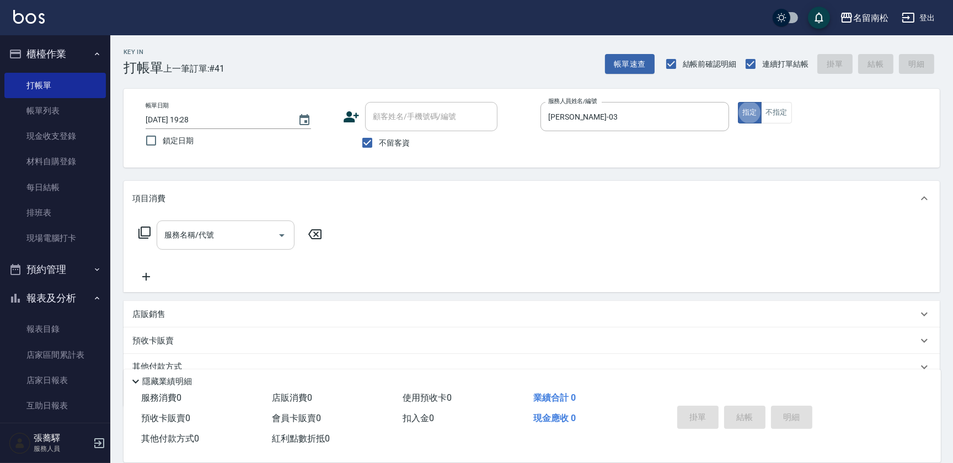
click at [208, 222] on div "服務名稱/代號" at bounding box center [226, 235] width 138 height 29
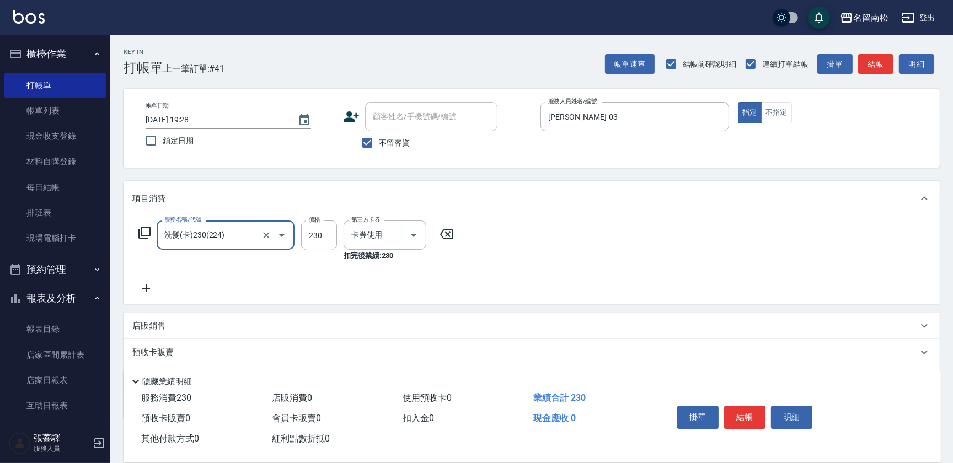
type input "洗髮(卡)230(224)"
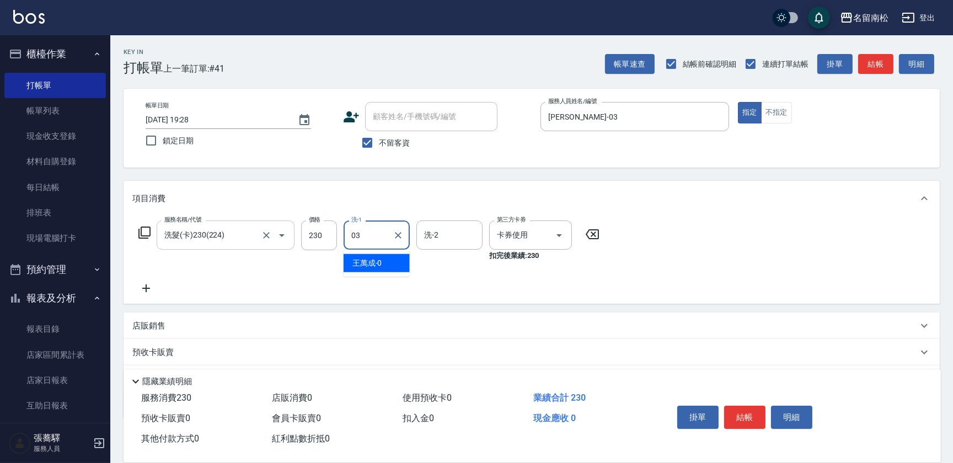
type input "[PERSON_NAME]-03"
click at [741, 410] on button "結帳" at bounding box center [744, 417] width 41 height 23
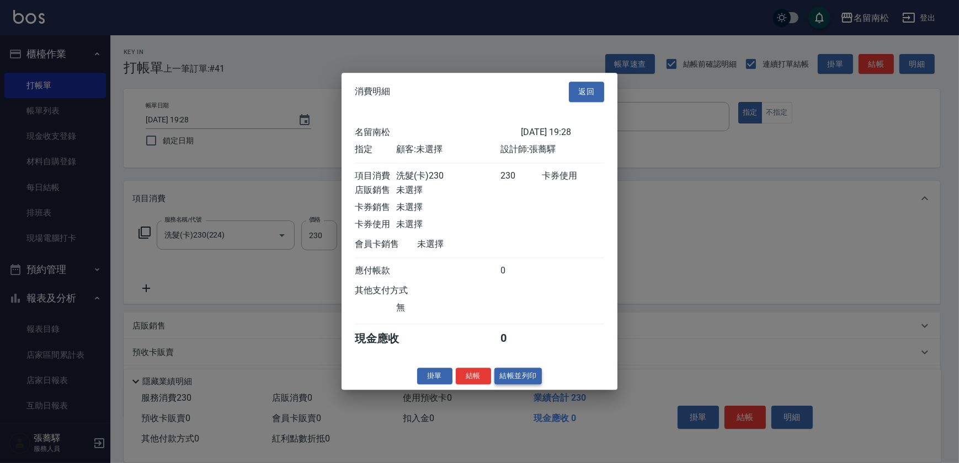
click at [516, 381] on button "結帳並列印" at bounding box center [518, 376] width 48 height 17
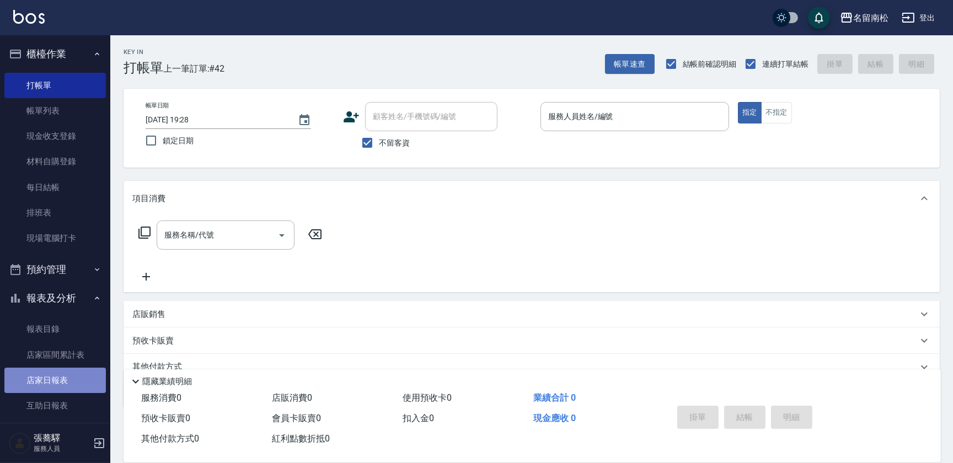
click at [69, 387] on link "店家日報表" at bounding box center [54, 380] width 101 height 25
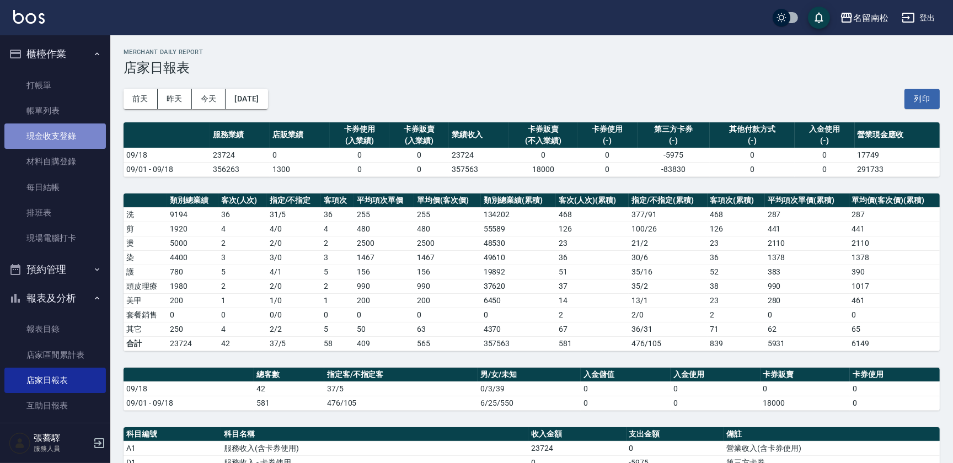
click at [84, 136] on link "現金收支登錄" at bounding box center [54, 136] width 101 height 25
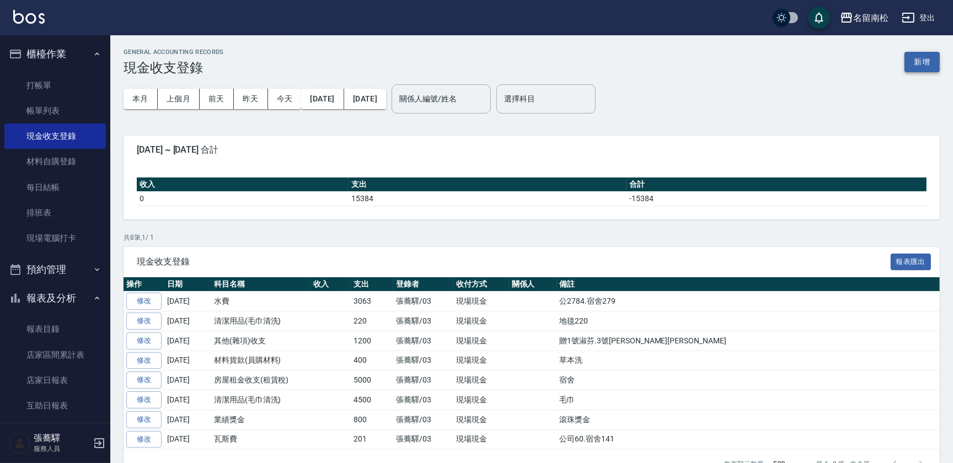
click at [924, 57] on button "新增" at bounding box center [921, 62] width 35 height 20
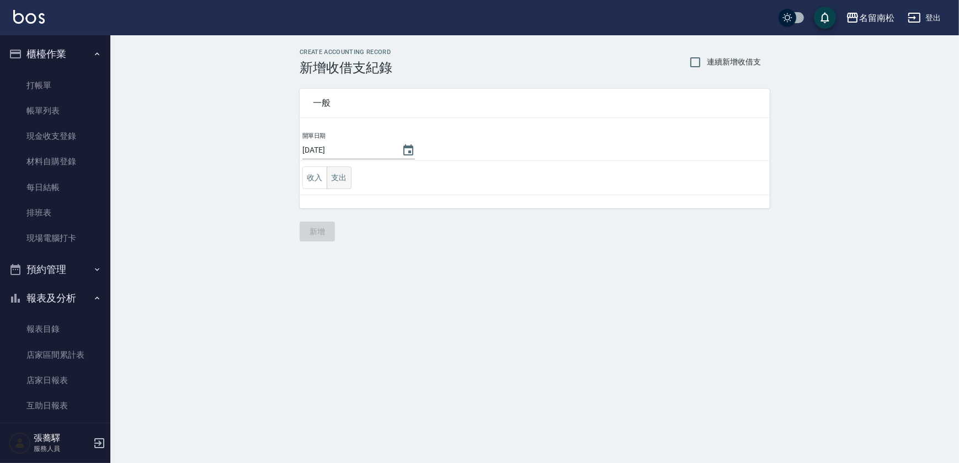
click at [341, 173] on button "支出" at bounding box center [338, 178] width 25 height 23
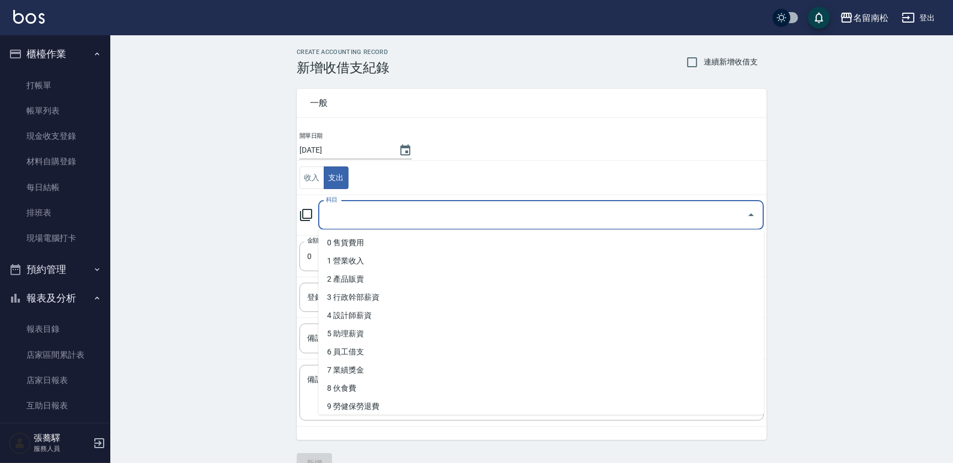
click at [392, 210] on input "科目" at bounding box center [532, 215] width 419 height 19
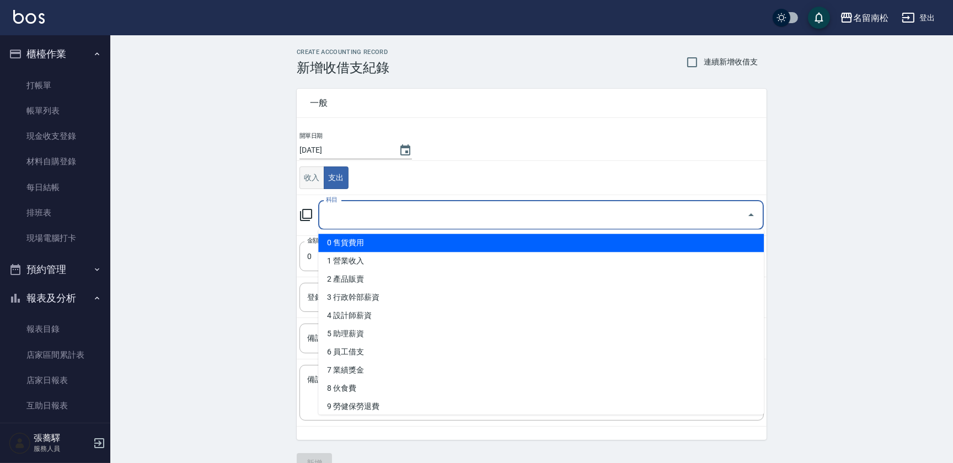
click at [309, 176] on button "收入" at bounding box center [311, 178] width 25 height 23
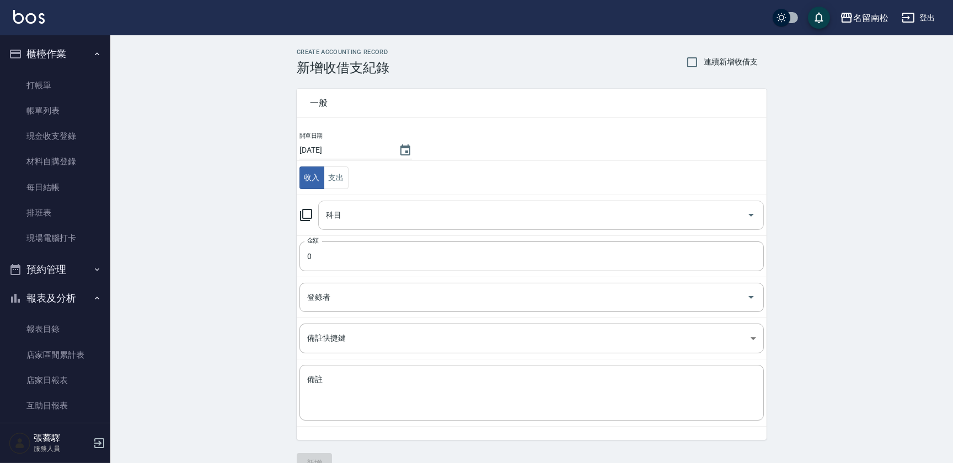
click at [392, 227] on div "科目" at bounding box center [541, 215] width 446 height 29
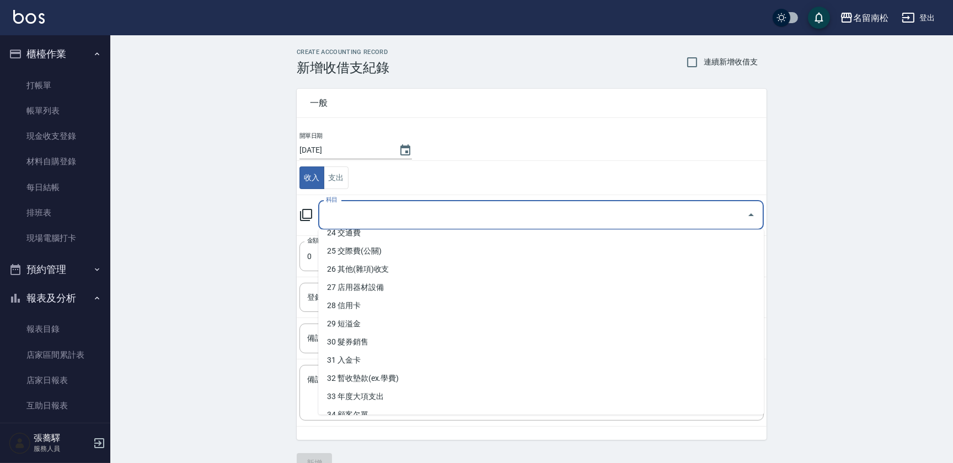
scroll to position [459, 0]
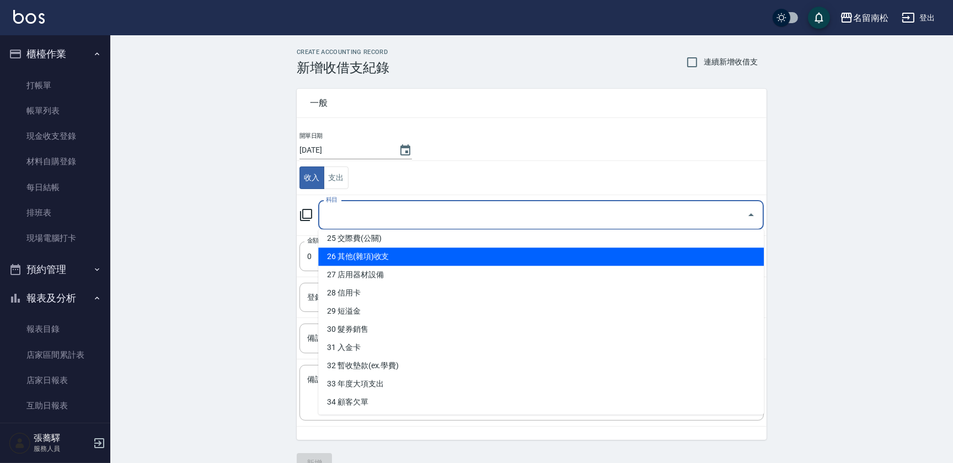
click at [480, 260] on li "26 其他(雜項)收支" at bounding box center [541, 257] width 446 height 18
type input "26 其他(雜項)收支"
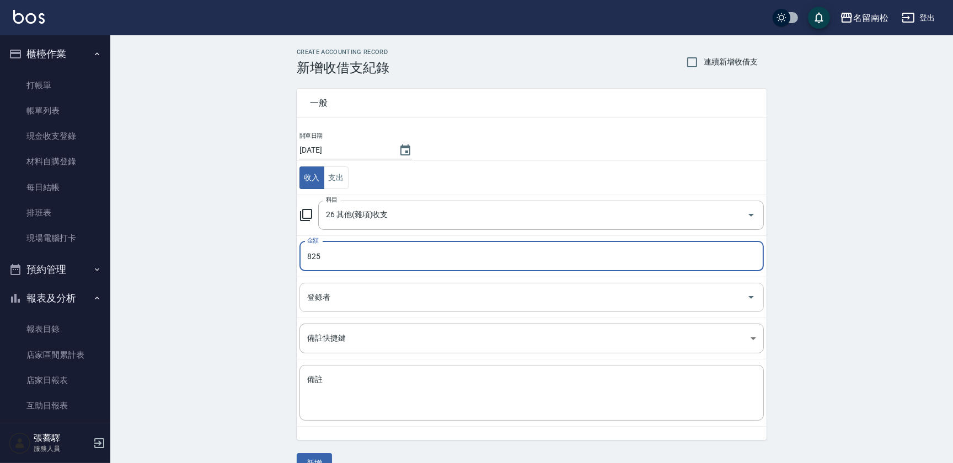
type input "825"
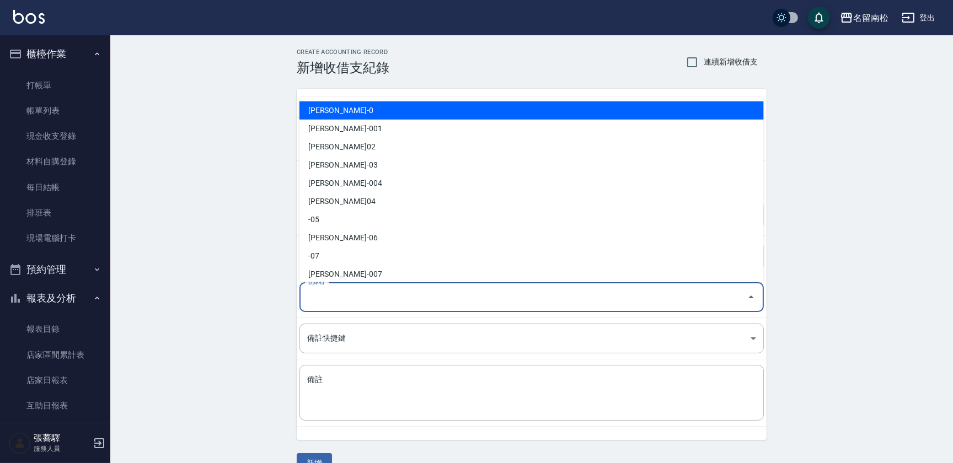
click at [452, 301] on input "登錄者" at bounding box center [523, 297] width 438 height 19
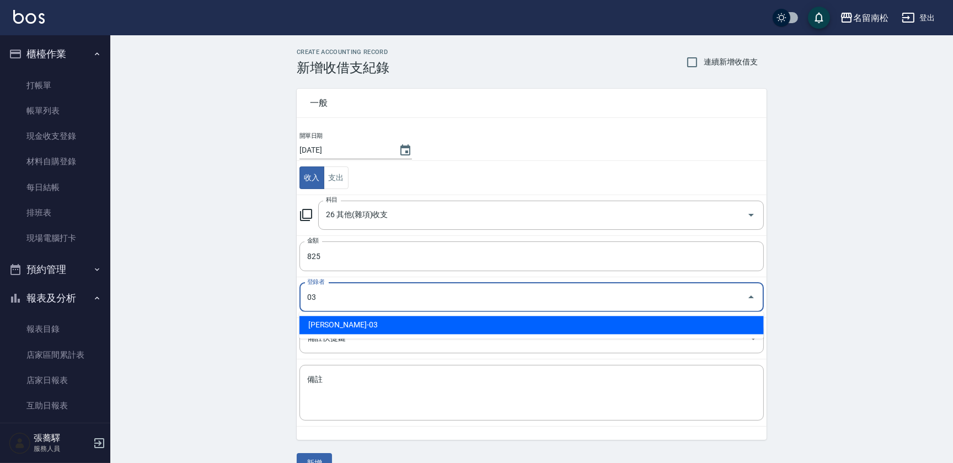
type input "[PERSON_NAME]-03"
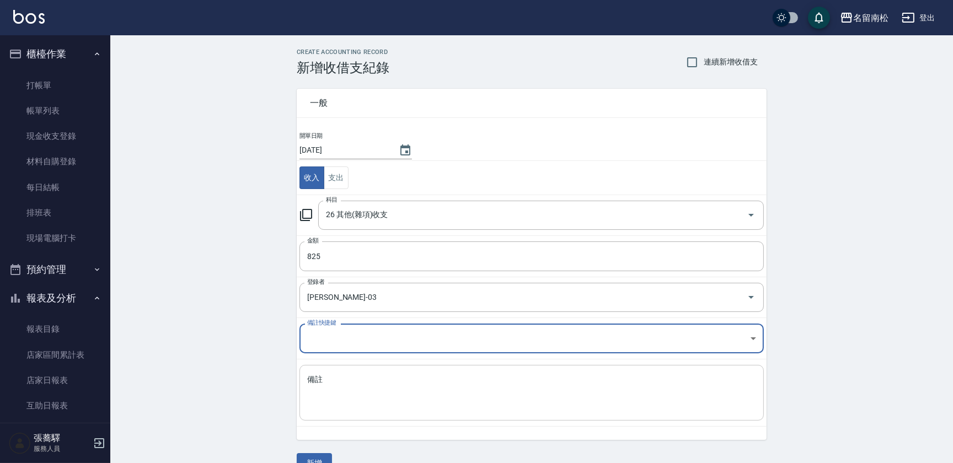
click at [425, 390] on textarea "備註" at bounding box center [531, 393] width 449 height 38
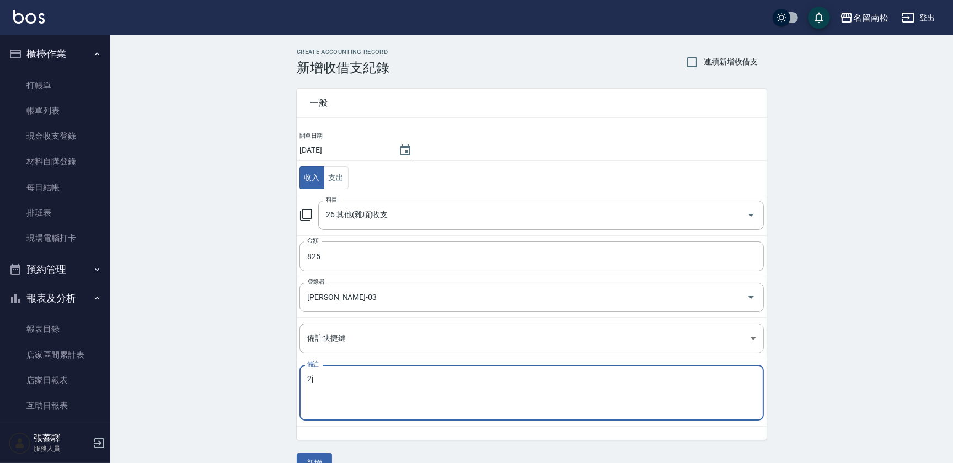
type textarea "2"
type textarea "東昇洗髮卡"
click at [317, 459] on button "新增" at bounding box center [314, 463] width 35 height 20
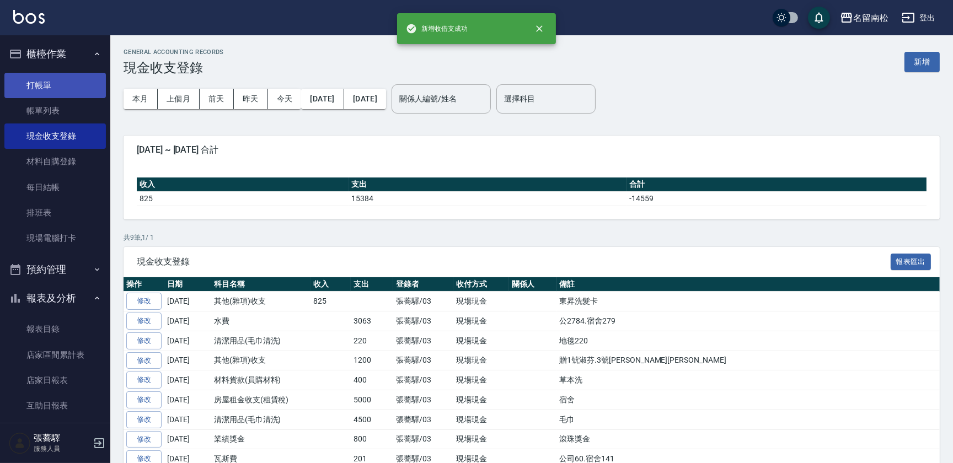
click at [62, 86] on link "打帳單" at bounding box center [54, 85] width 101 height 25
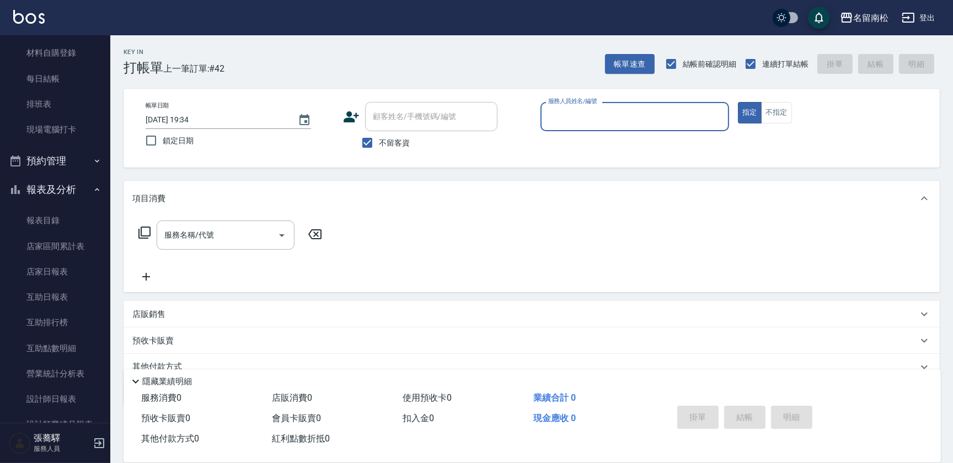
scroll to position [110, 0]
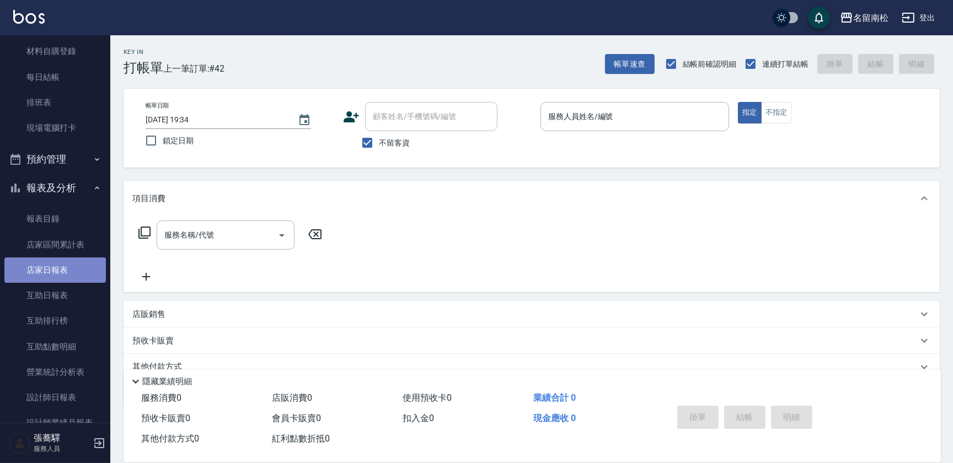
click at [69, 266] on link "店家日報表" at bounding box center [54, 270] width 101 height 25
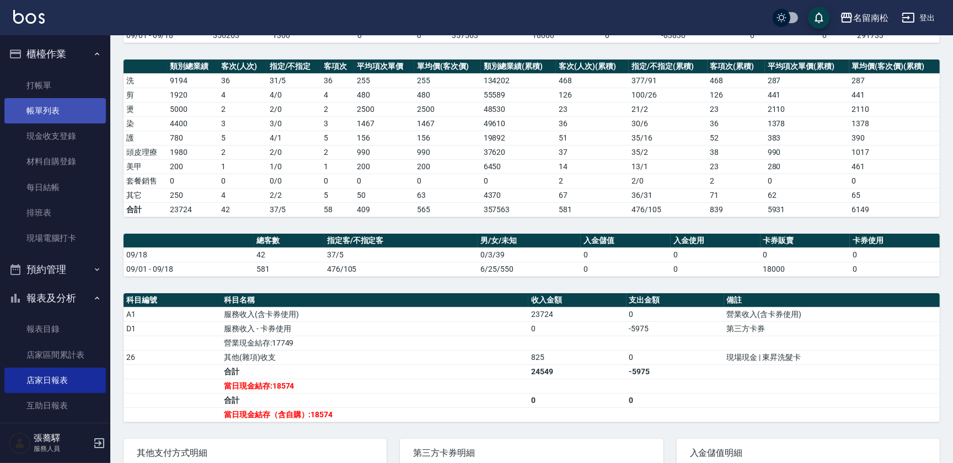
click at [68, 106] on link "帳單列表" at bounding box center [54, 110] width 101 height 25
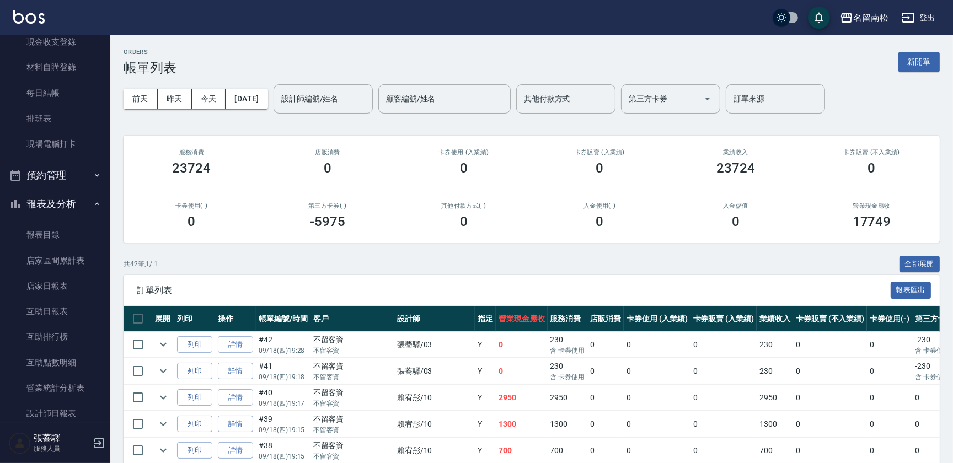
scroll to position [115, 0]
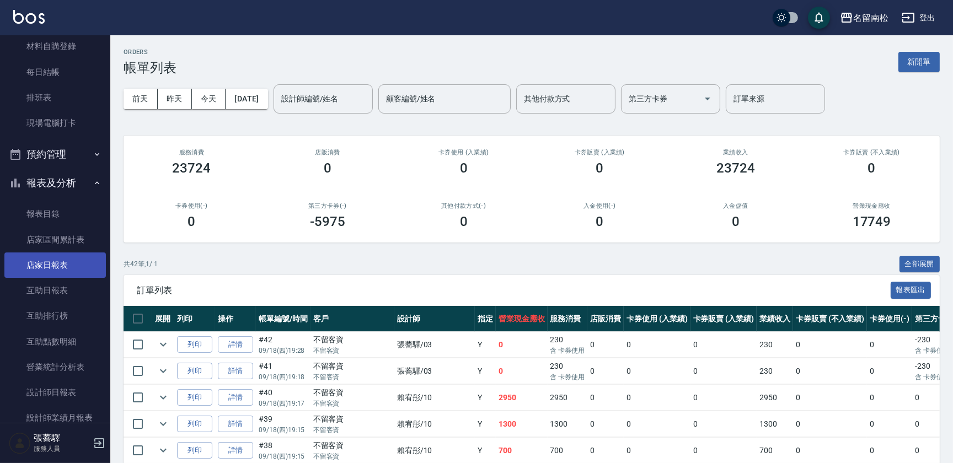
click at [72, 262] on link "店家日報表" at bounding box center [54, 265] width 101 height 25
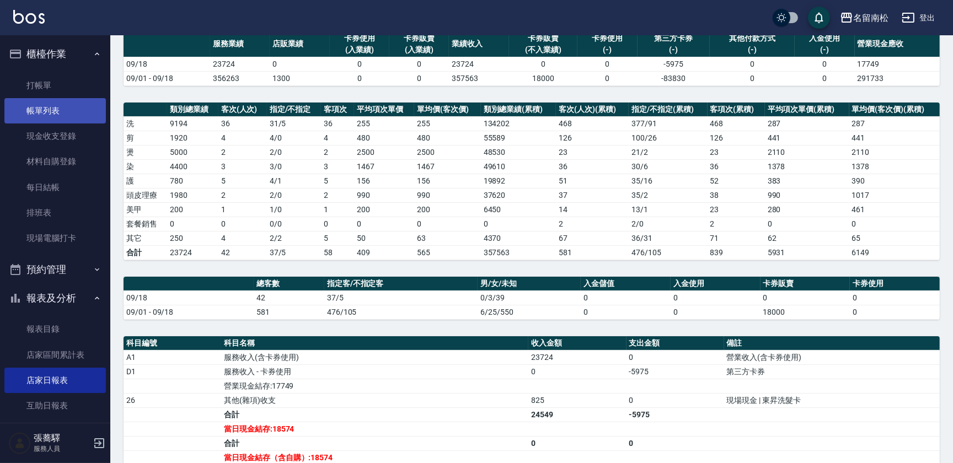
click at [65, 109] on link "帳單列表" at bounding box center [54, 110] width 101 height 25
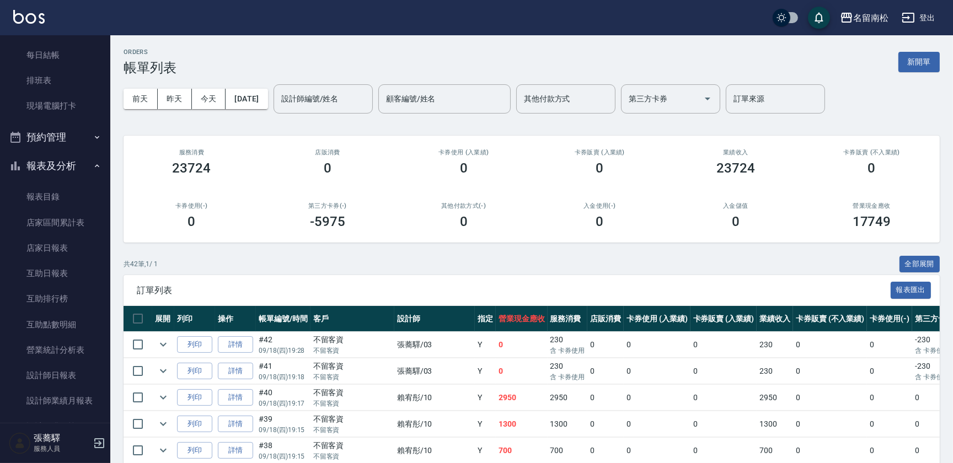
scroll to position [174, 0]
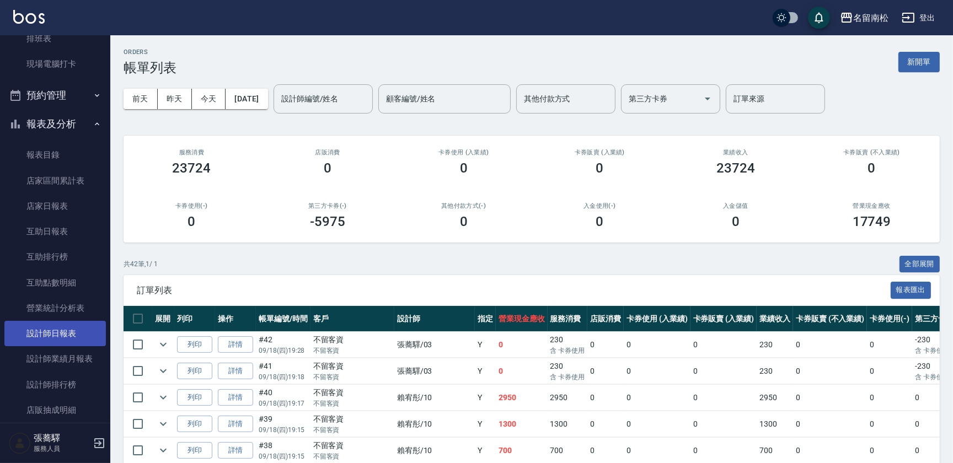
click at [73, 331] on link "設計師日報表" at bounding box center [54, 333] width 101 height 25
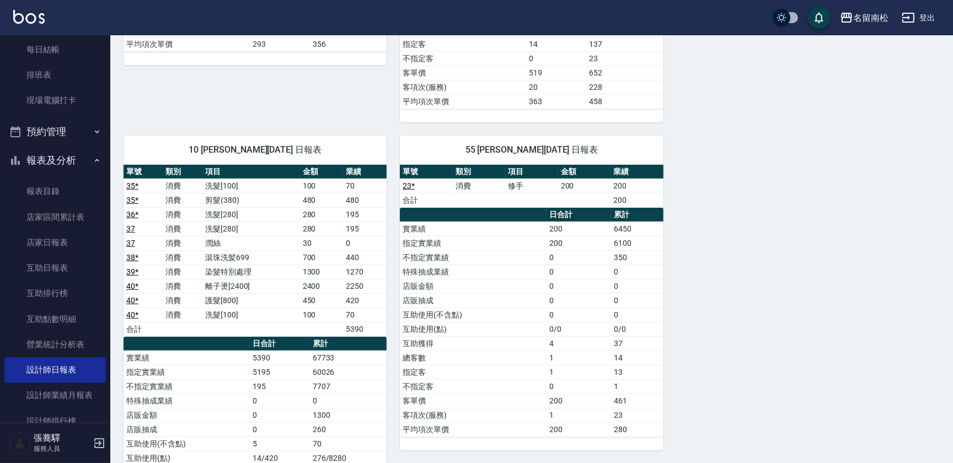
scroll to position [176, 0]
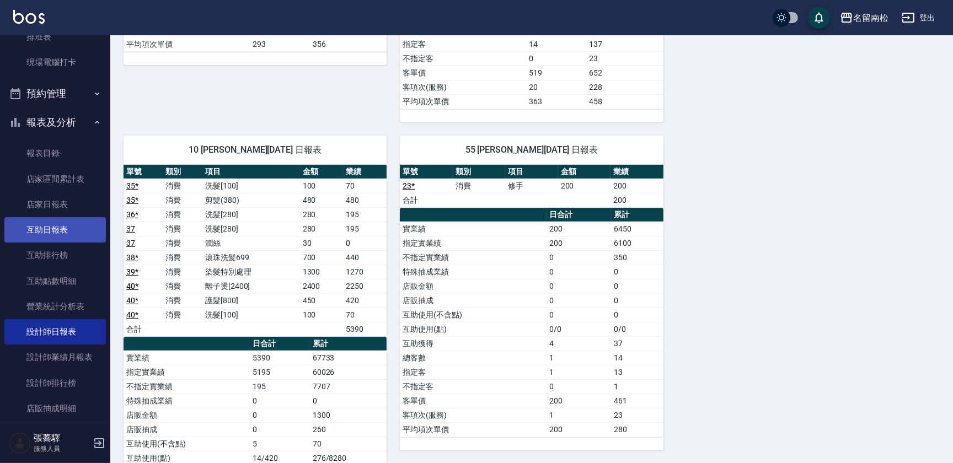
click at [61, 233] on link "互助日報表" at bounding box center [54, 229] width 101 height 25
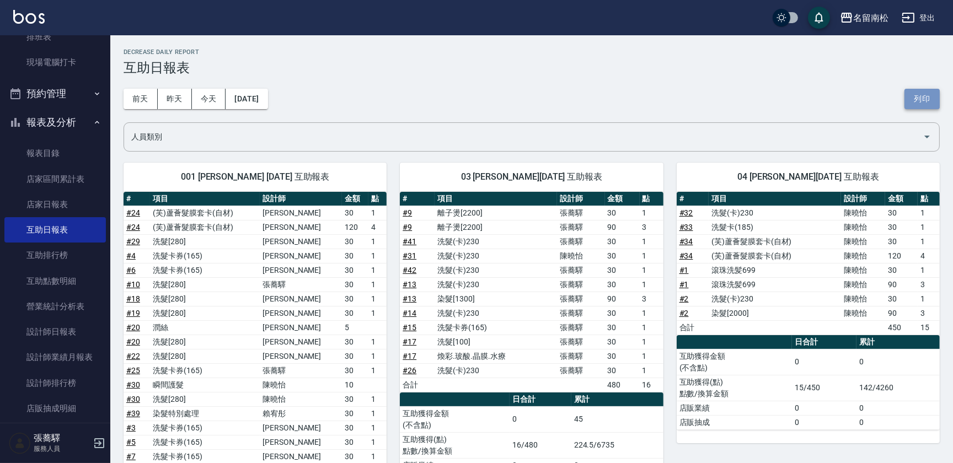
click at [917, 94] on button "列印" at bounding box center [921, 99] width 35 height 20
click at [77, 200] on link "店家日報表" at bounding box center [54, 204] width 101 height 25
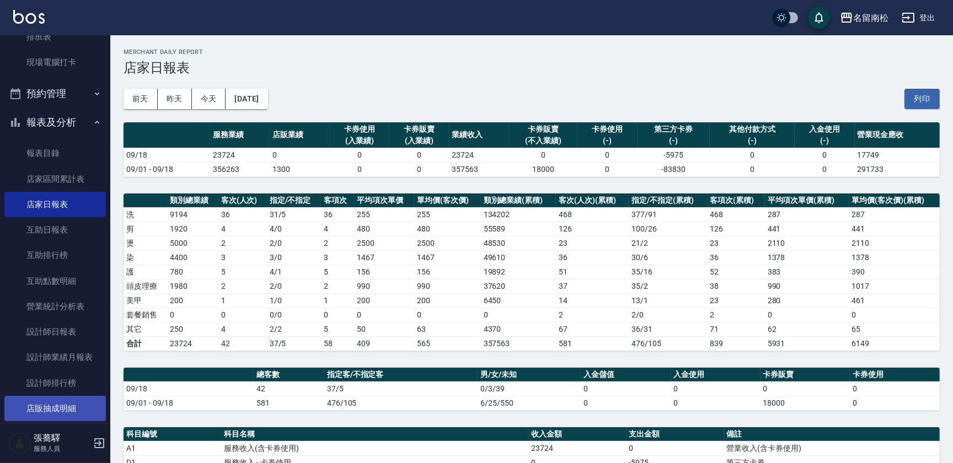
drag, startPoint x: 931, startPoint y: 97, endPoint x: 66, endPoint y: 406, distance: 919.5
click at [931, 97] on button "列印" at bounding box center [921, 99] width 35 height 20
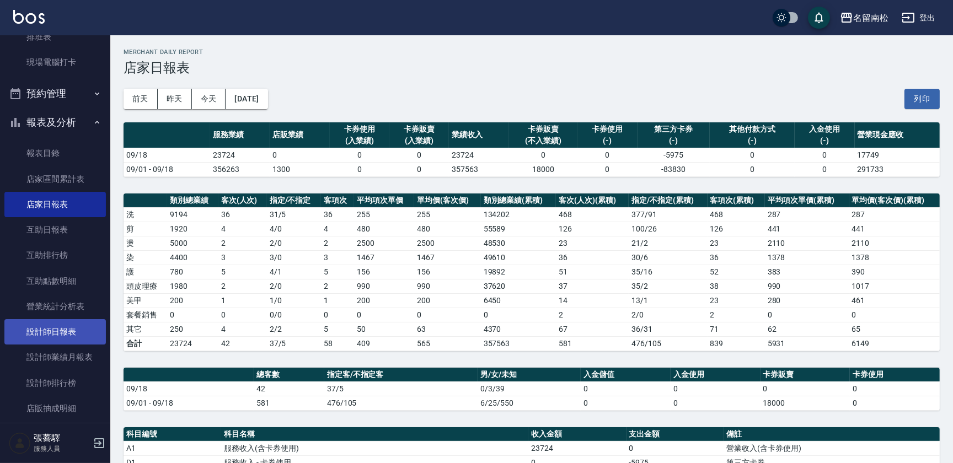
click at [76, 325] on link "設計師日報表" at bounding box center [54, 331] width 101 height 25
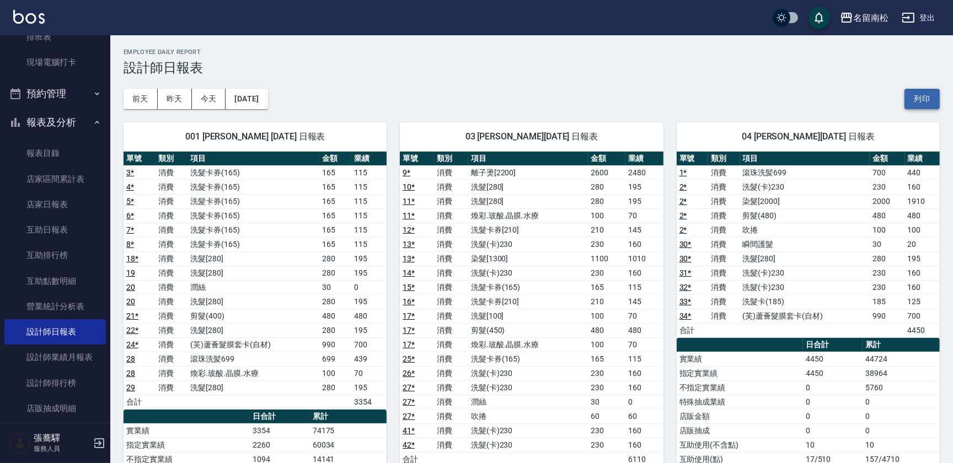
click at [927, 100] on button "列印" at bounding box center [921, 99] width 35 height 20
